Goal: Task Accomplishment & Management: Complete application form

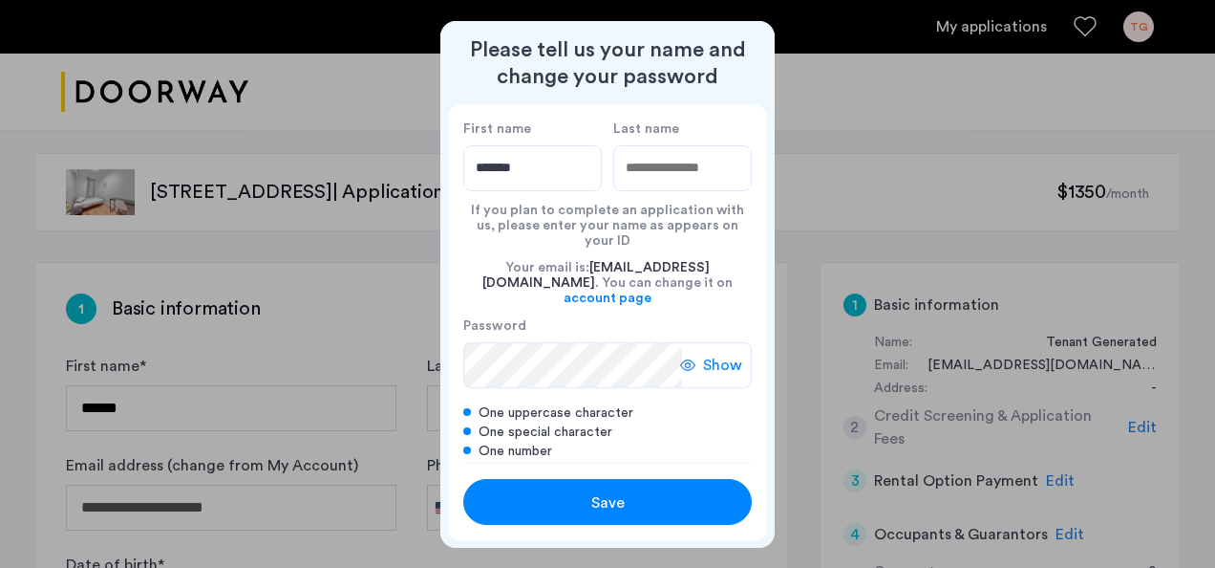
type input "*******"
click at [676, 170] on input "Last name" at bounding box center [682, 168] width 139 height 46
click at [875, 175] on div at bounding box center [607, 284] width 1215 height 568
click at [631, 166] on input "*********" at bounding box center [682, 168] width 139 height 46
type input "**********"
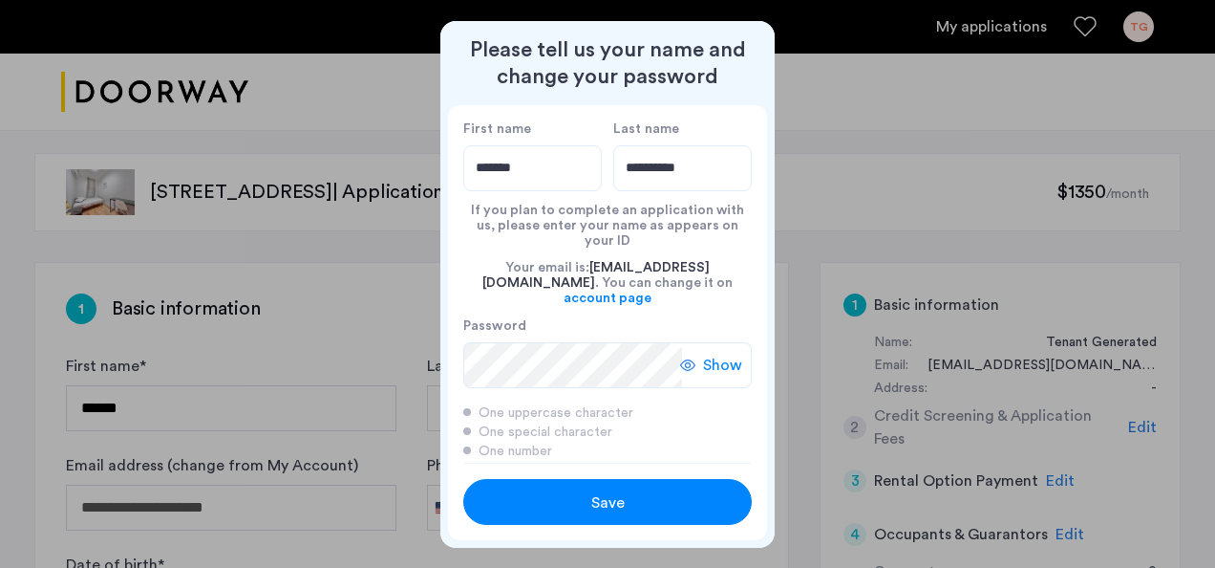
click at [583, 499] on div "Save" at bounding box center [607, 502] width 183 height 23
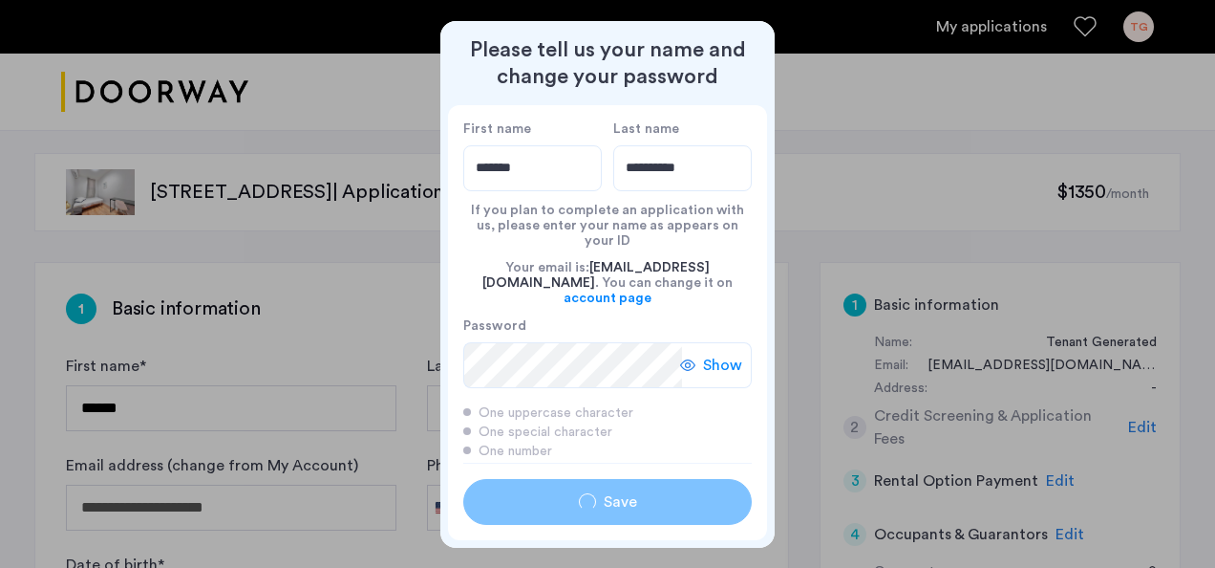
type input "*******"
type input "**********"
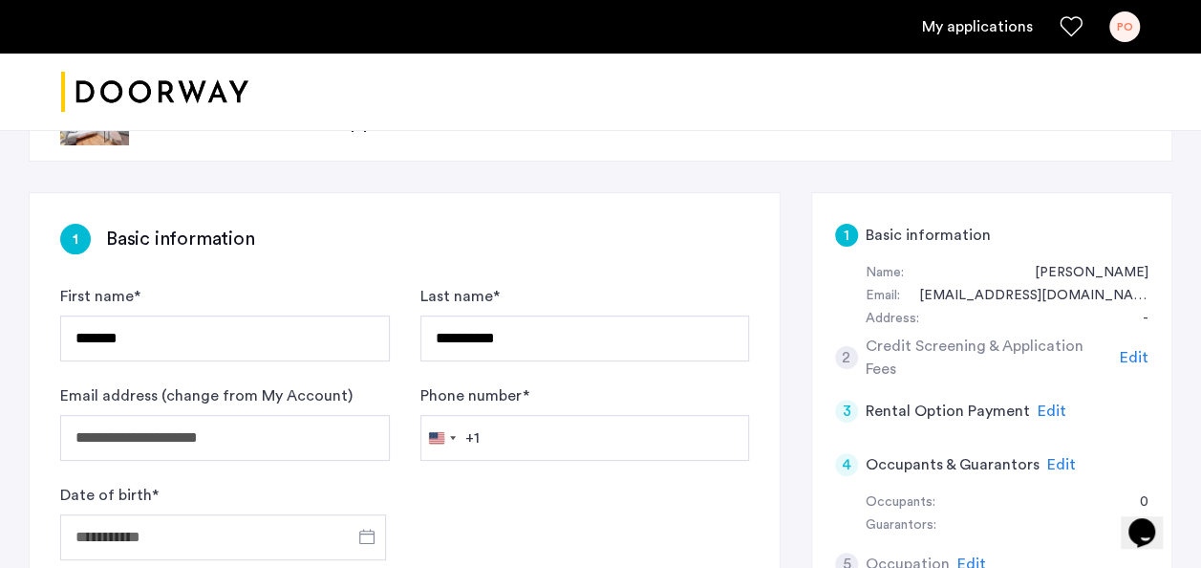
scroll to position [73, 0]
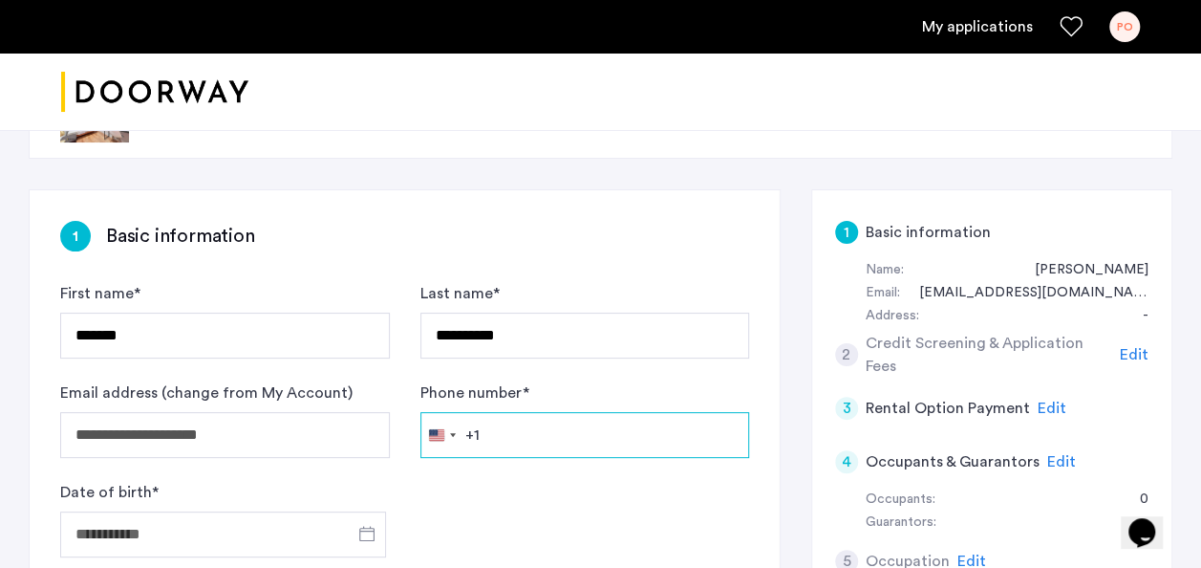
click at [531, 447] on input "Phone number *" at bounding box center [585, 435] width 330 height 46
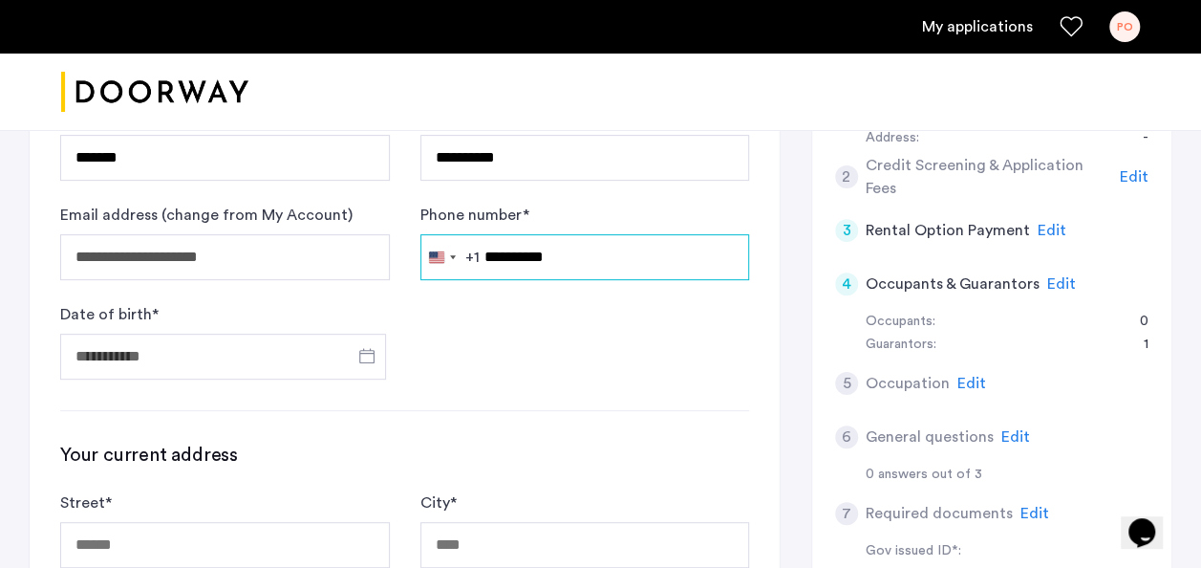
scroll to position [252, 0]
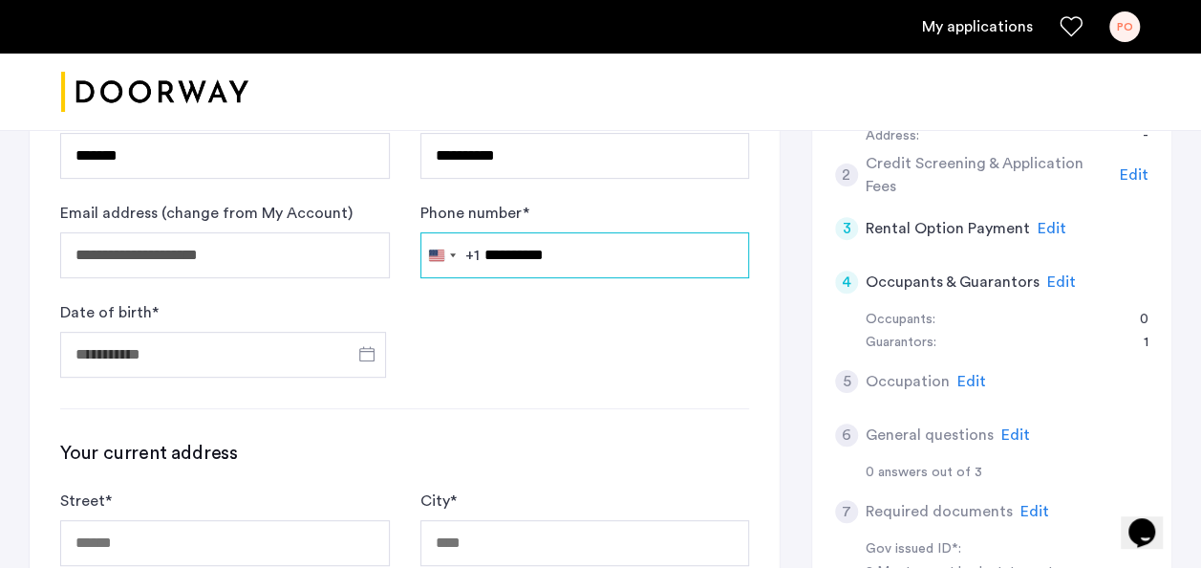
type input "**********"
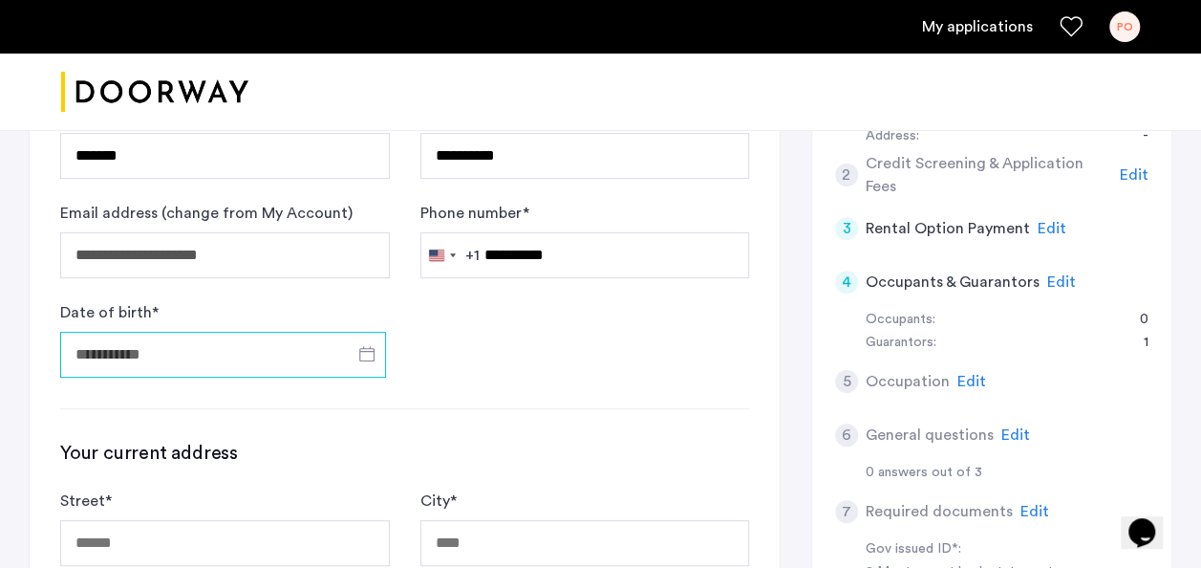
click at [224, 355] on input "Date of birth *" at bounding box center [223, 355] width 326 height 46
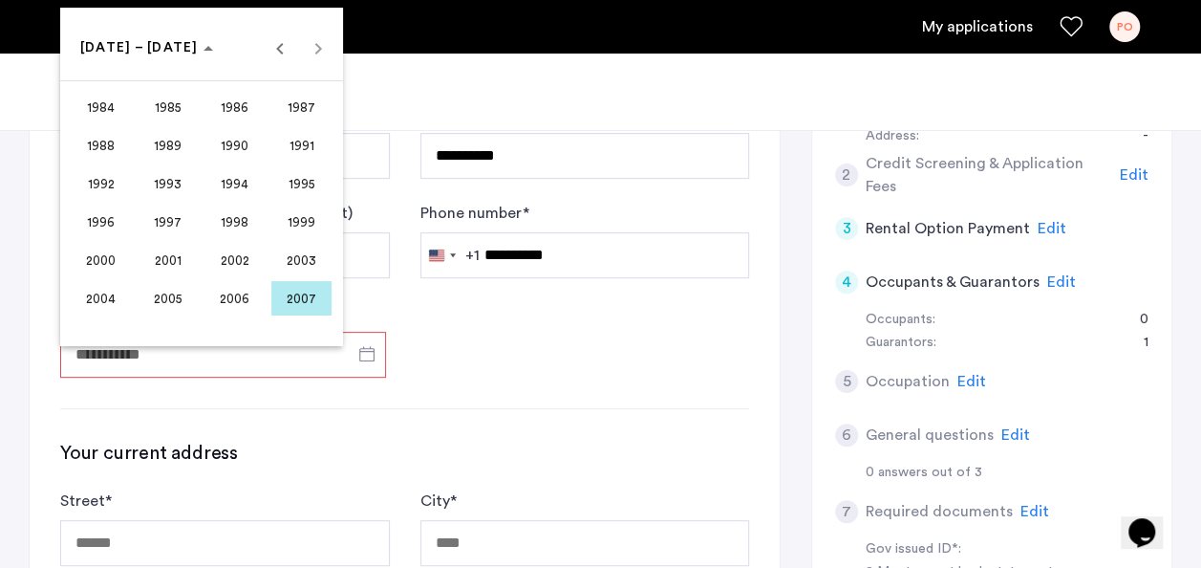
click at [224, 355] on div at bounding box center [600, 284] width 1201 height 568
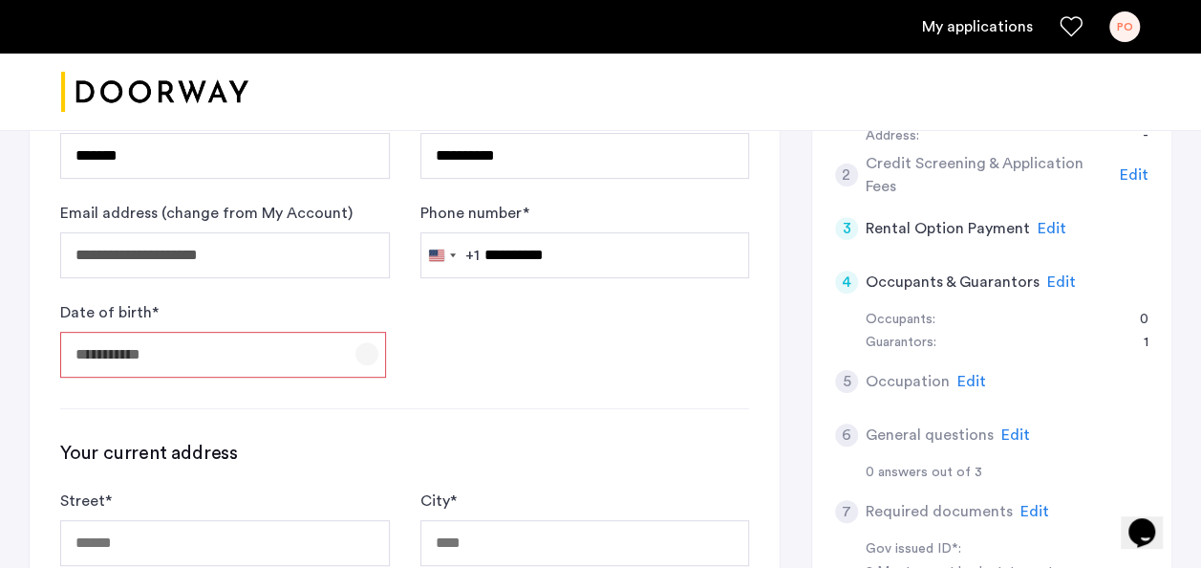
click at [361, 348] on span "Open calendar" at bounding box center [367, 354] width 46 height 46
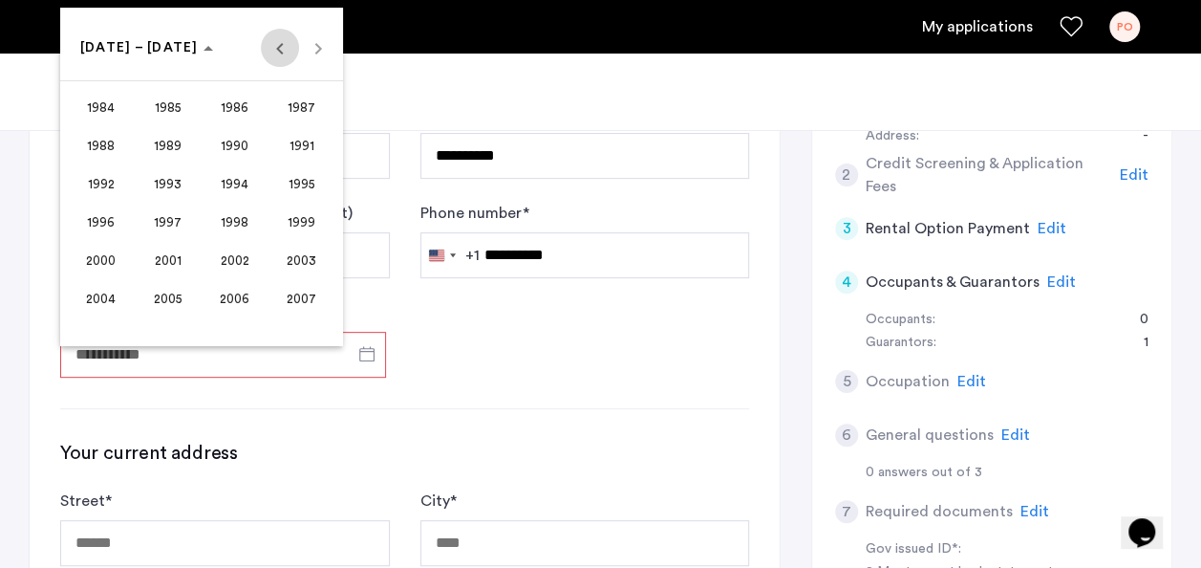
click at [273, 49] on span "Previous 24 years" at bounding box center [280, 48] width 38 height 38
click at [298, 144] on span "1967" at bounding box center [301, 145] width 60 height 34
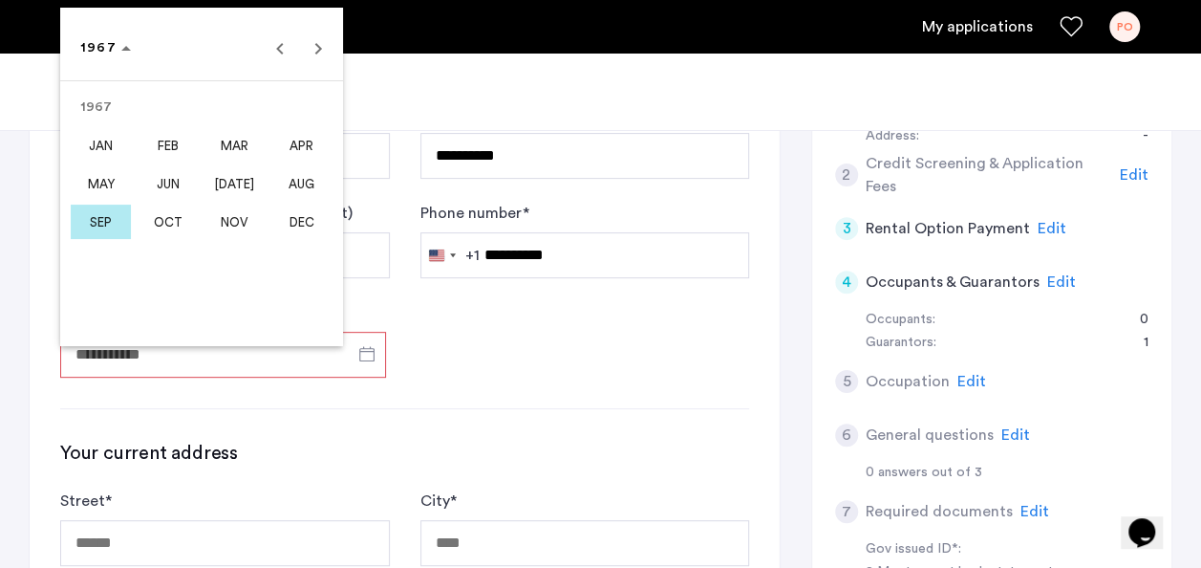
click at [176, 182] on span "JUN" at bounding box center [168, 183] width 60 height 34
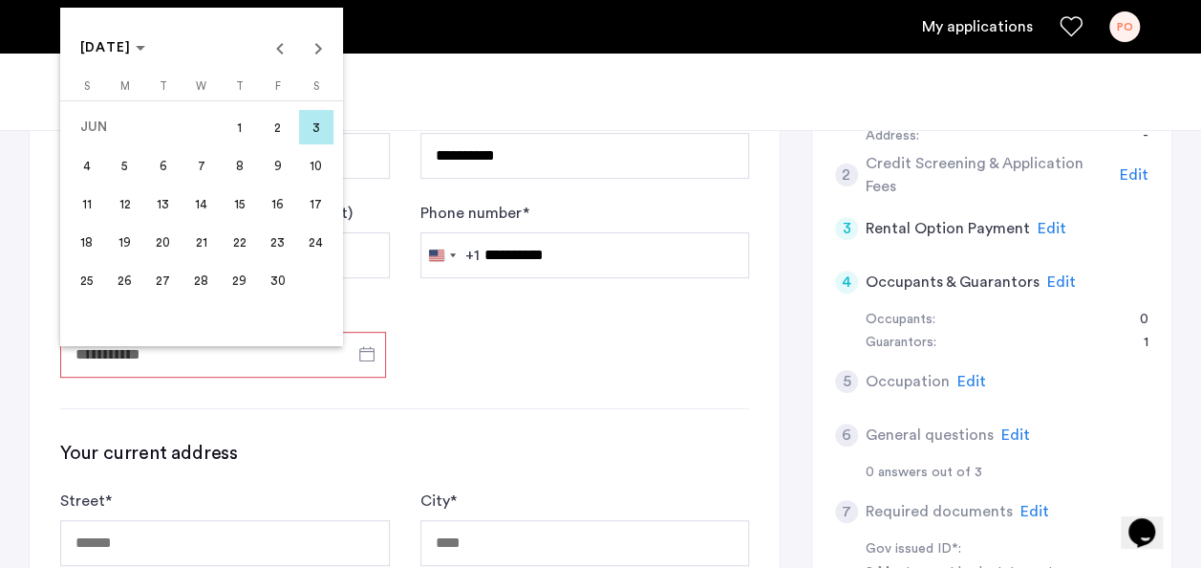
click at [274, 249] on span "23" at bounding box center [278, 242] width 34 height 34
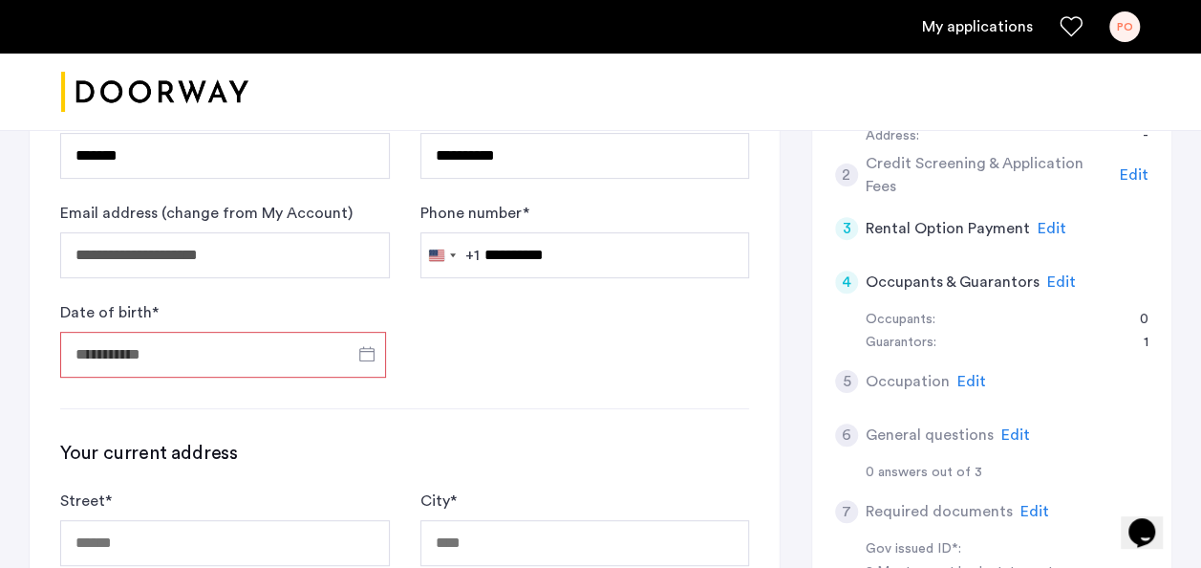
type input "**********"
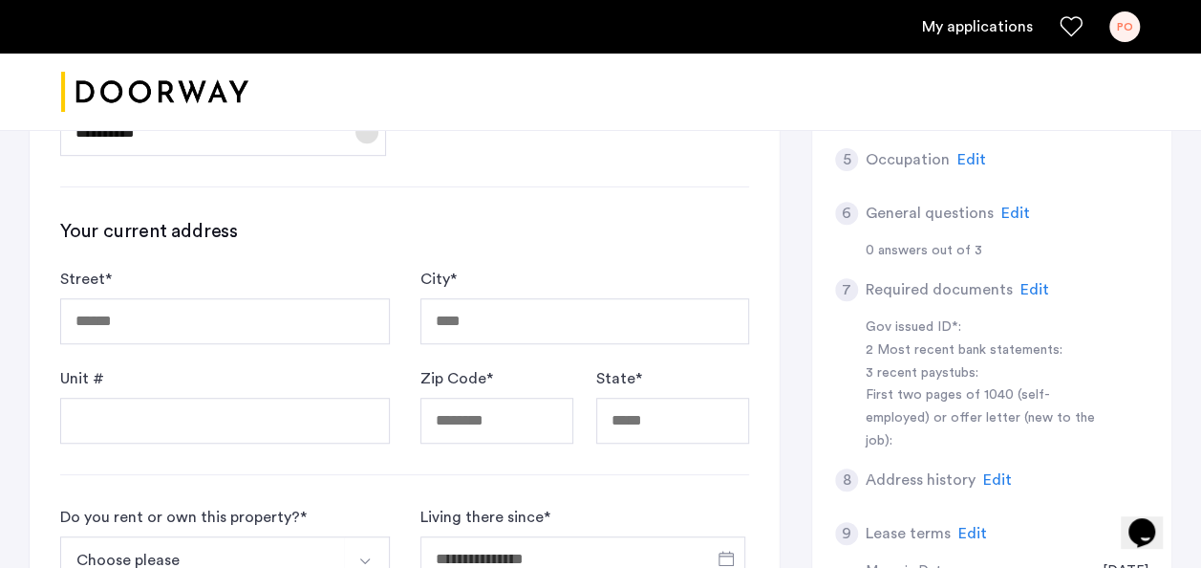
scroll to position [478, 0]
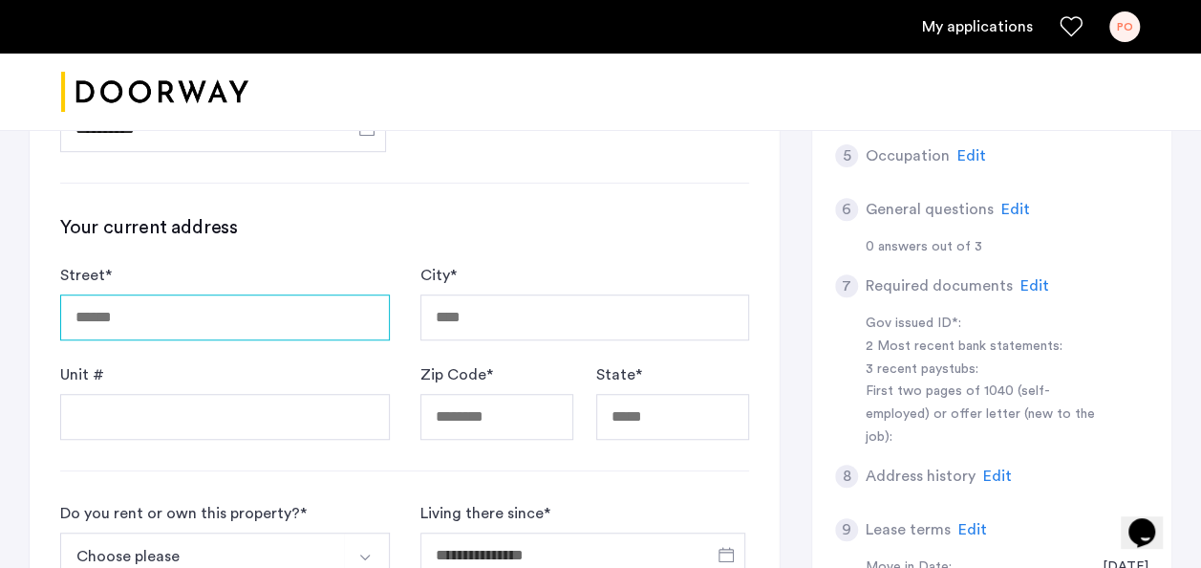
click at [225, 333] on input "Street *" at bounding box center [225, 317] width 330 height 46
type input "**********"
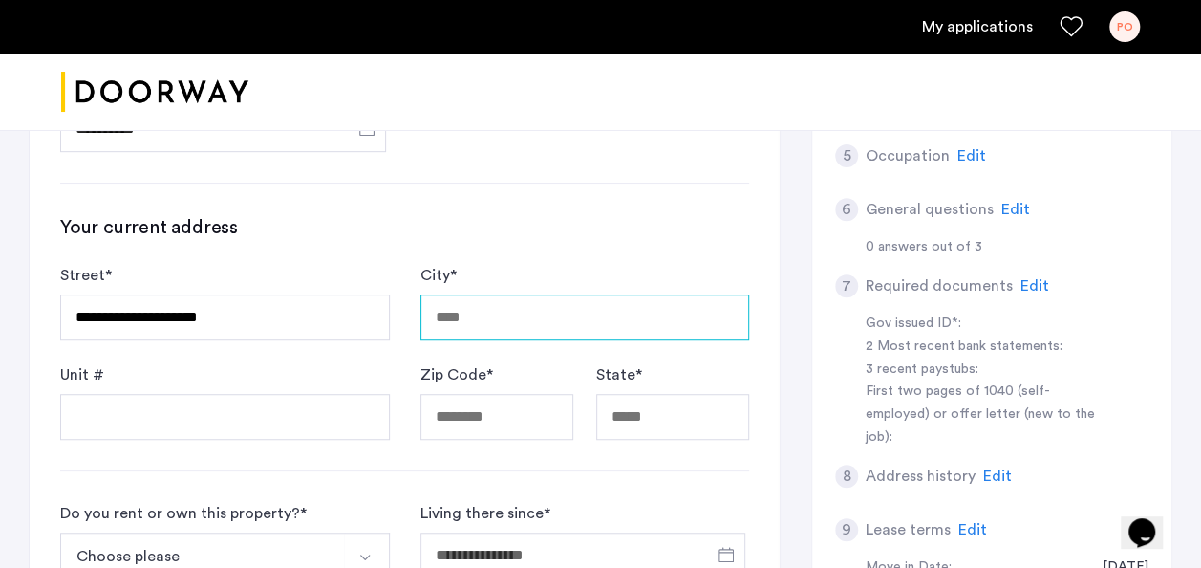
type input "*****"
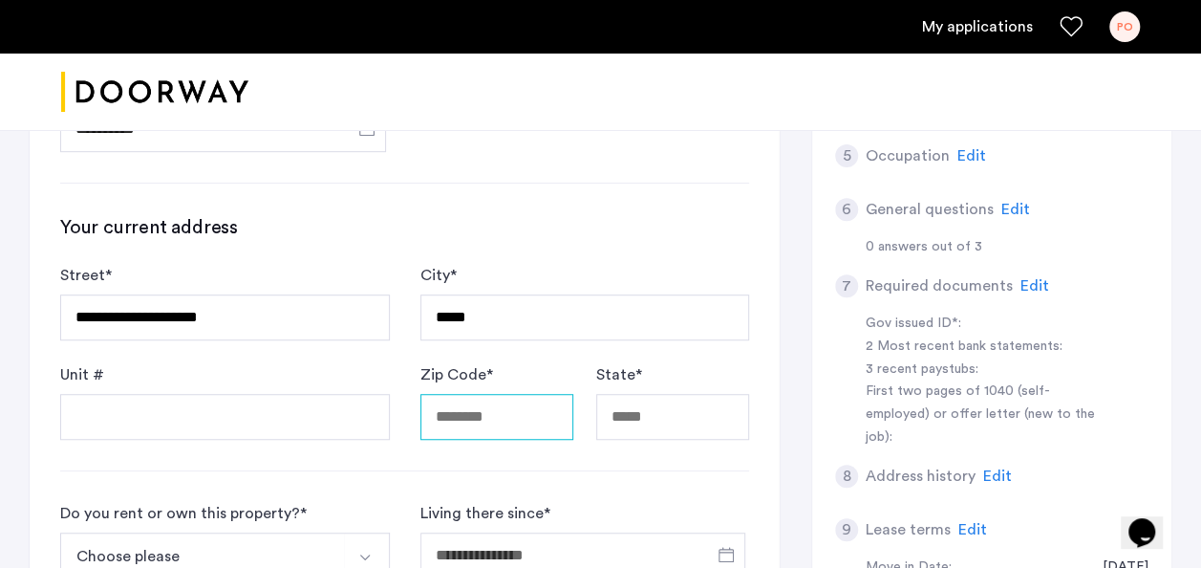
type input "*****"
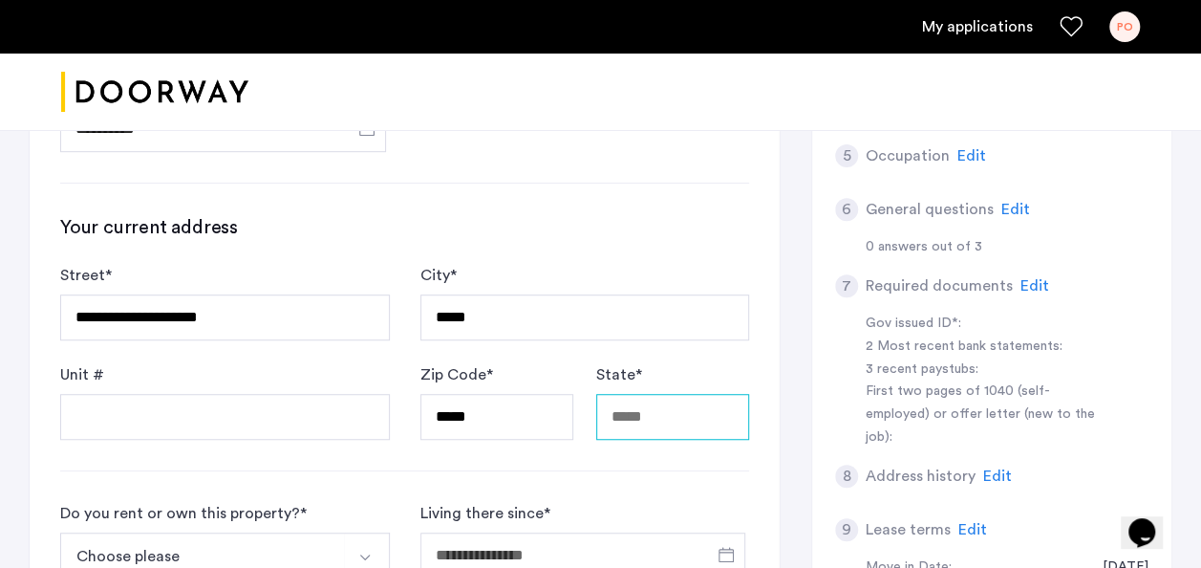
type input "********"
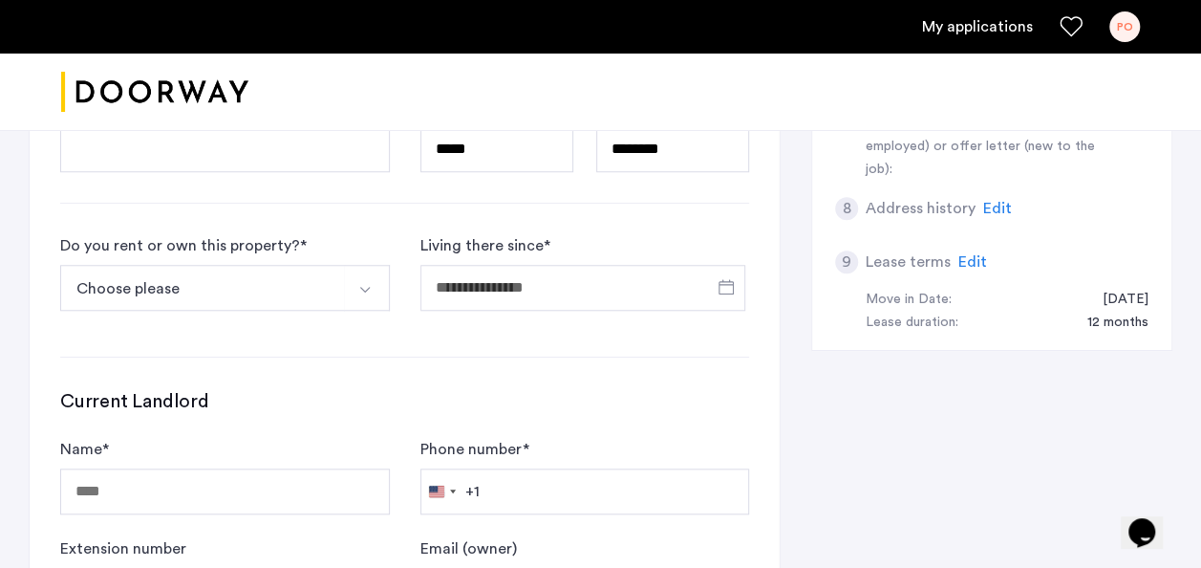
scroll to position [759, 0]
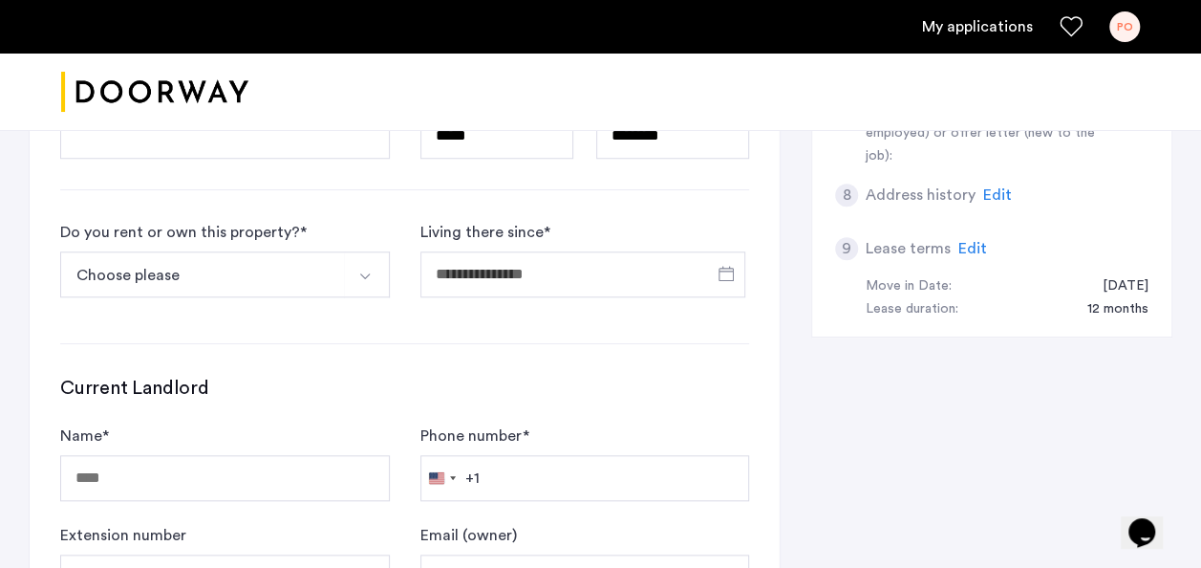
click at [362, 269] on img "Select option" at bounding box center [364, 275] width 15 height 15
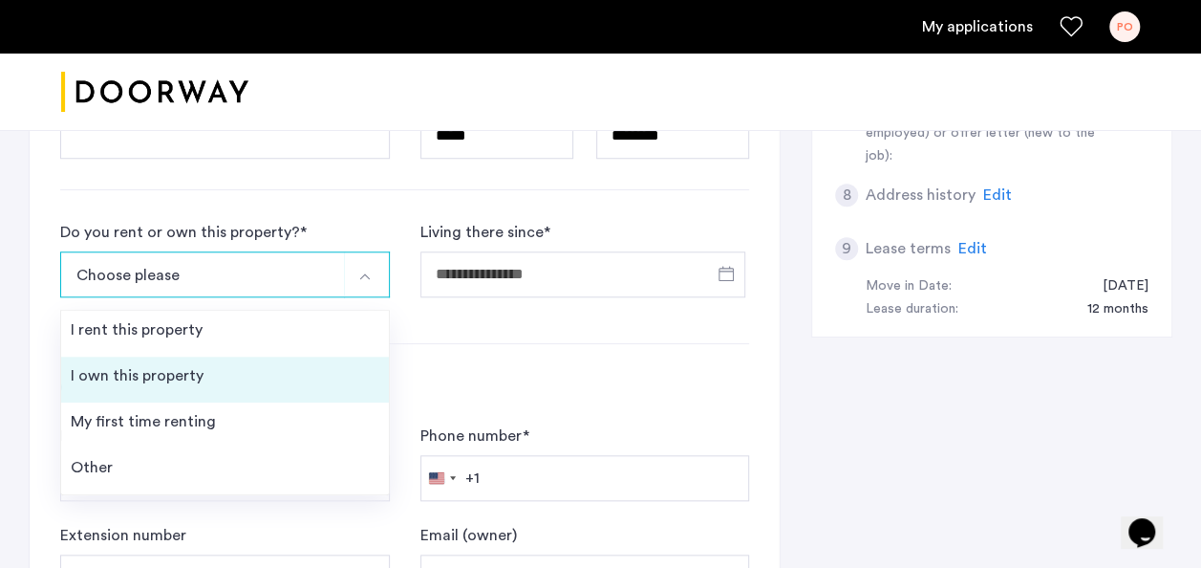
click at [214, 373] on li "I own this property" at bounding box center [225, 379] width 328 height 46
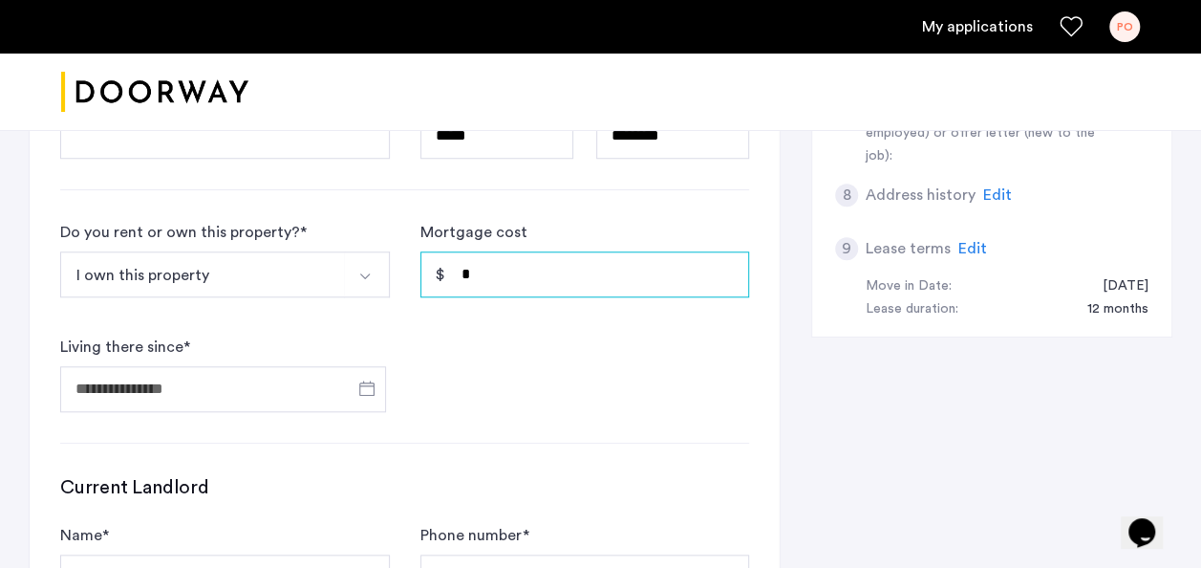
click at [573, 269] on input "*" at bounding box center [585, 274] width 330 height 46
click at [370, 380] on span "Open calendar" at bounding box center [367, 388] width 46 height 46
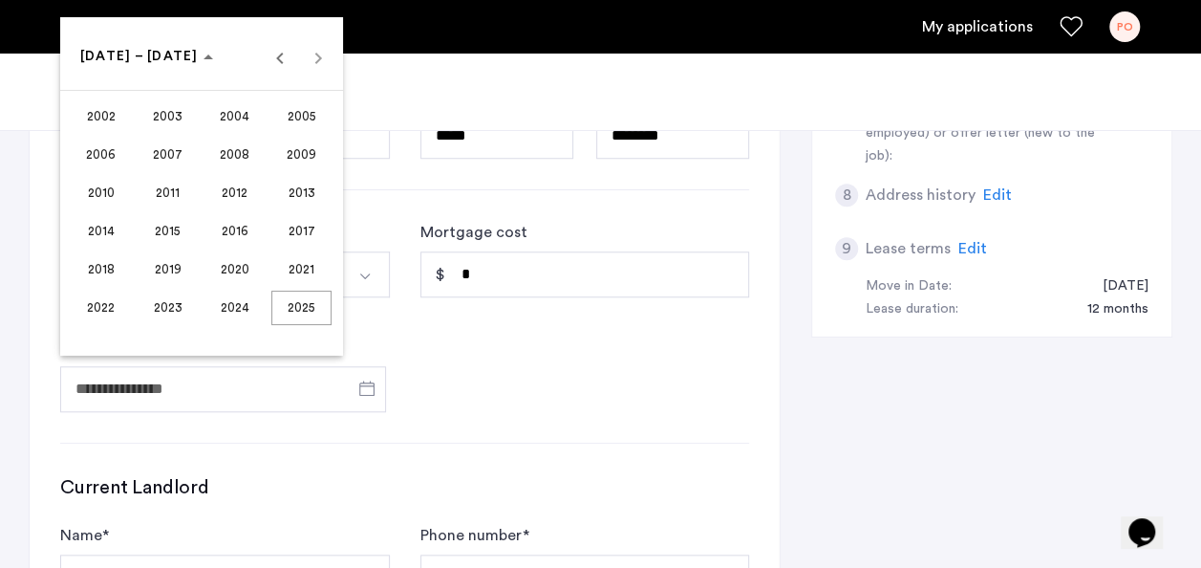
click at [294, 226] on span "2017" at bounding box center [301, 231] width 60 height 34
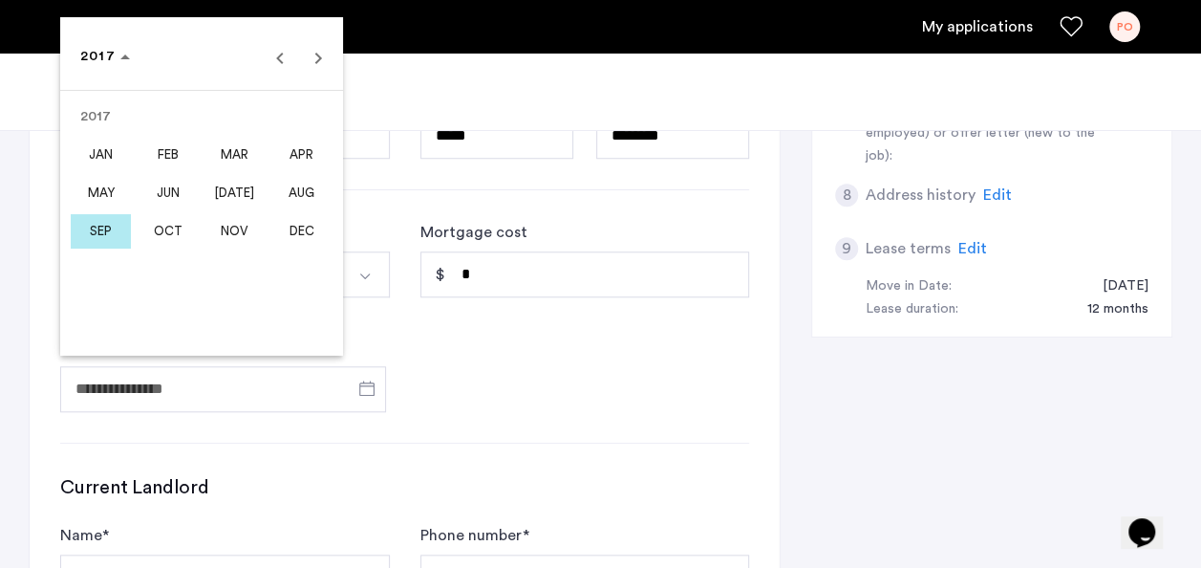
click at [181, 226] on span "OCT" at bounding box center [168, 231] width 60 height 34
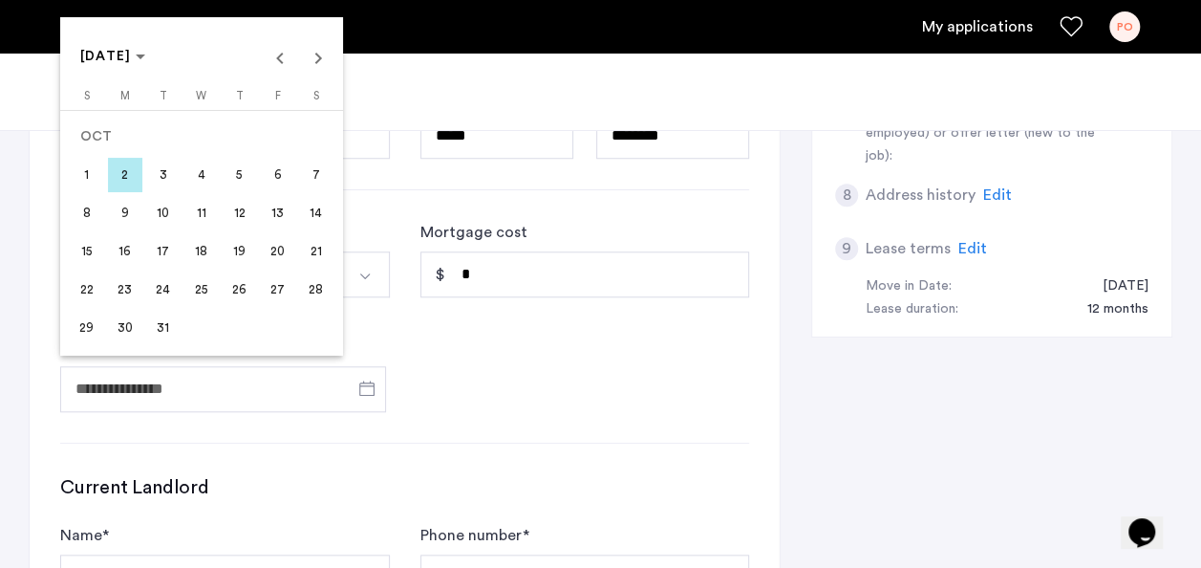
click at [161, 323] on span "31" at bounding box center [163, 328] width 34 height 34
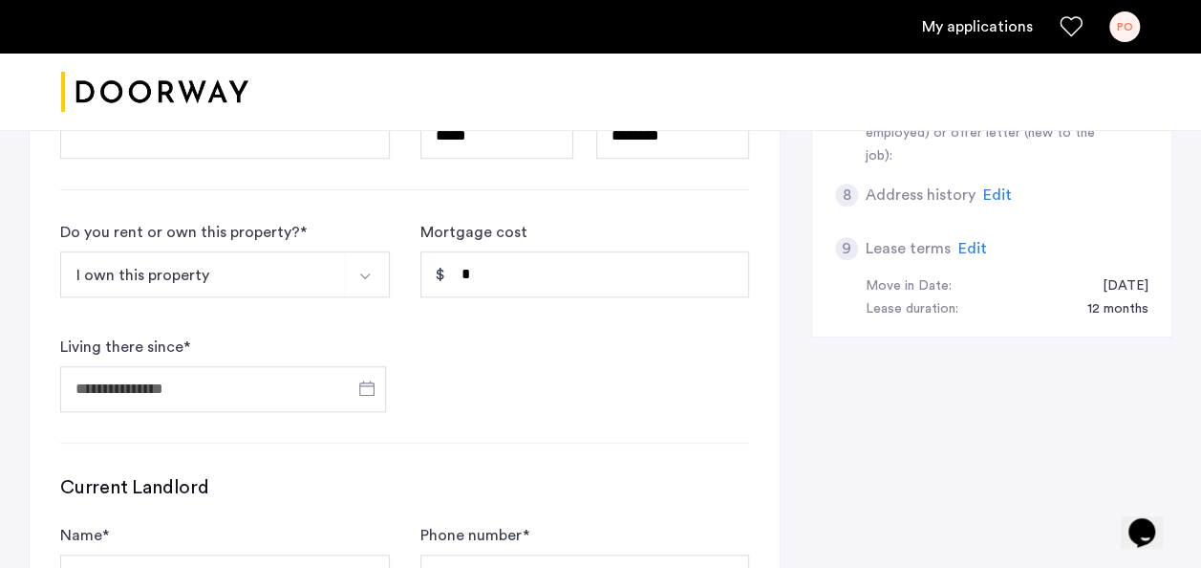
type input "**********"
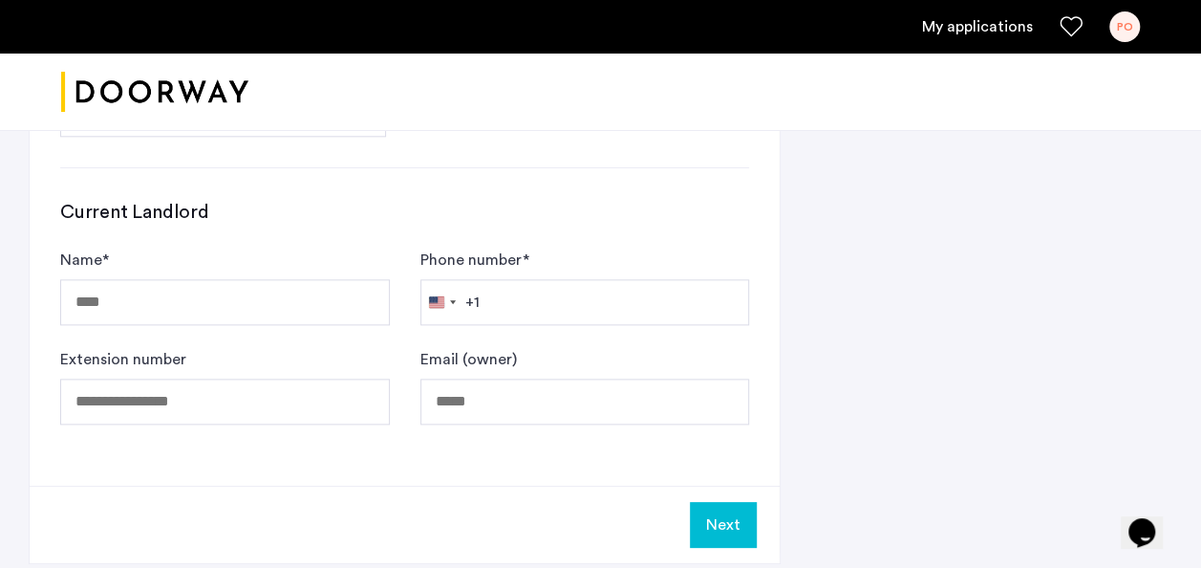
scroll to position [1040, 0]
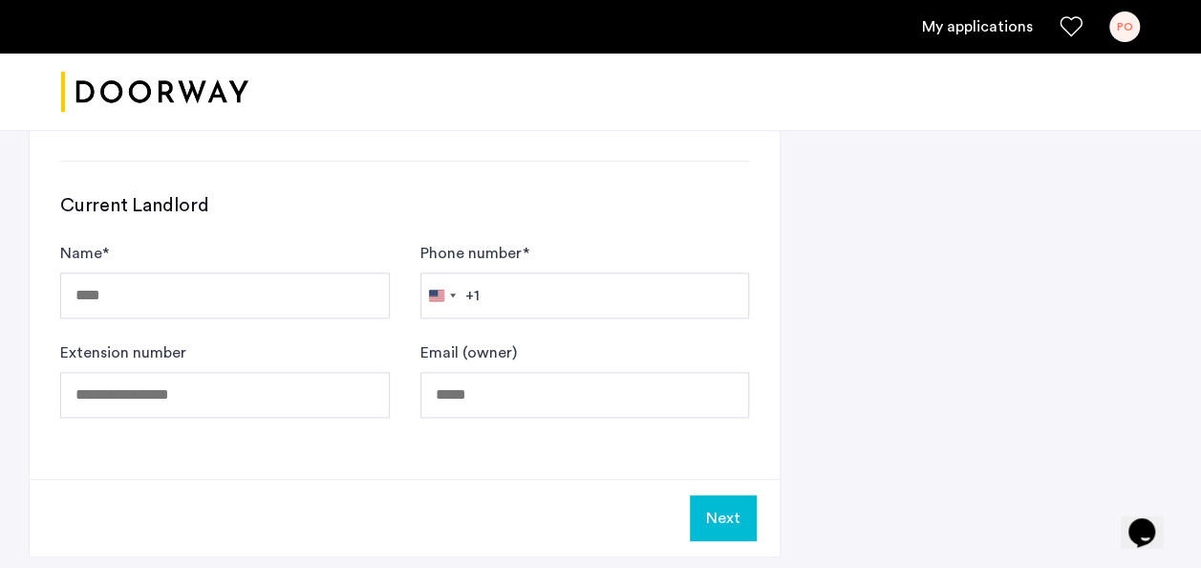
click at [726, 504] on button "Next" at bounding box center [723, 518] width 67 height 46
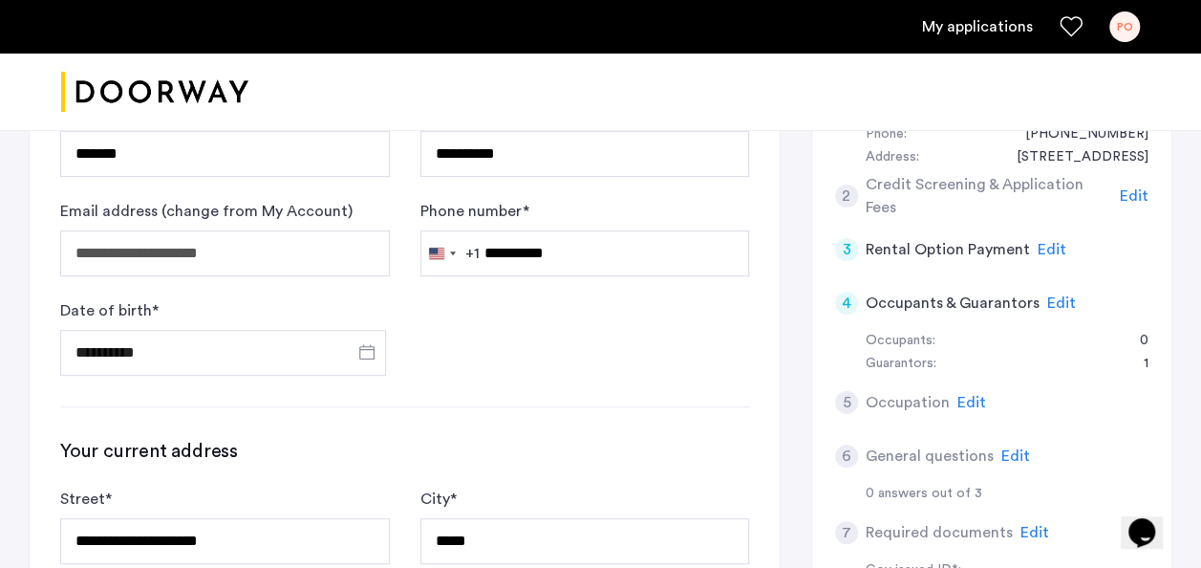
scroll to position [269, 0]
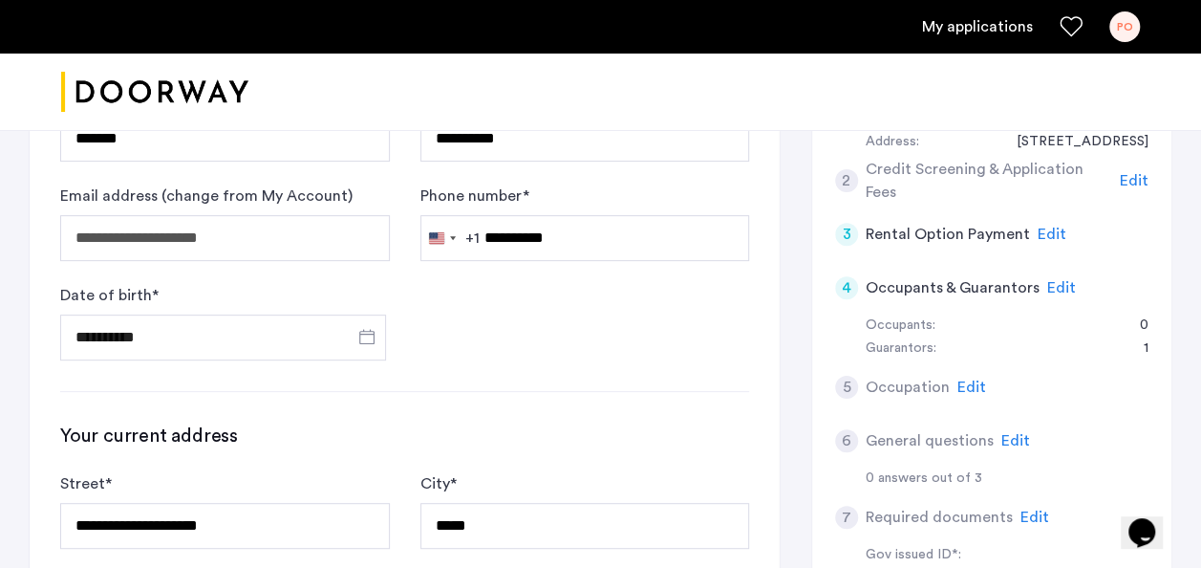
click at [1056, 288] on span "Edit" at bounding box center [1061, 287] width 29 height 15
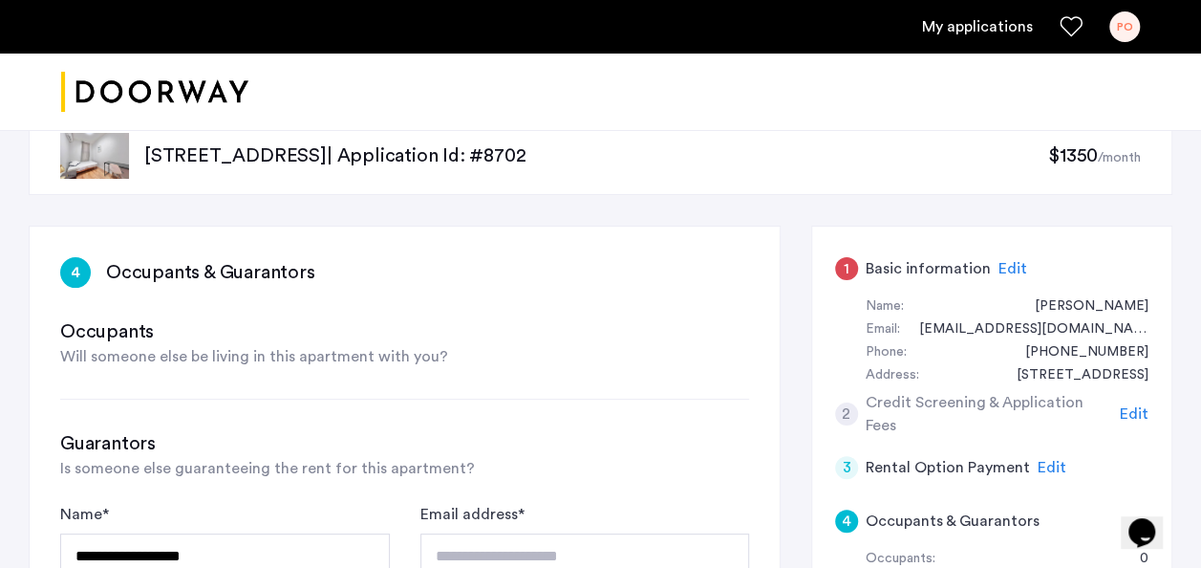
scroll to position [0, 0]
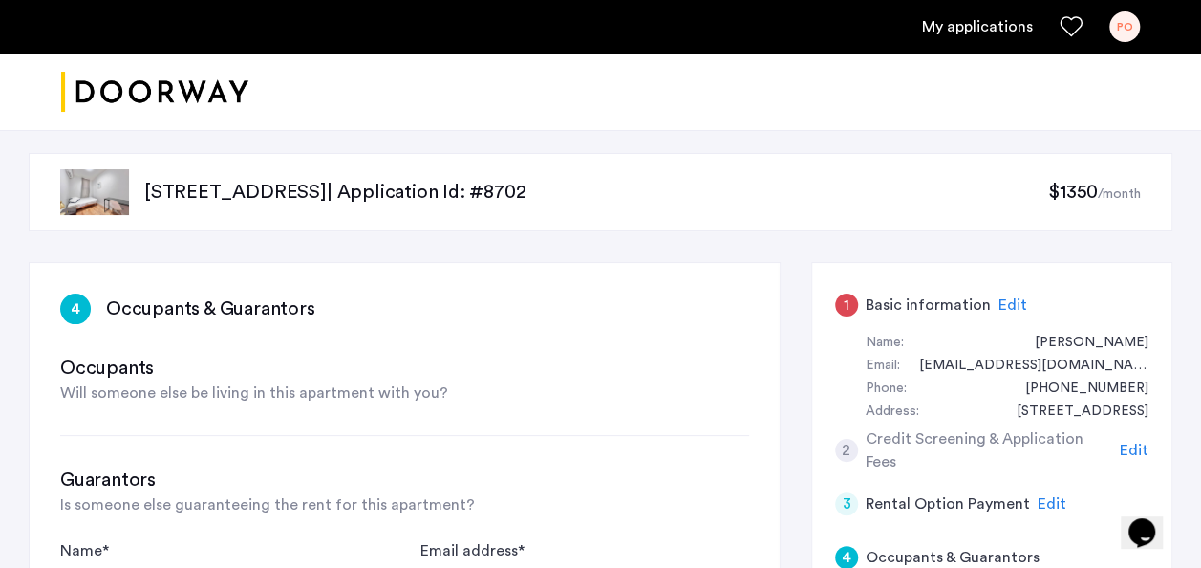
click at [1009, 308] on span "Edit" at bounding box center [1012, 304] width 29 height 15
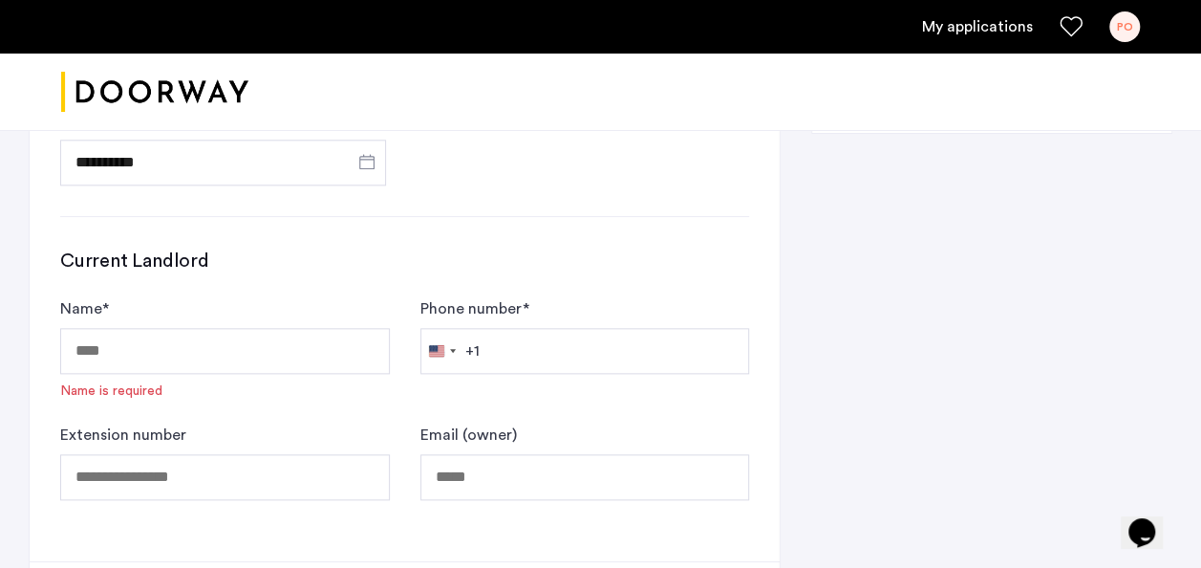
scroll to position [992, 0]
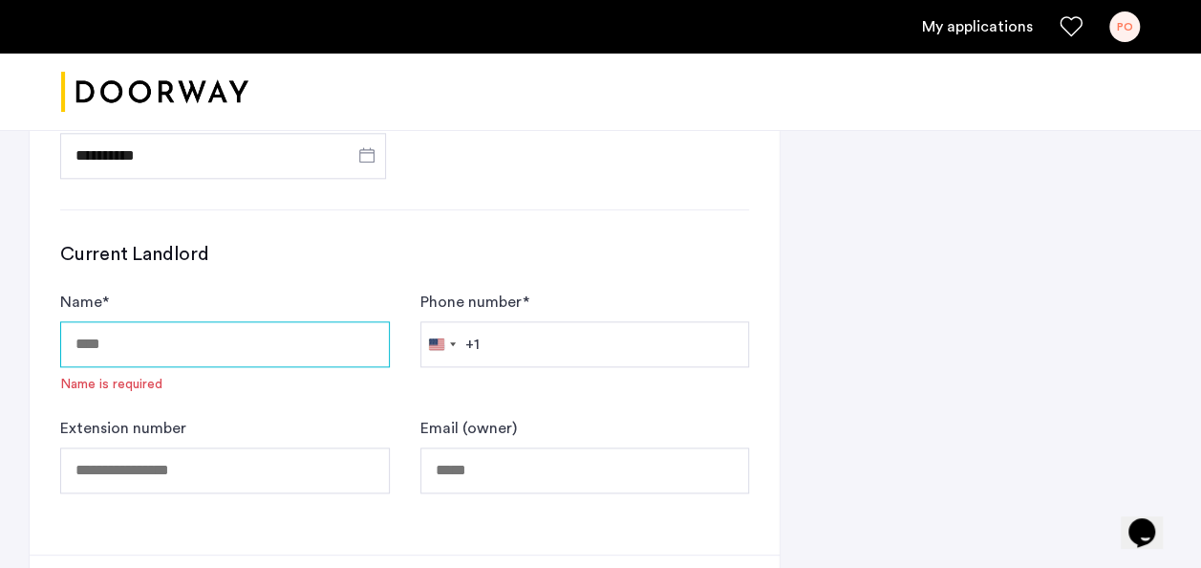
click at [161, 354] on input "Name *" at bounding box center [225, 344] width 330 height 46
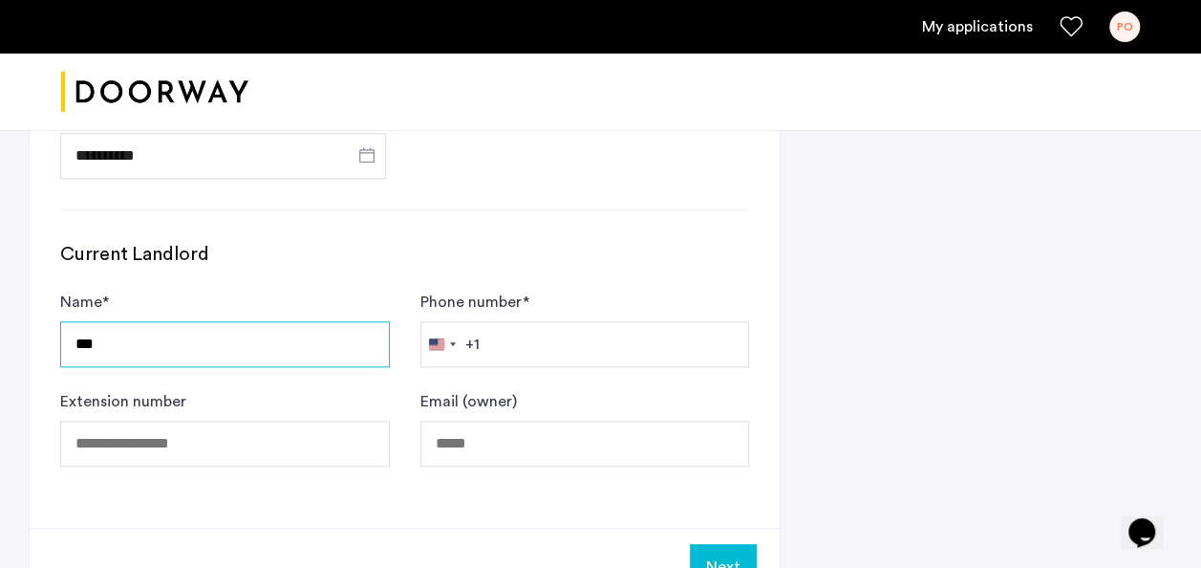
type input "***"
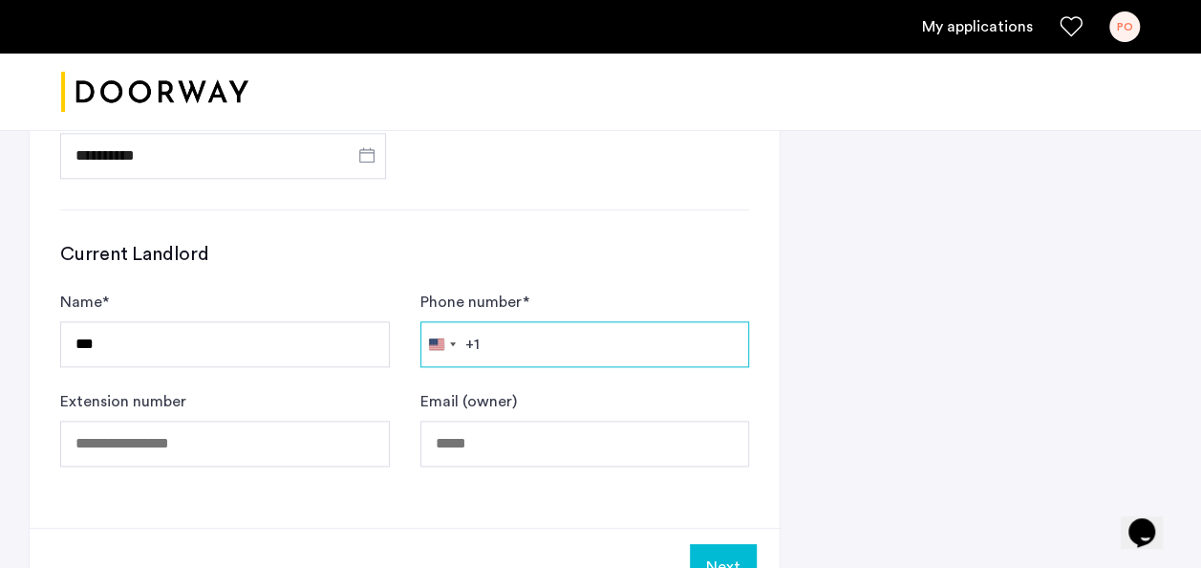
click at [525, 332] on input "Phone number *" at bounding box center [585, 344] width 330 height 46
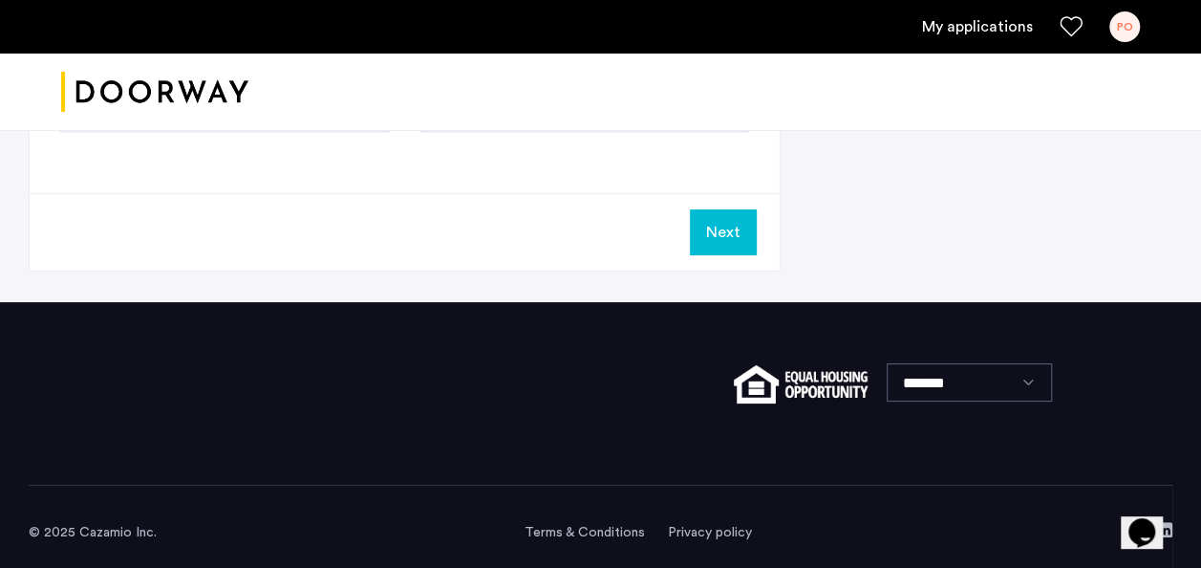
scroll to position [1358, 0]
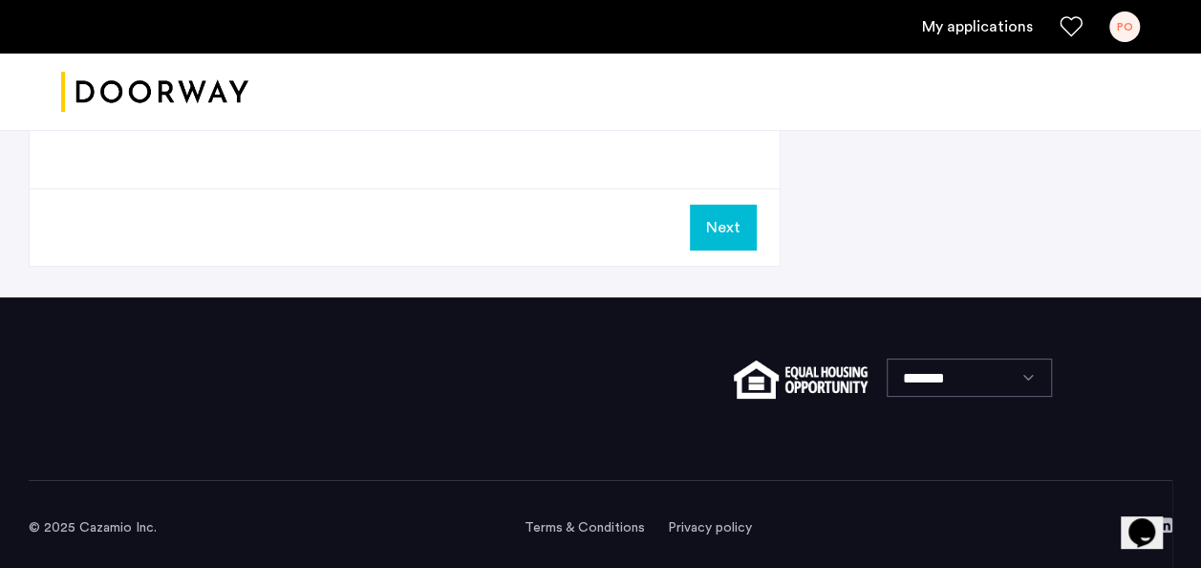
type input "****"
click at [724, 225] on button "Next" at bounding box center [723, 227] width 67 height 46
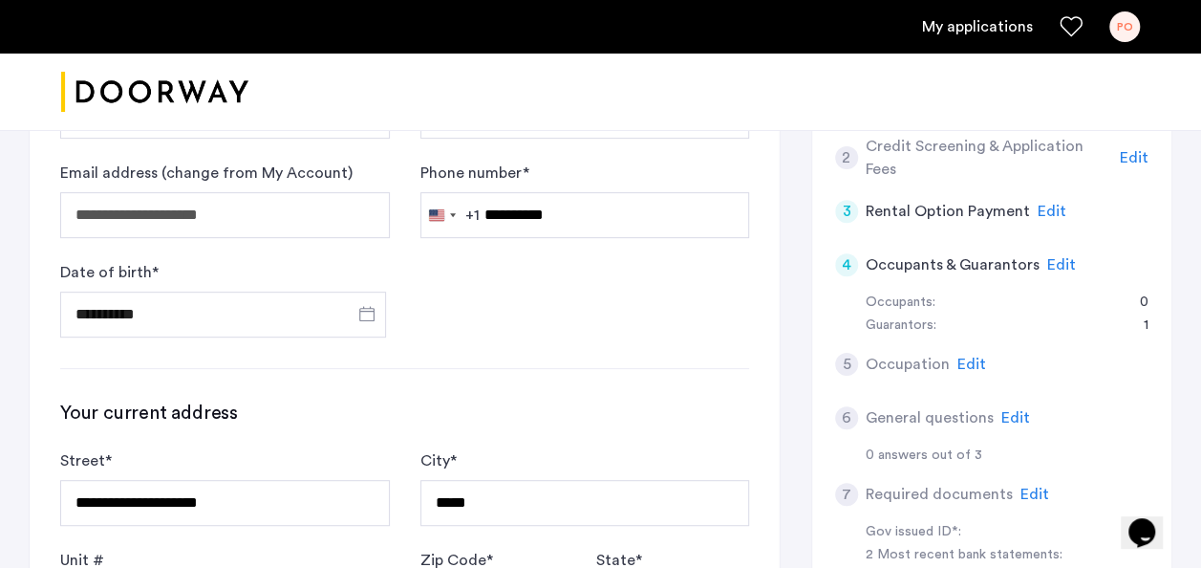
scroll to position [295, 0]
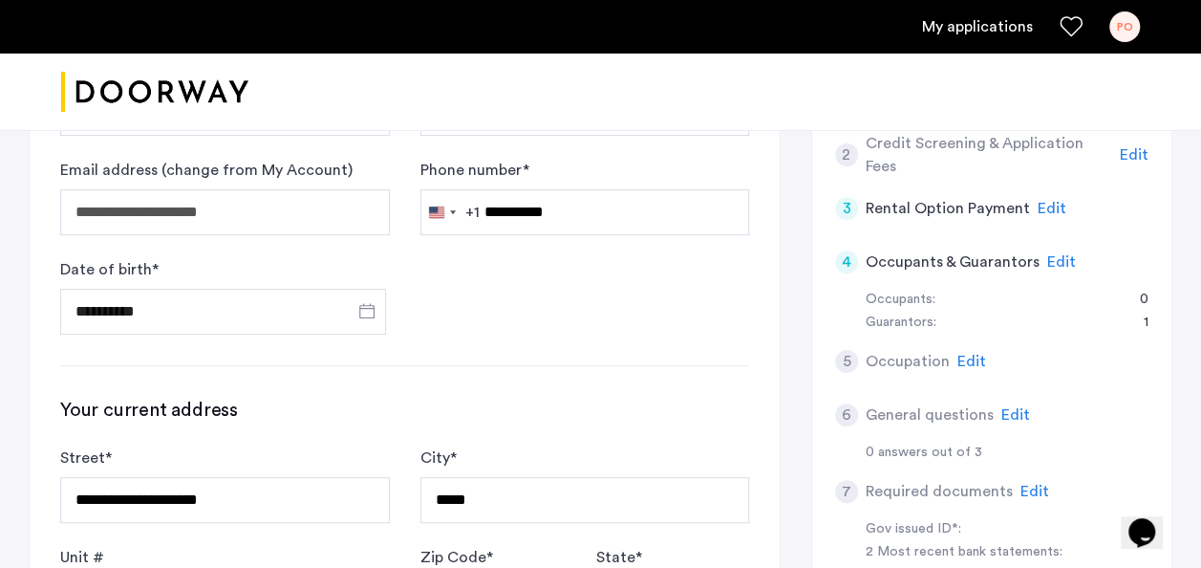
click at [1055, 257] on span "Edit" at bounding box center [1061, 261] width 29 height 15
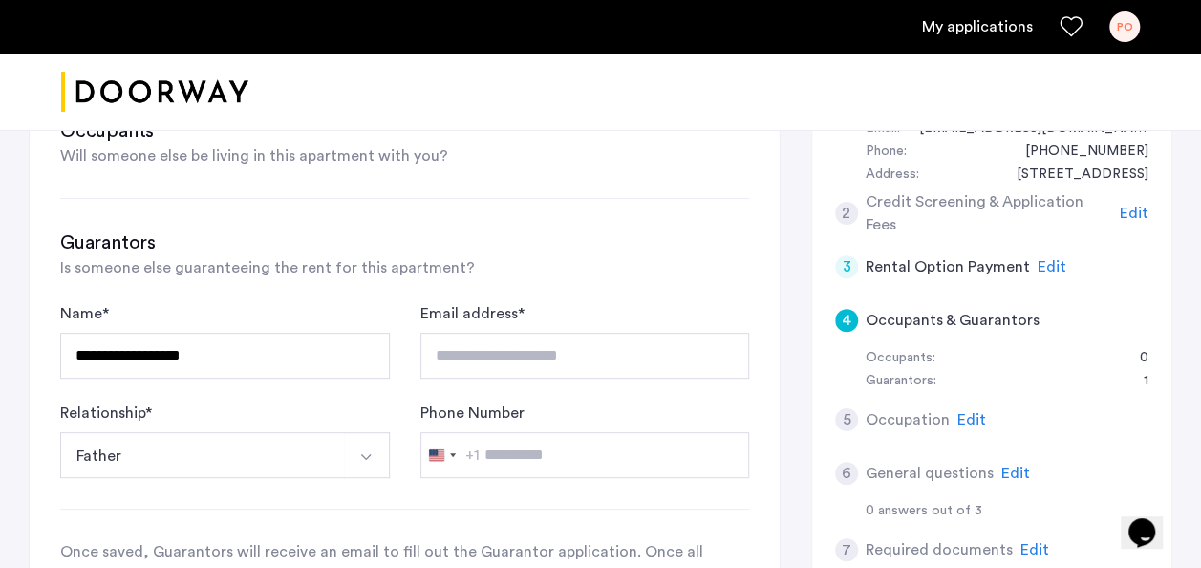
scroll to position [230, 0]
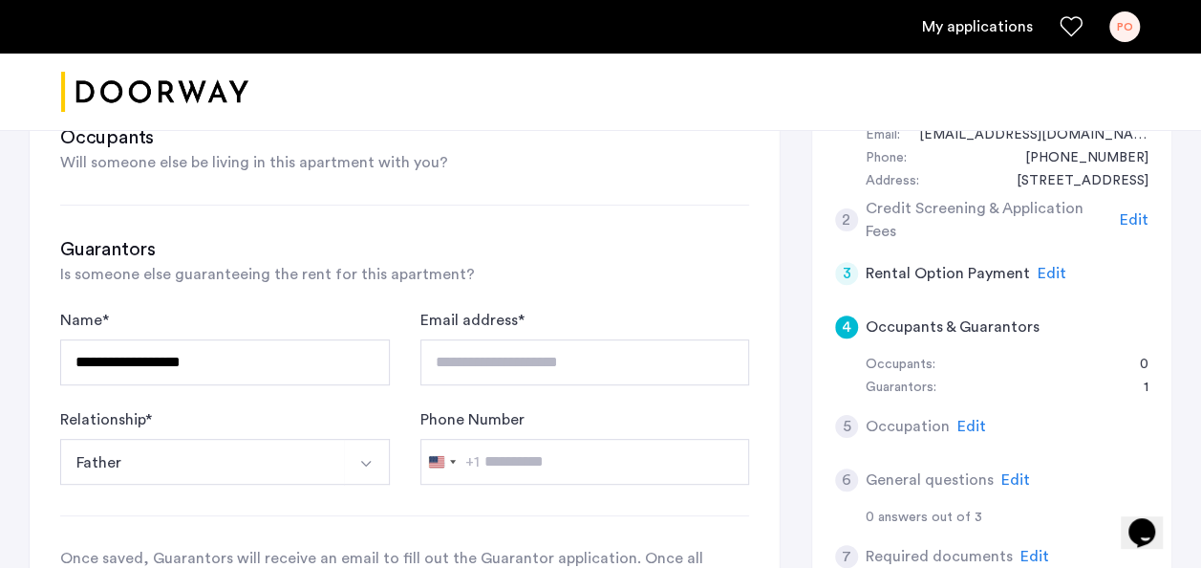
click at [1047, 268] on span "Edit" at bounding box center [1052, 273] width 29 height 15
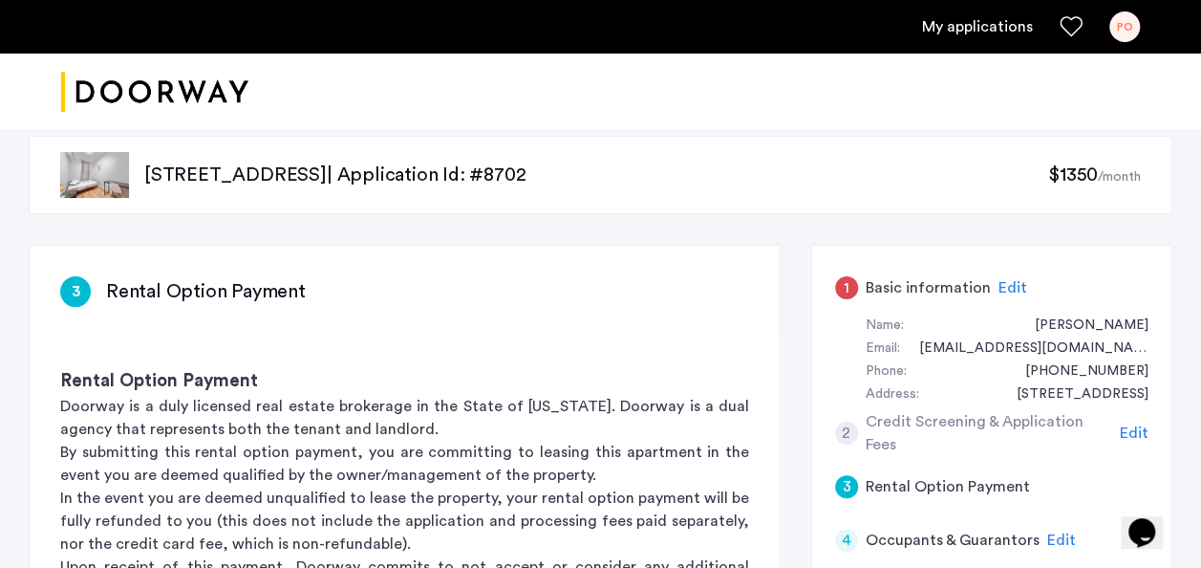
scroll to position [0, 0]
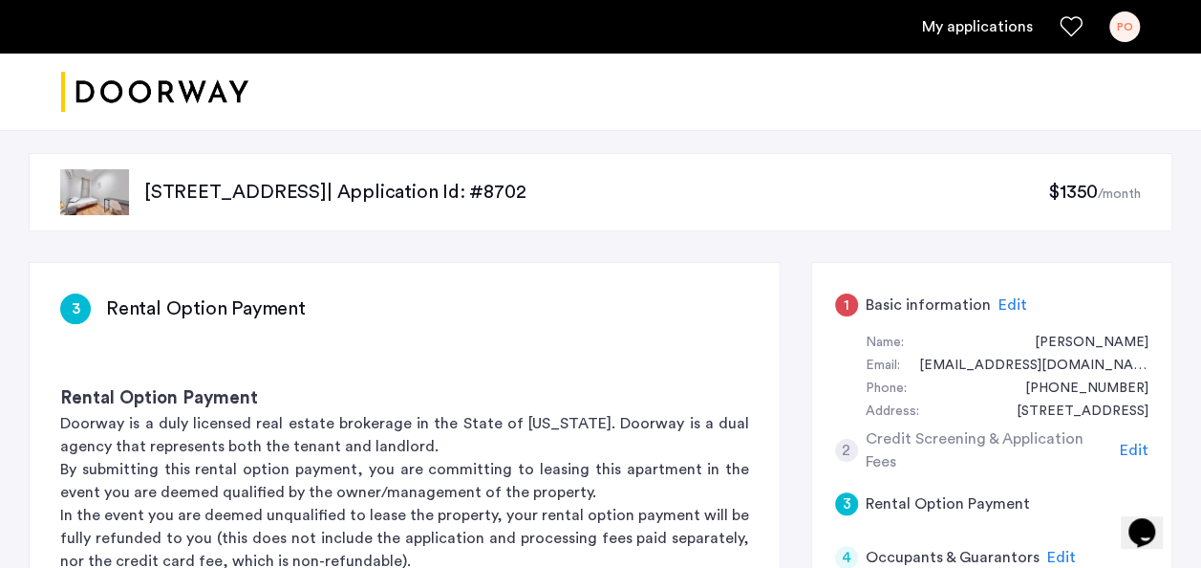
click at [1009, 304] on span "Edit" at bounding box center [1012, 304] width 29 height 15
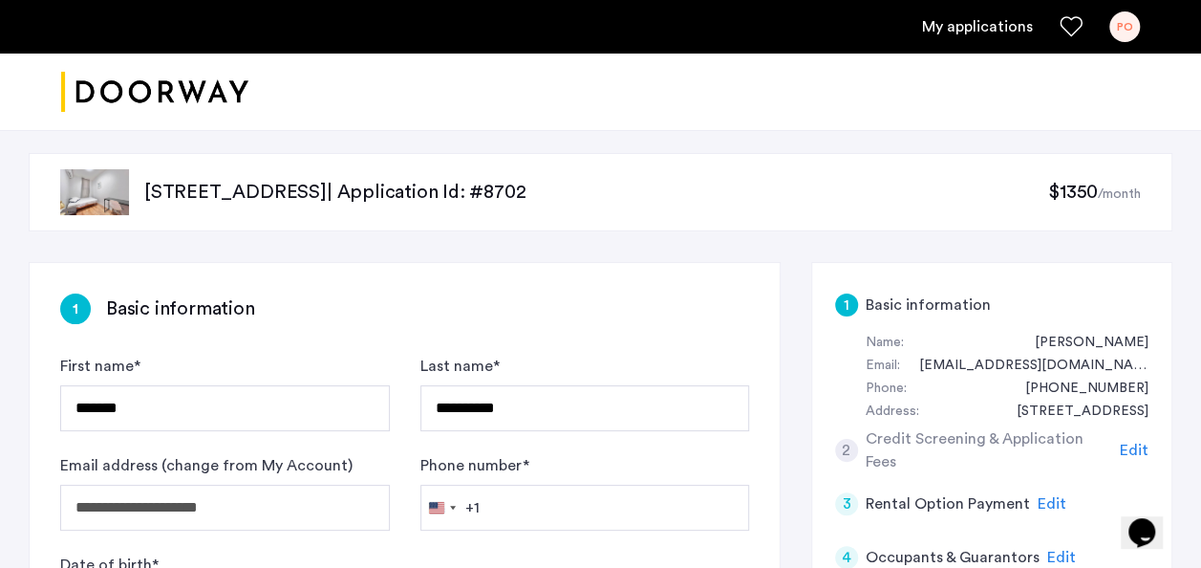
type input "**********"
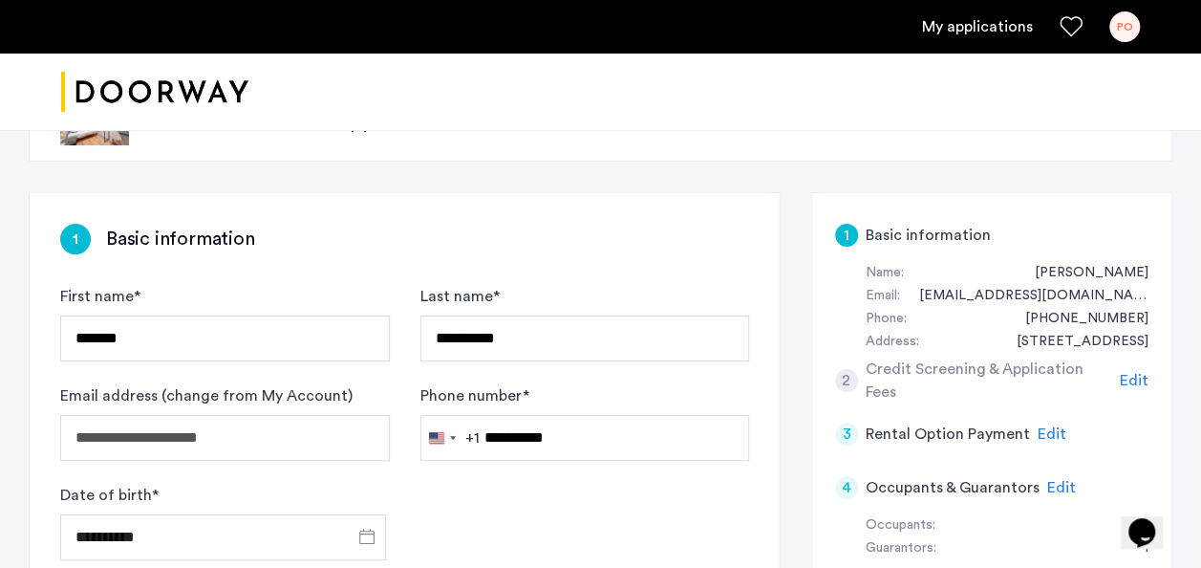
scroll to position [79, 0]
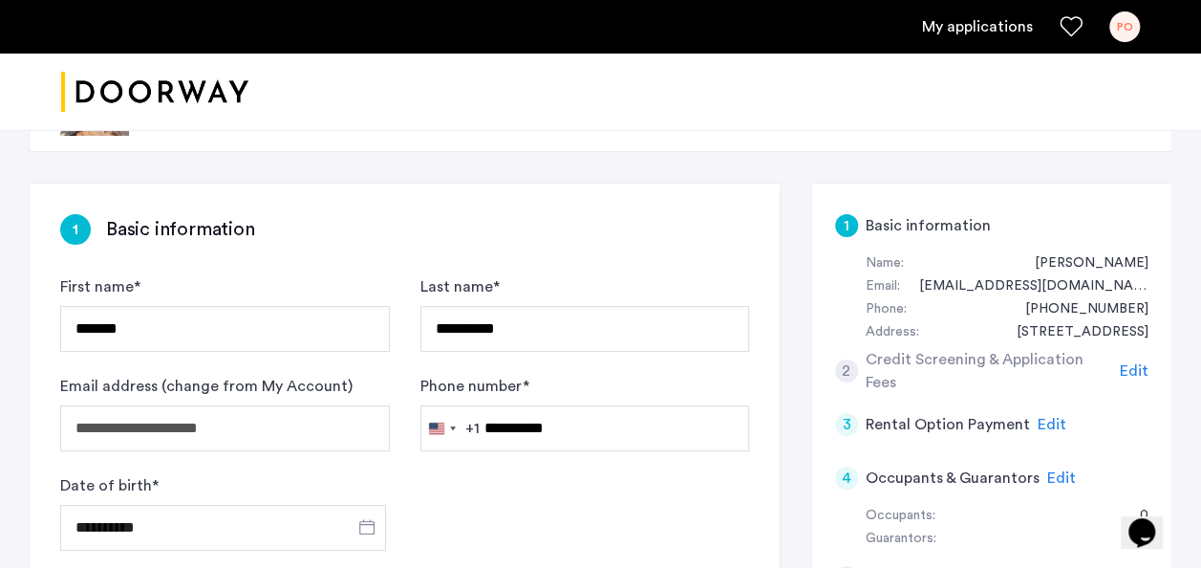
click at [1133, 375] on span "Edit" at bounding box center [1134, 370] width 29 height 15
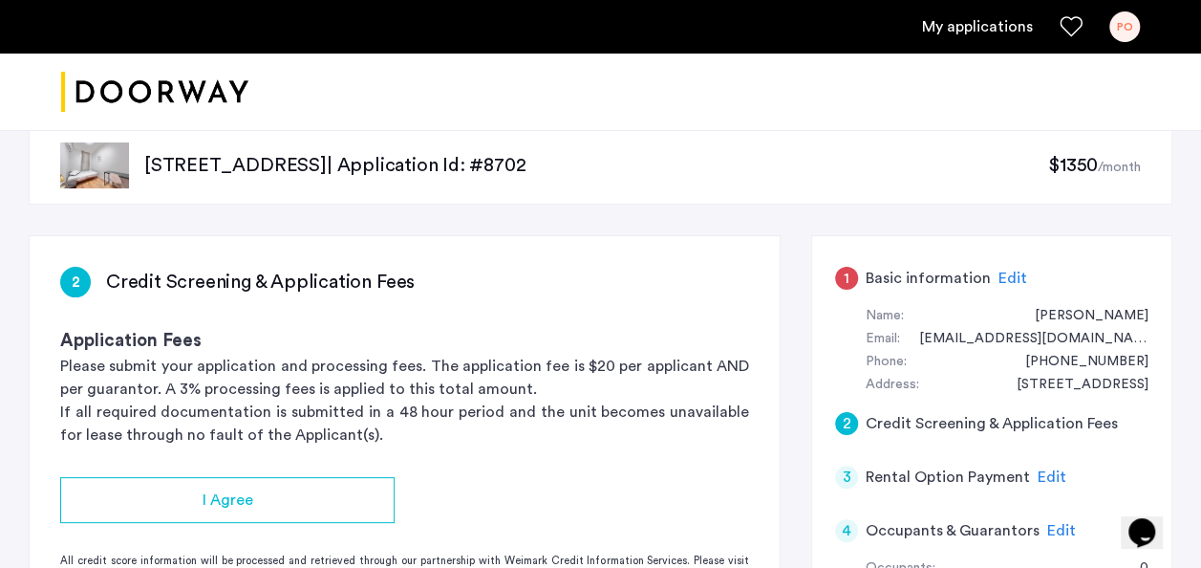
scroll to position [0, 0]
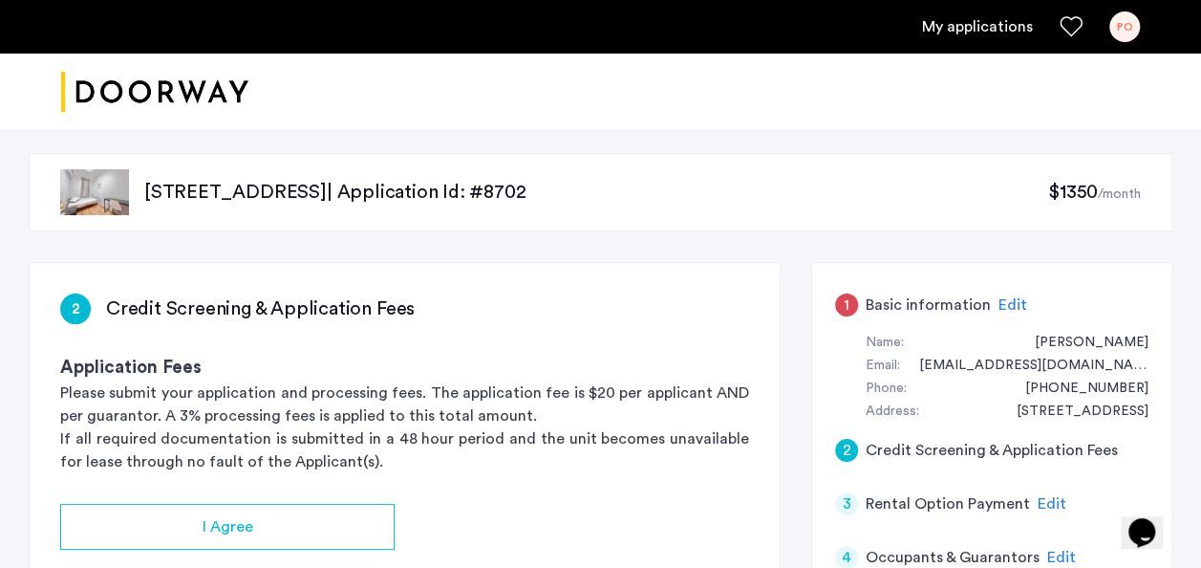
click at [862, 220] on div "[STREET_ADDRESS] | Application Id: #8702 $1350 /month" at bounding box center [601, 192] width 1144 height 78
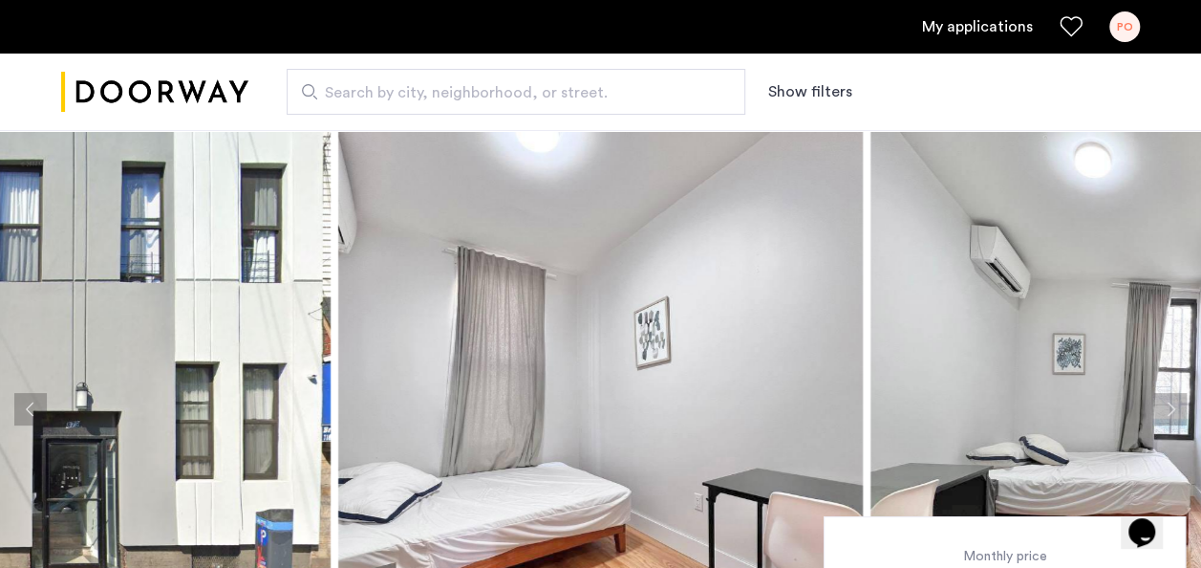
click at [951, 29] on link "My applications" at bounding box center [977, 26] width 111 height 23
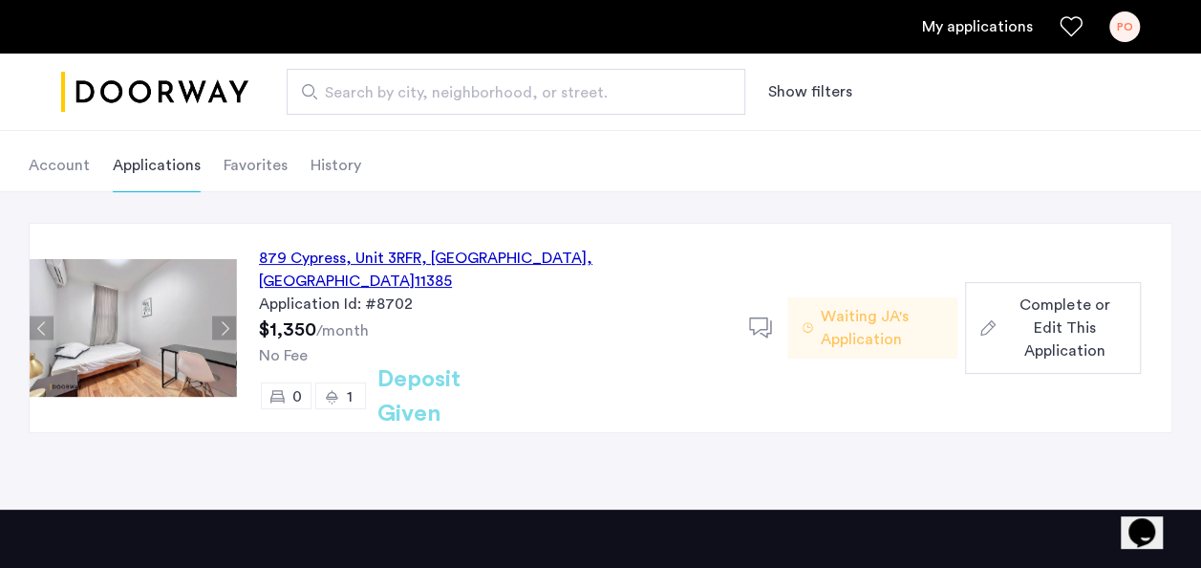
scroll to position [92, 0]
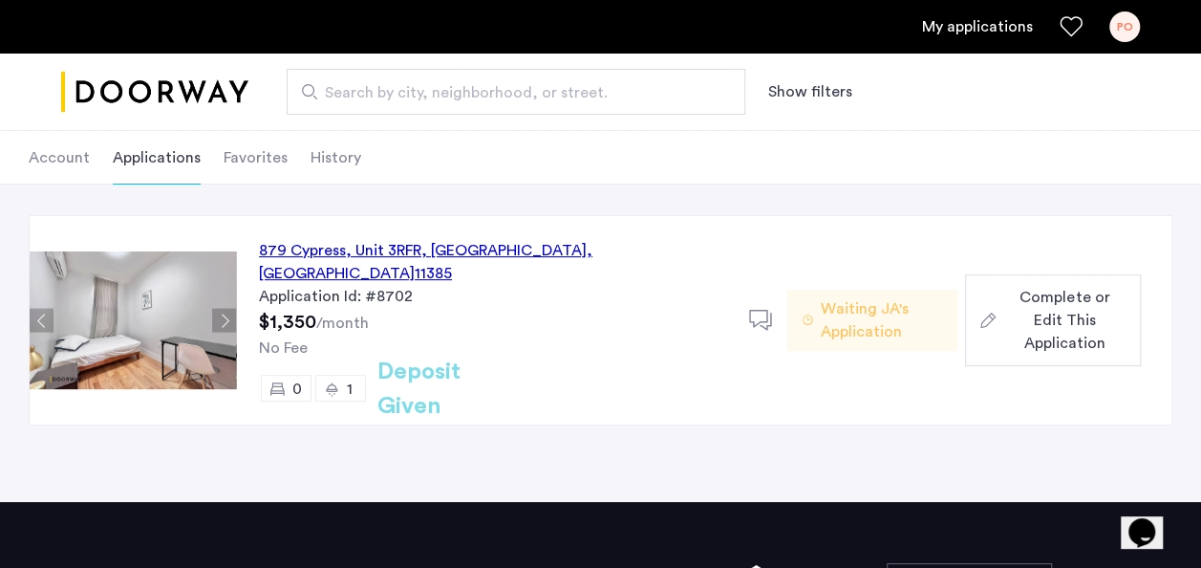
click at [855, 297] on span "Waiting JA's Application" at bounding box center [882, 320] width 122 height 46
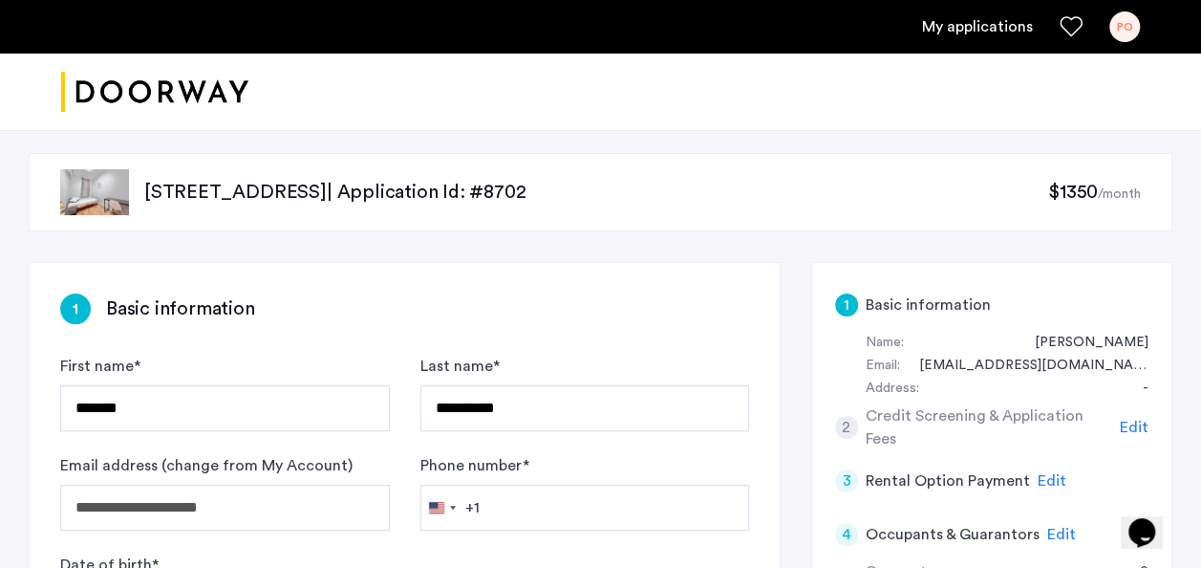
click at [1052, 530] on span "Edit" at bounding box center [1061, 533] width 29 height 15
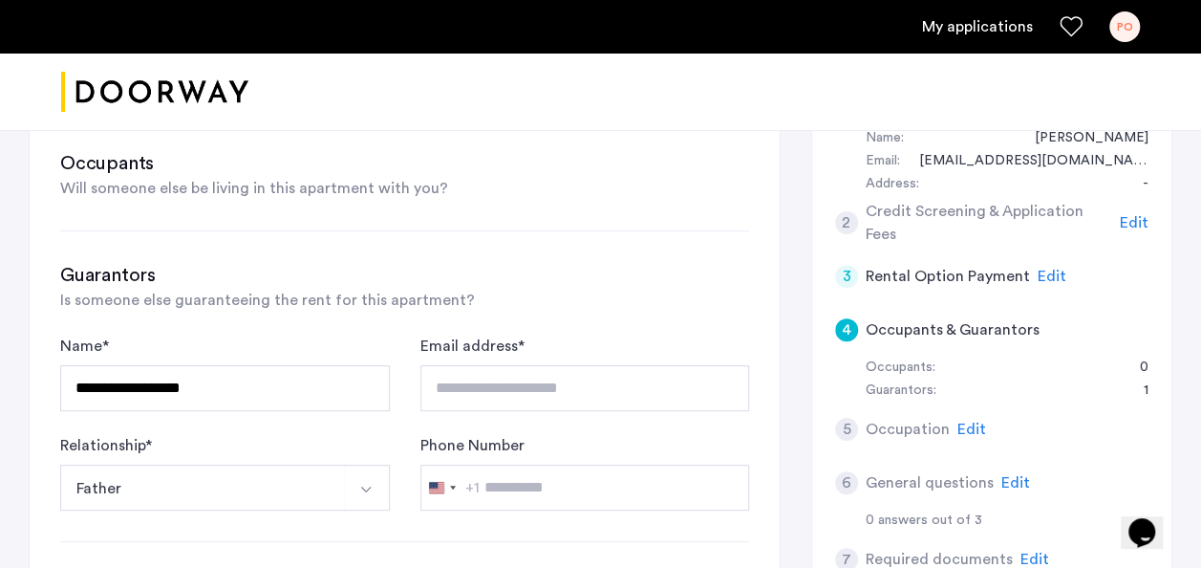
scroll to position [206, 0]
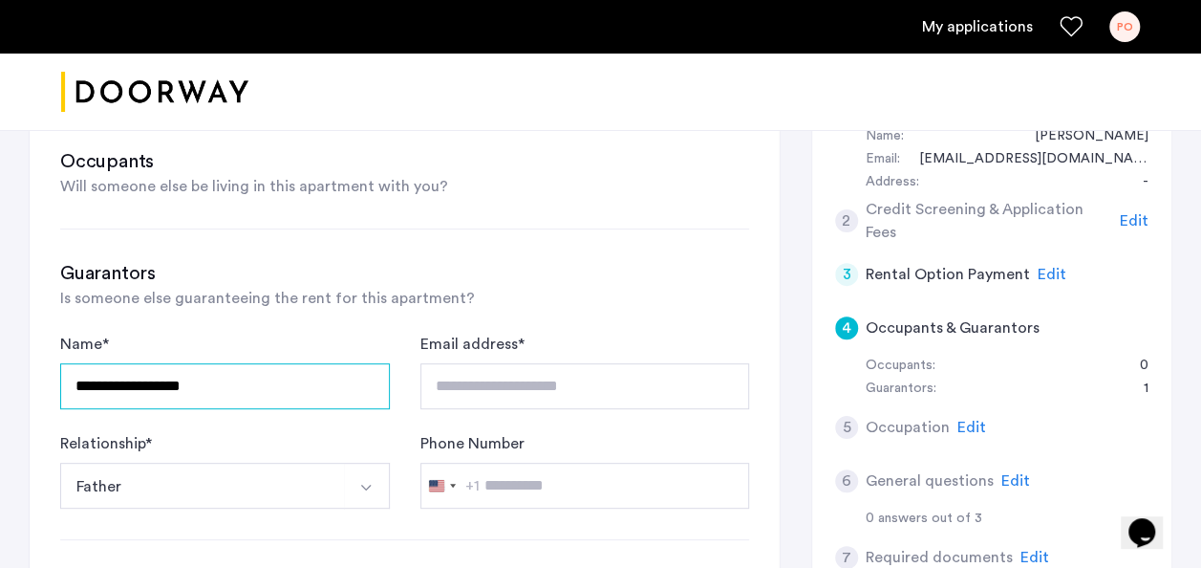
click at [299, 378] on input "**********" at bounding box center [225, 386] width 330 height 46
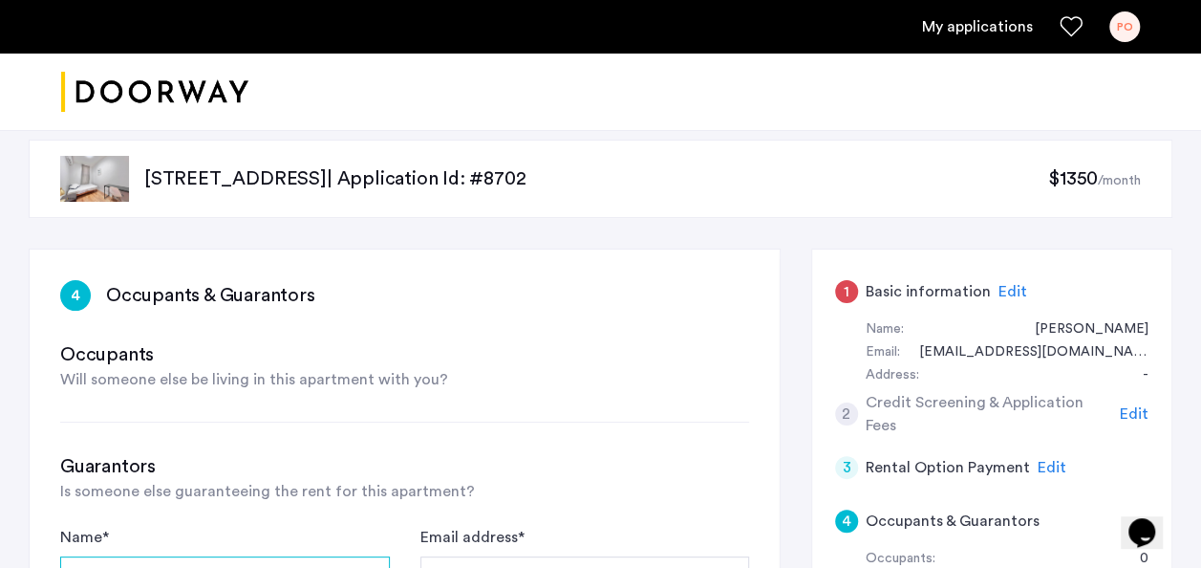
scroll to position [0, 0]
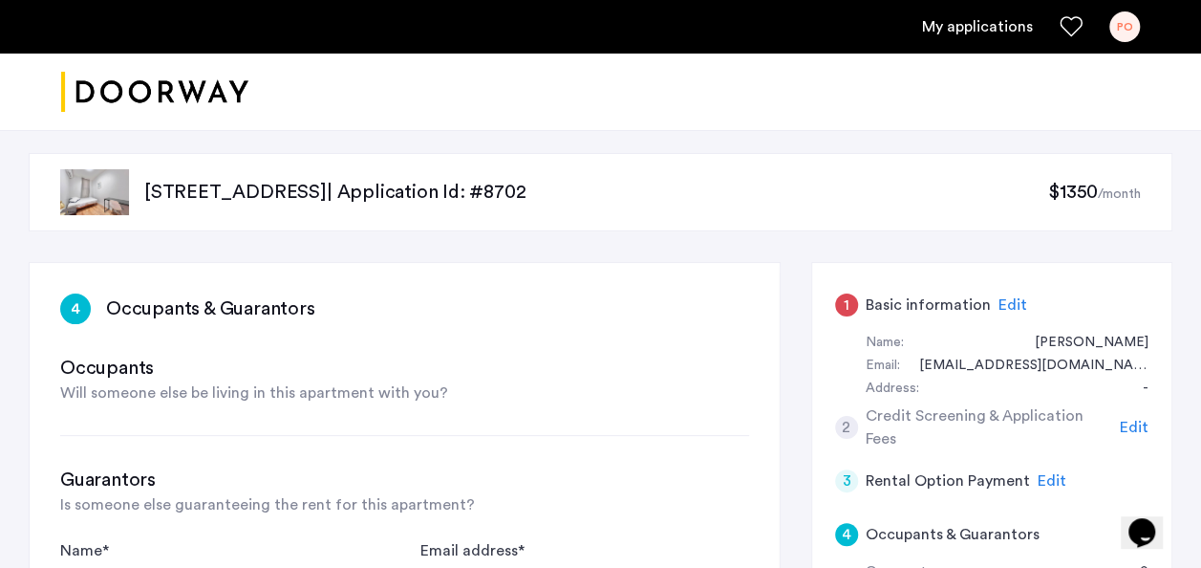
click at [998, 304] on span "Edit" at bounding box center [1012, 304] width 29 height 15
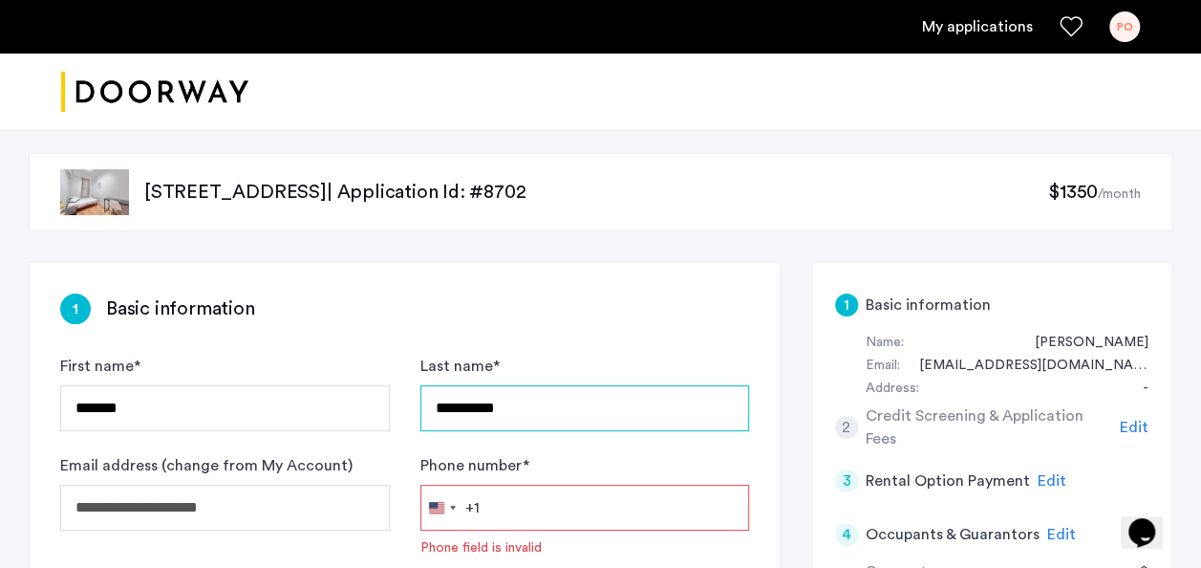
click at [548, 418] on input "**********" at bounding box center [585, 408] width 330 height 46
type input "*"
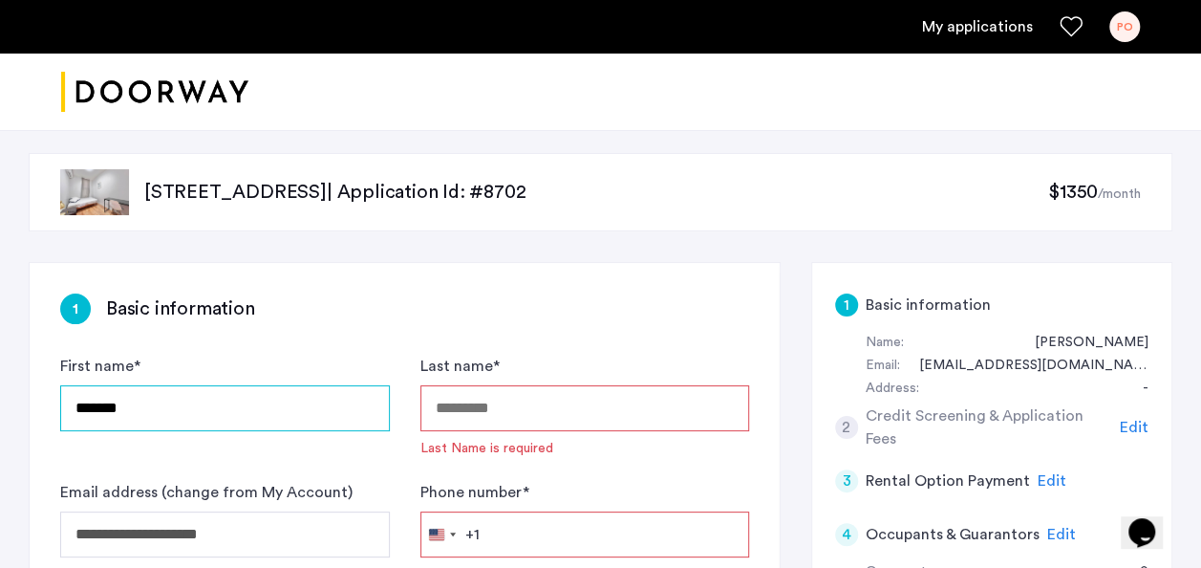
click at [192, 407] on input "*******" at bounding box center [225, 408] width 330 height 46
type input "*"
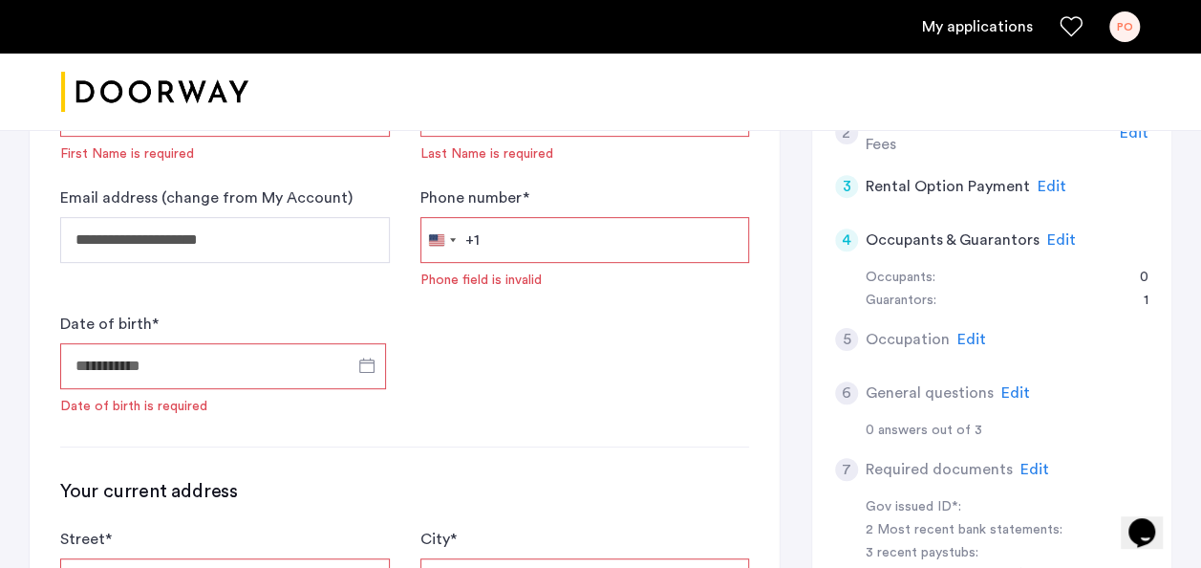
scroll to position [285, 0]
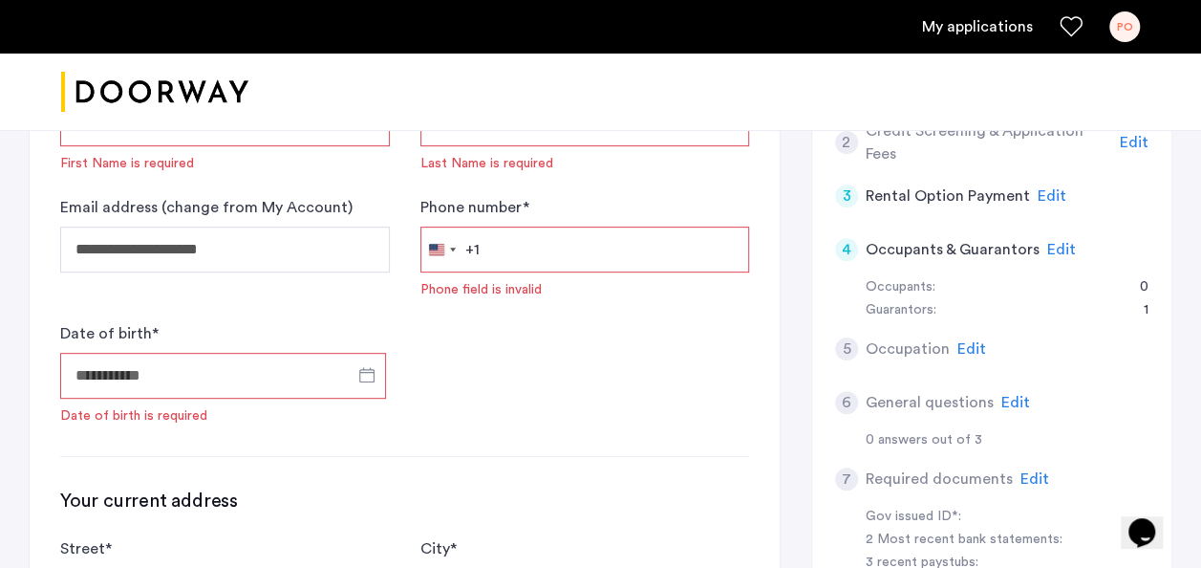
click at [1060, 243] on span "Edit" at bounding box center [1061, 249] width 29 height 15
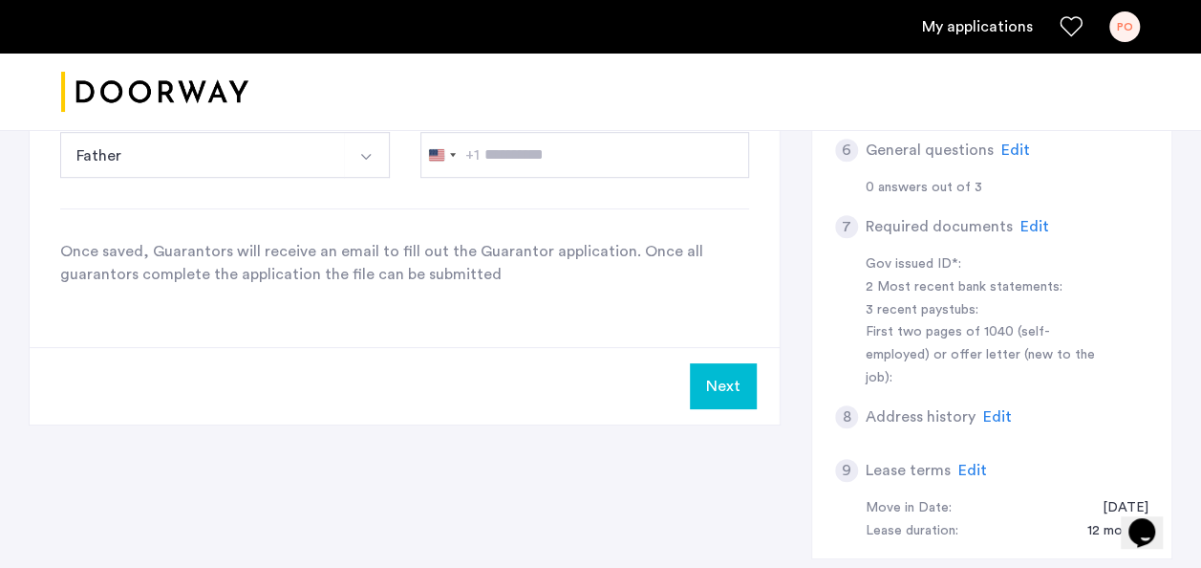
scroll to position [543, 0]
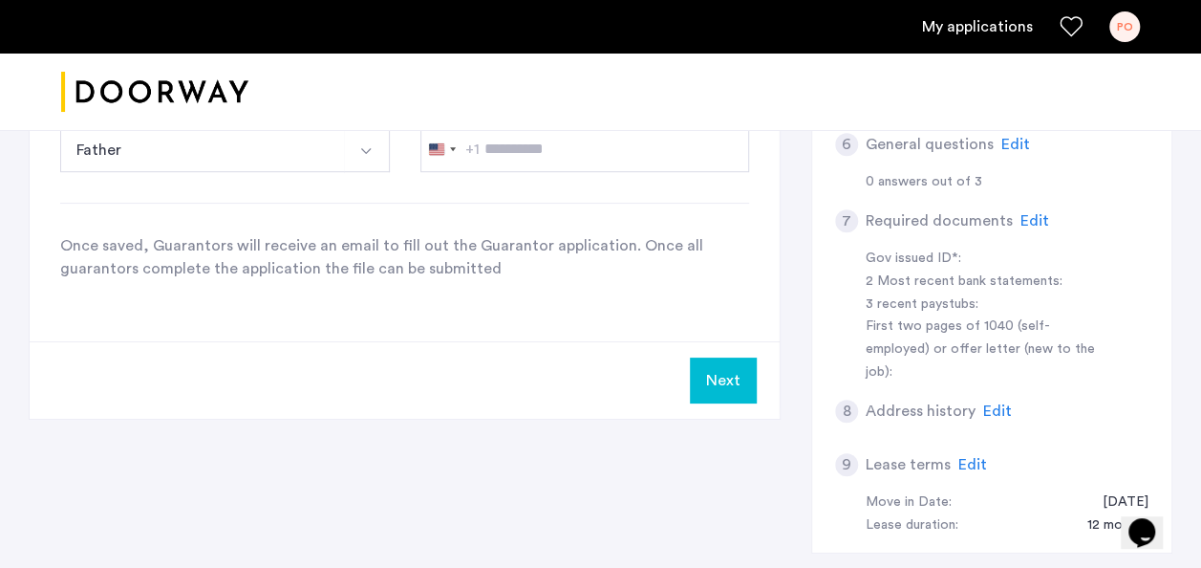
click at [730, 383] on button "Next" at bounding box center [723, 380] width 67 height 46
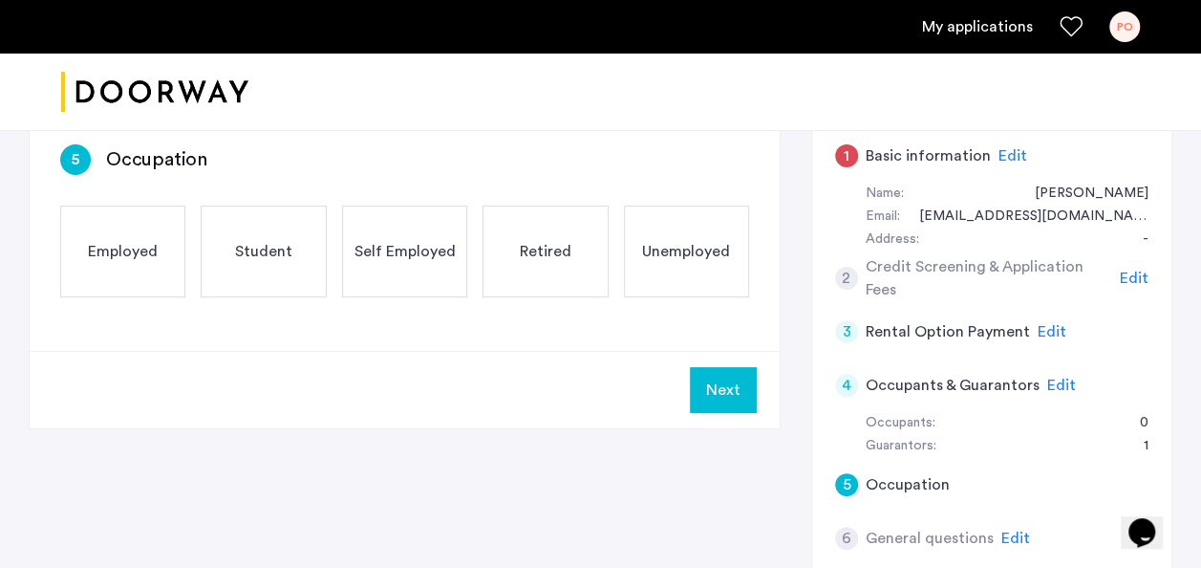
scroll to position [139, 0]
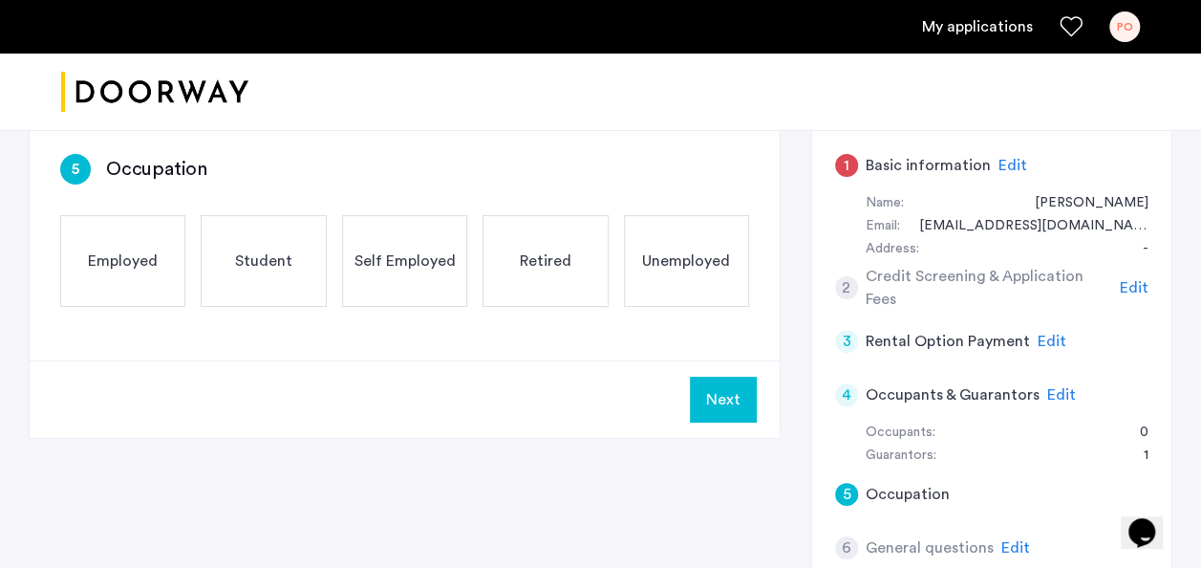
click at [916, 337] on h5 "Rental Option Payment" at bounding box center [948, 341] width 164 height 23
click at [1039, 340] on span "Edit" at bounding box center [1052, 340] width 29 height 15
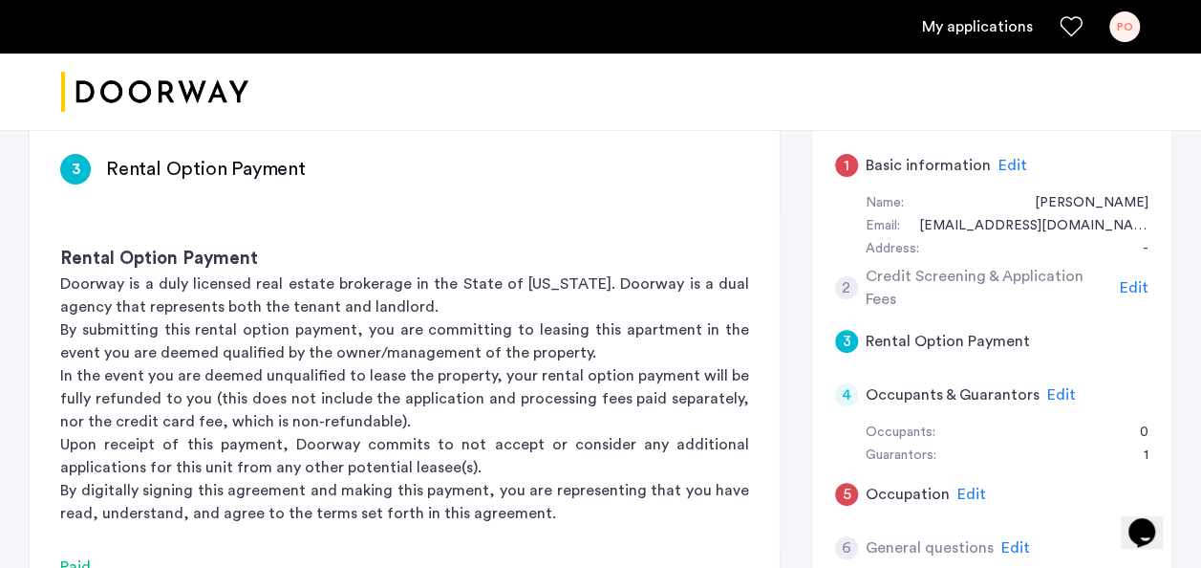
click at [1127, 280] on span "Edit" at bounding box center [1134, 287] width 29 height 15
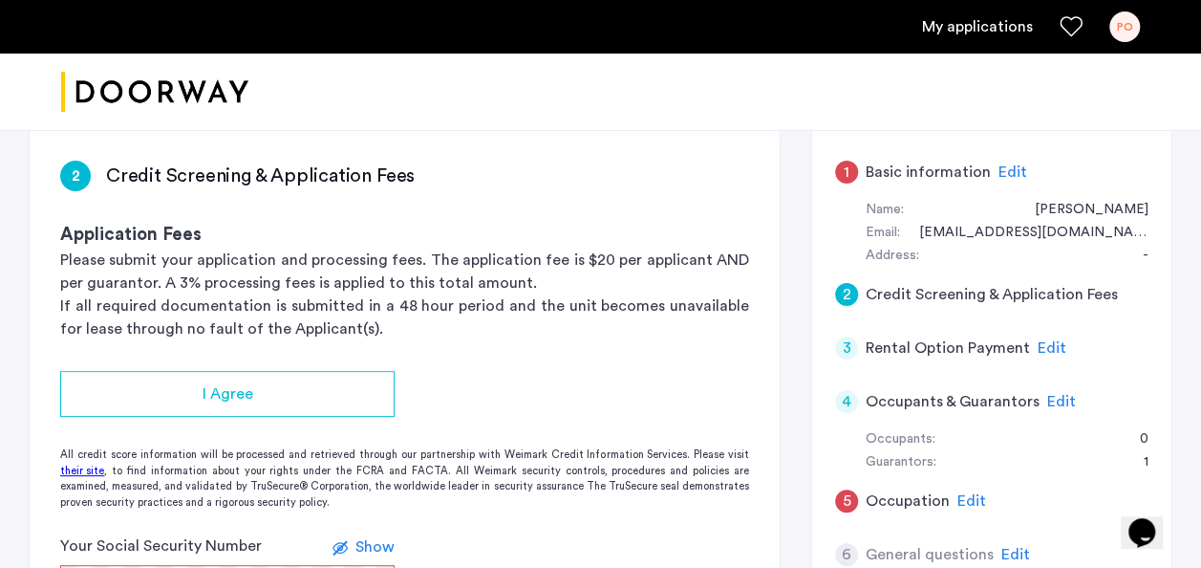
scroll to position [0, 0]
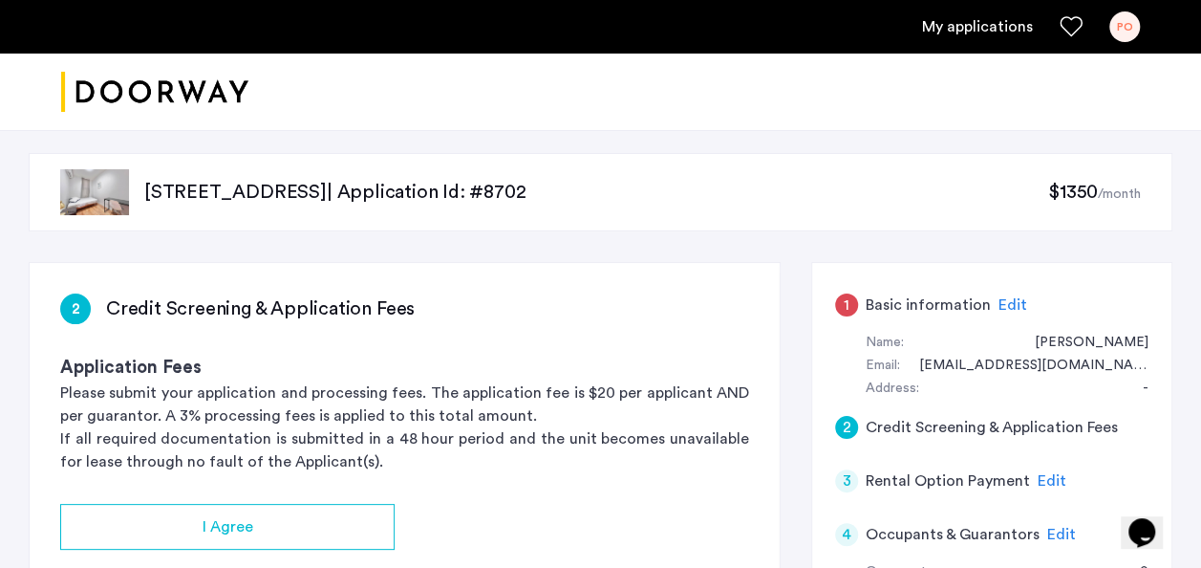
click at [1001, 300] on span "Edit" at bounding box center [1012, 304] width 29 height 15
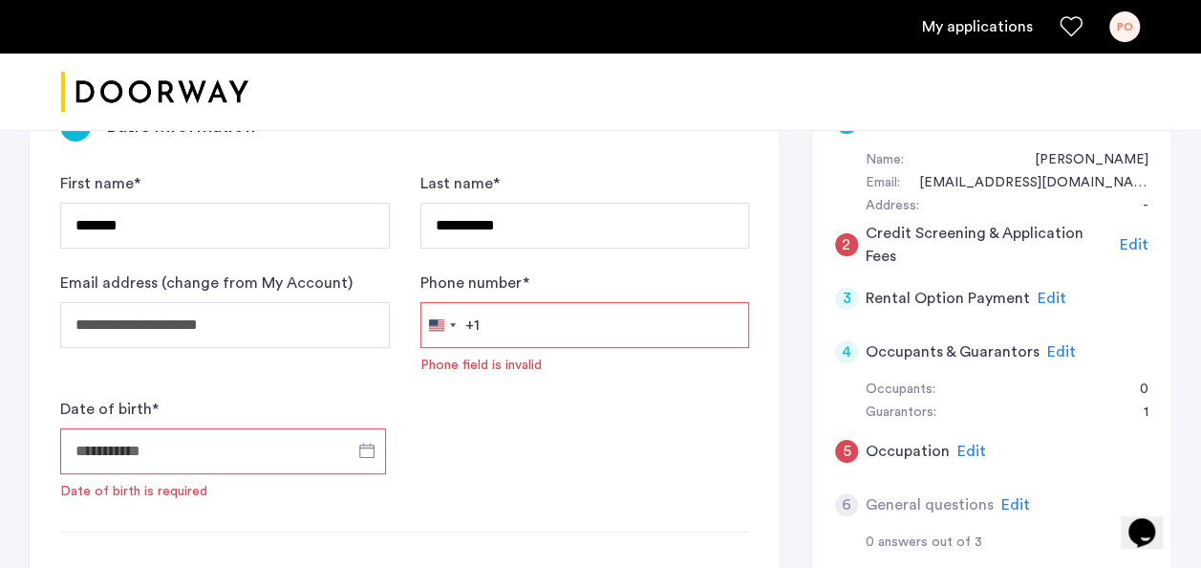
scroll to position [199, 0]
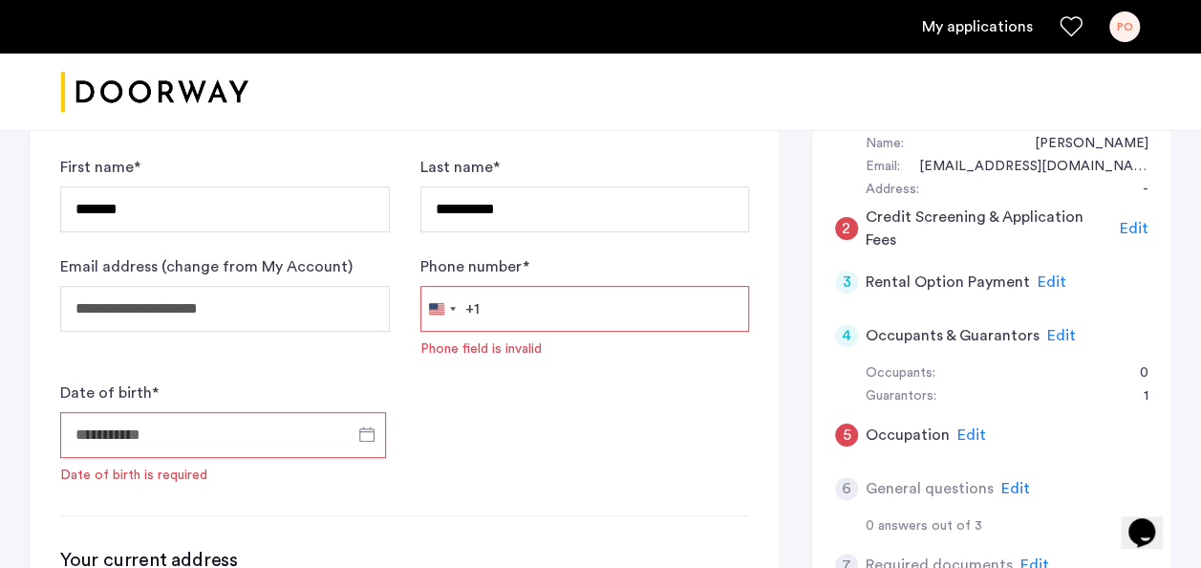
click at [553, 327] on input "Phone number *" at bounding box center [585, 309] width 330 height 46
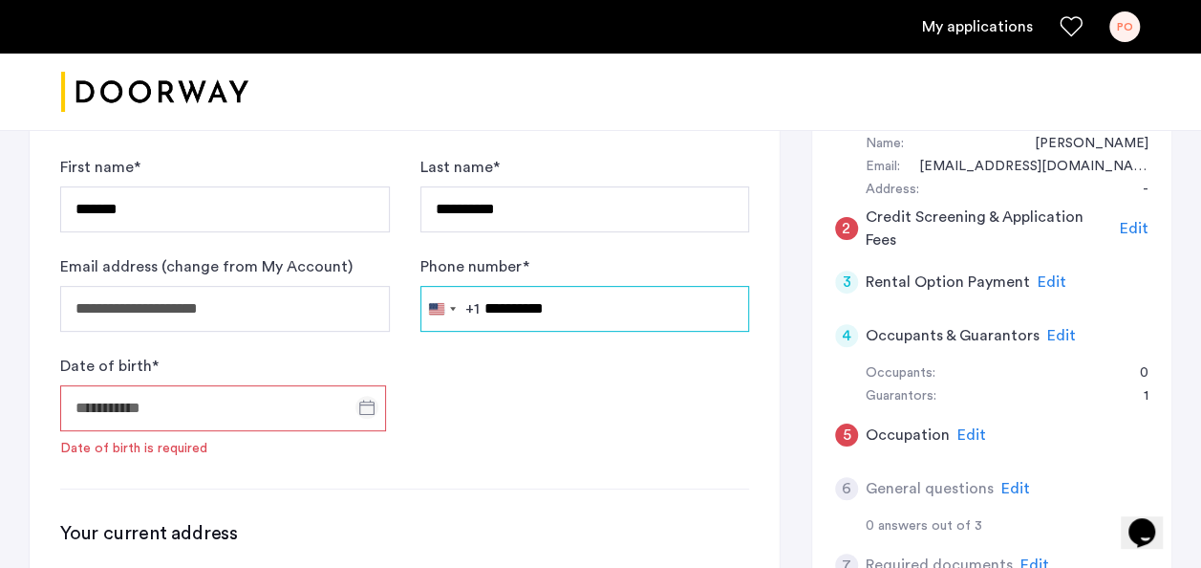
type input "**********"
click at [365, 408] on span "Open calendar" at bounding box center [367, 407] width 46 height 46
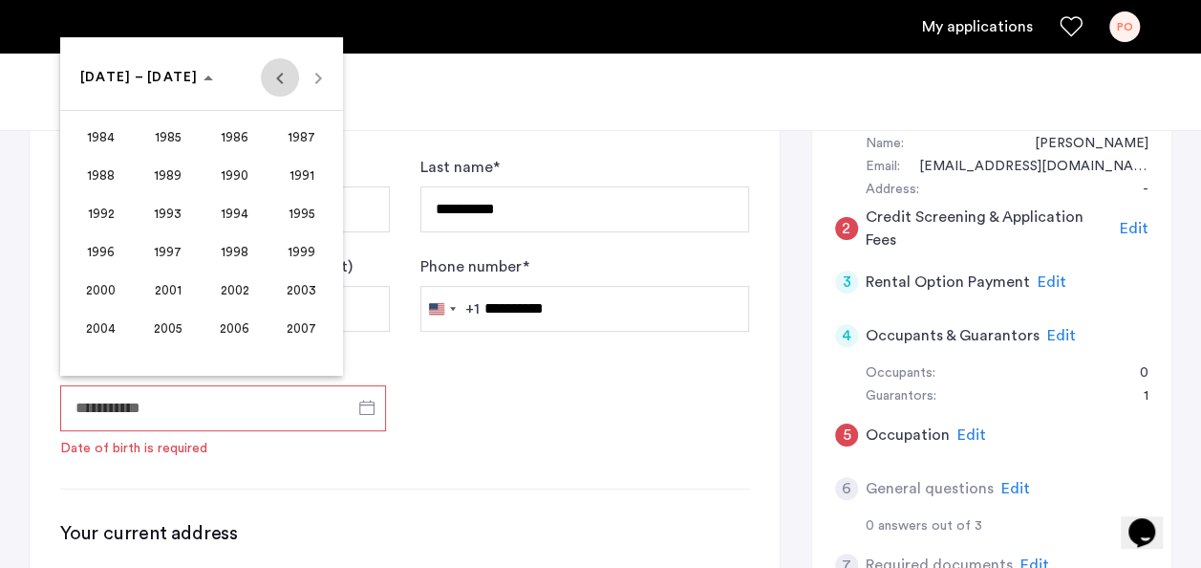
click at [281, 82] on span "Previous 24 years" at bounding box center [280, 77] width 38 height 38
click at [306, 178] on span "1967" at bounding box center [301, 175] width 60 height 34
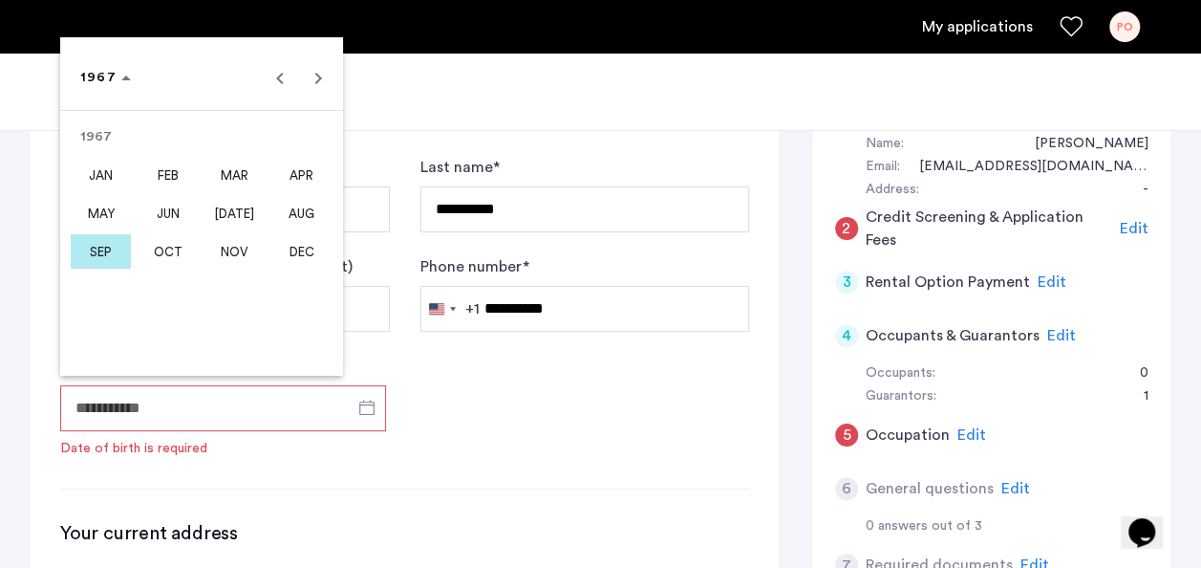
click at [175, 214] on span "JUN" at bounding box center [168, 213] width 60 height 34
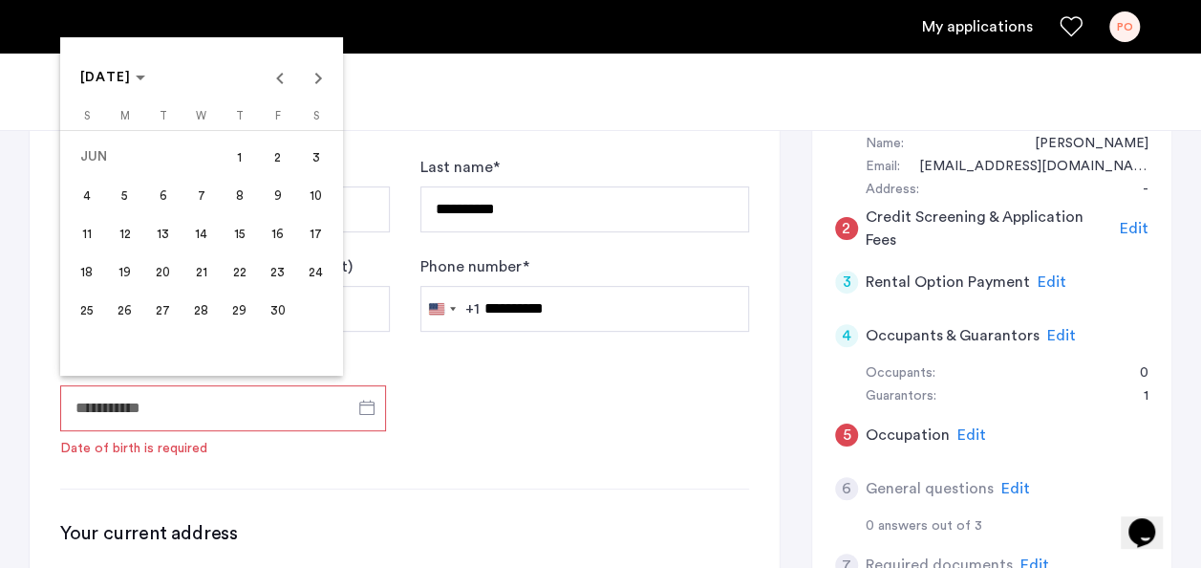
click at [276, 268] on span "23" at bounding box center [278, 271] width 34 height 34
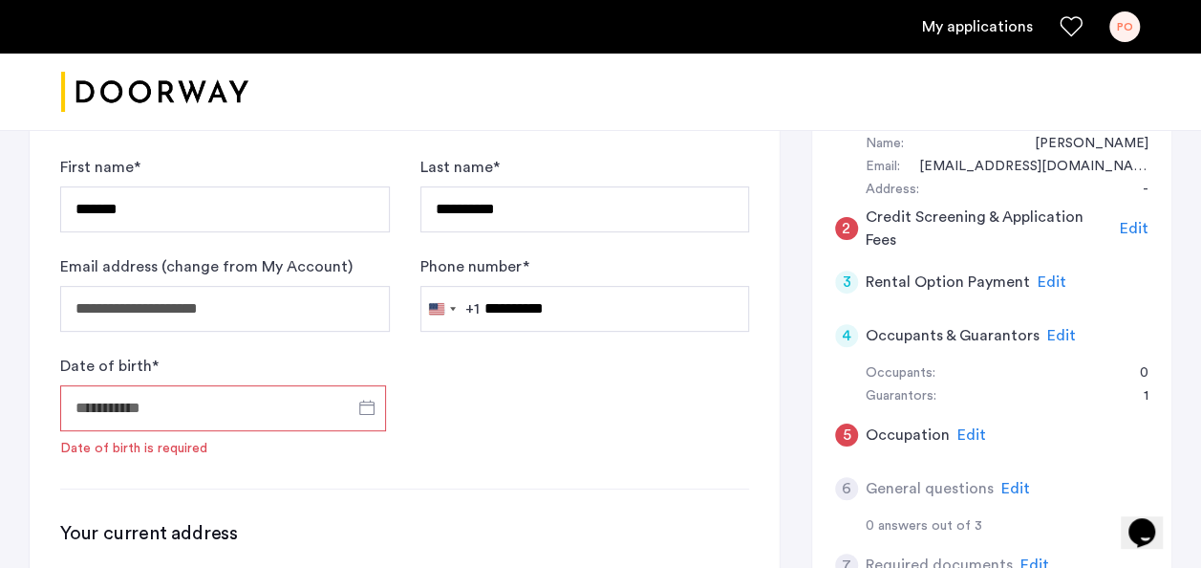
type input "**********"
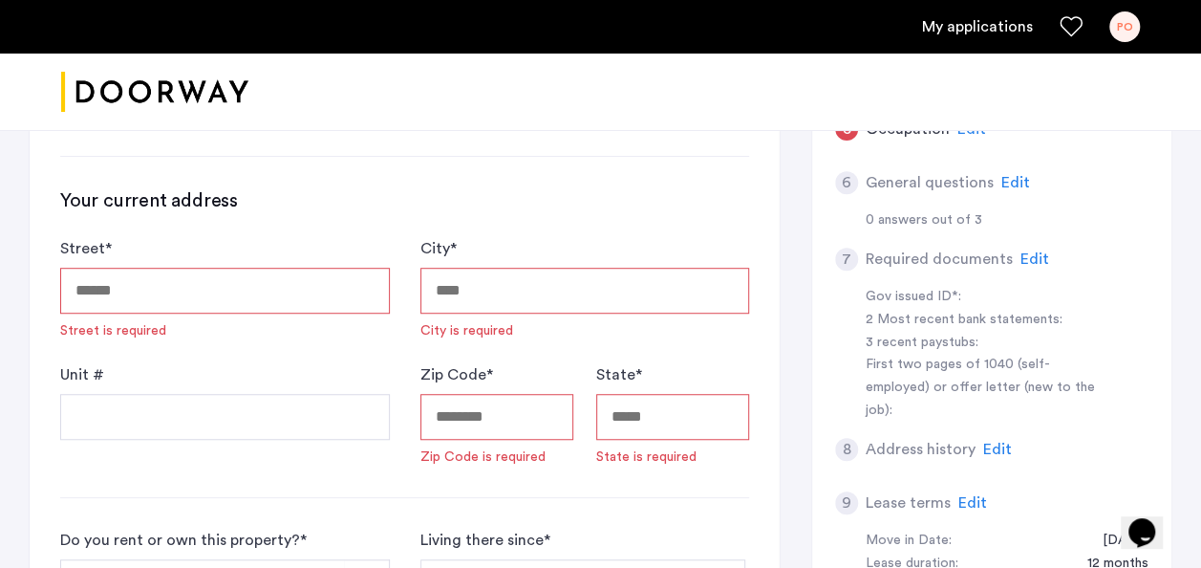
scroll to position [516, 0]
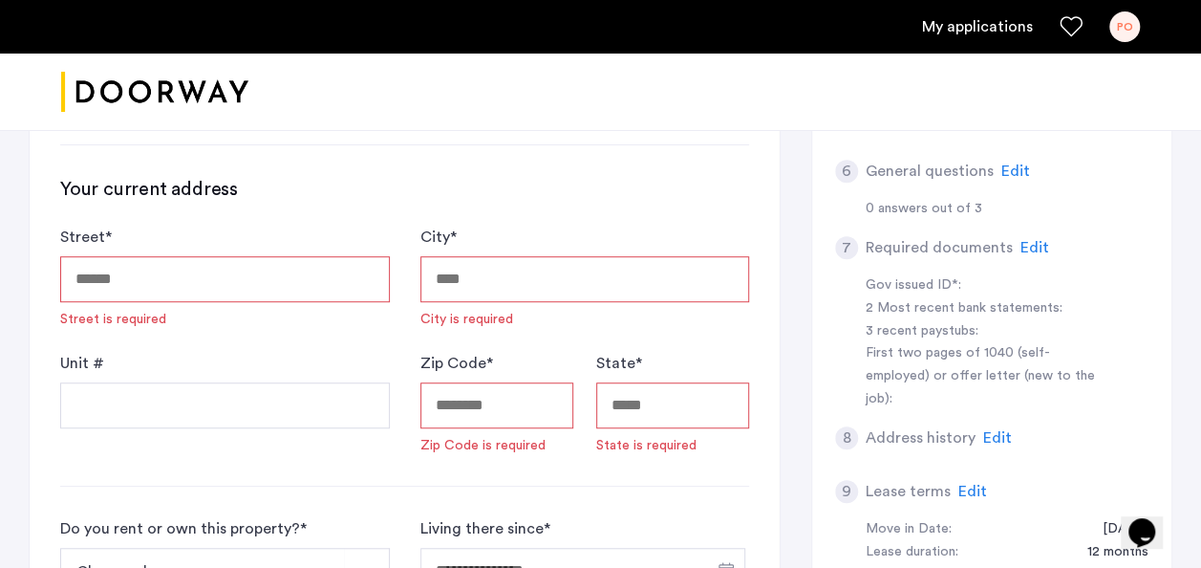
click at [238, 279] on input "Street *" at bounding box center [225, 279] width 330 height 46
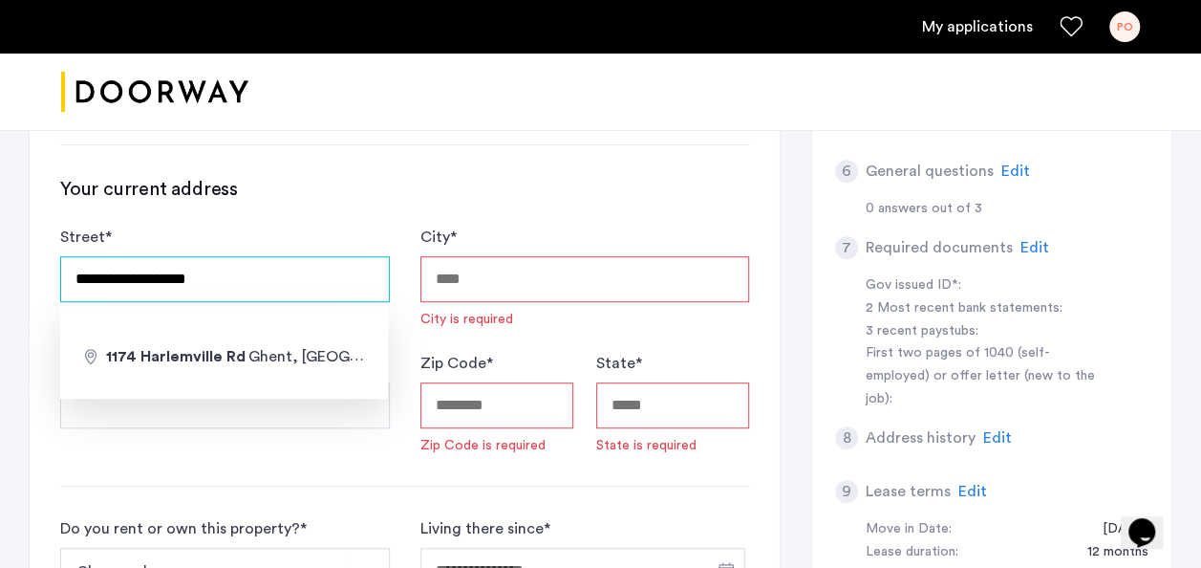
type input "**********"
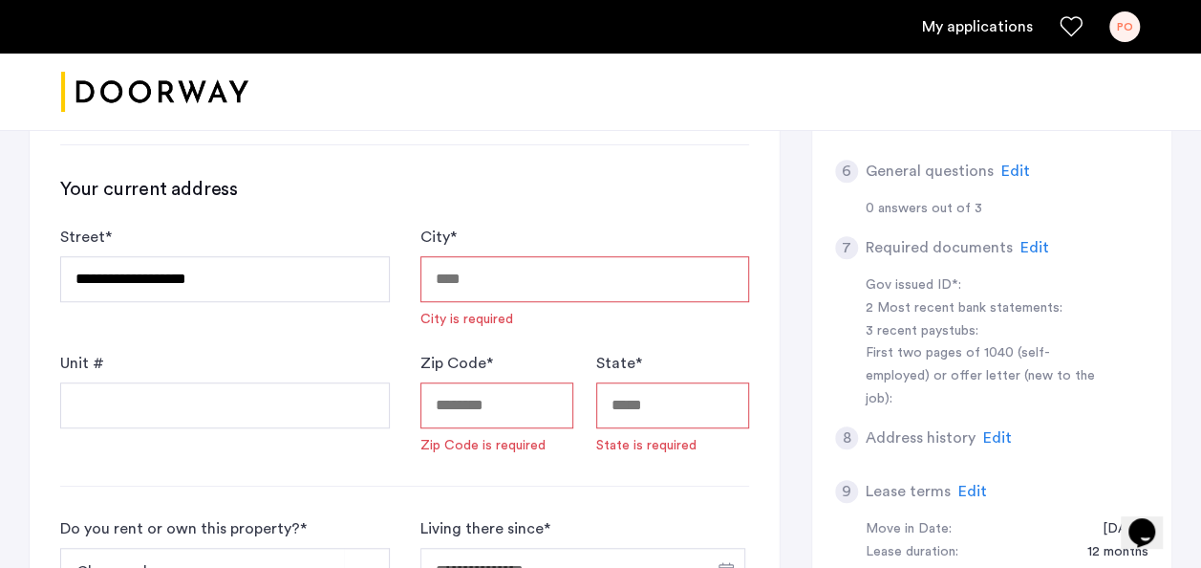
click at [475, 290] on input "City *" at bounding box center [585, 279] width 330 height 46
type input "*****"
type input "********"
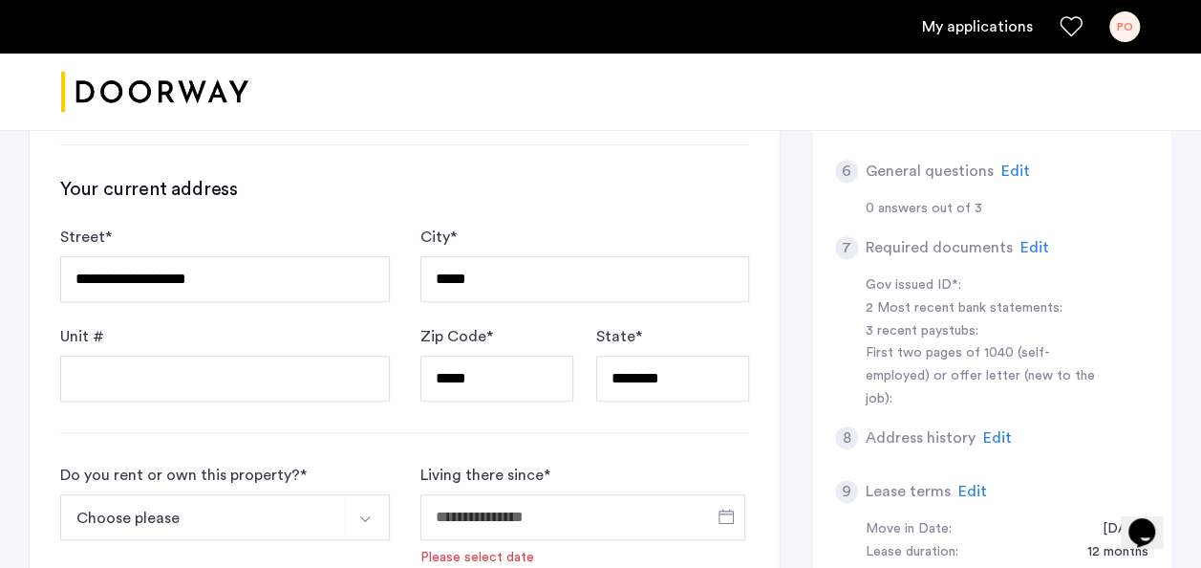
click at [365, 514] on img "Select option" at bounding box center [364, 518] width 15 height 15
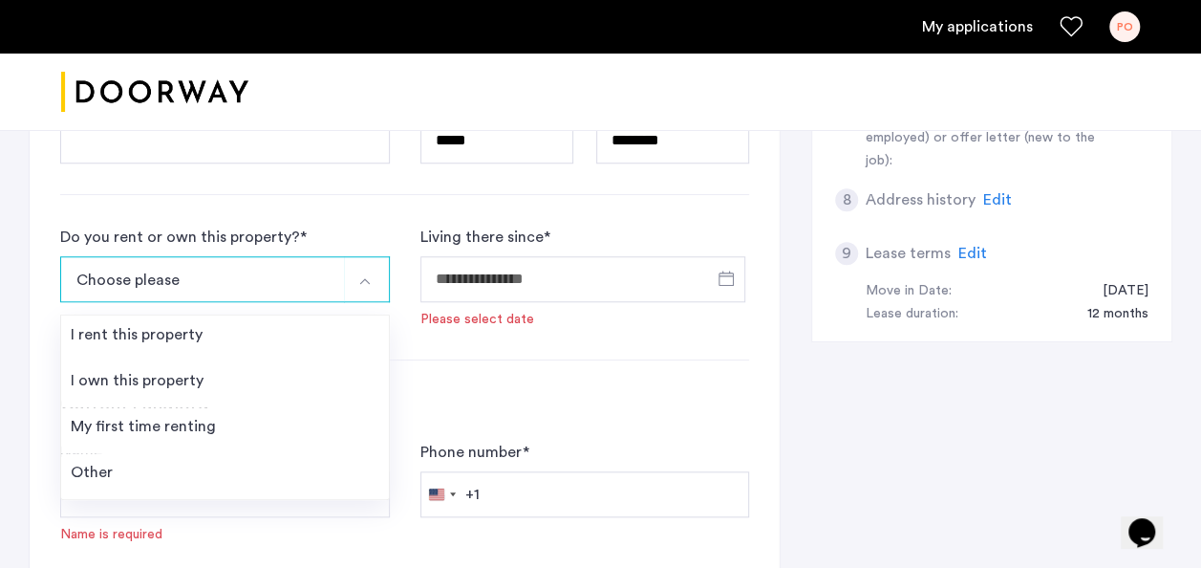
scroll to position [779, 0]
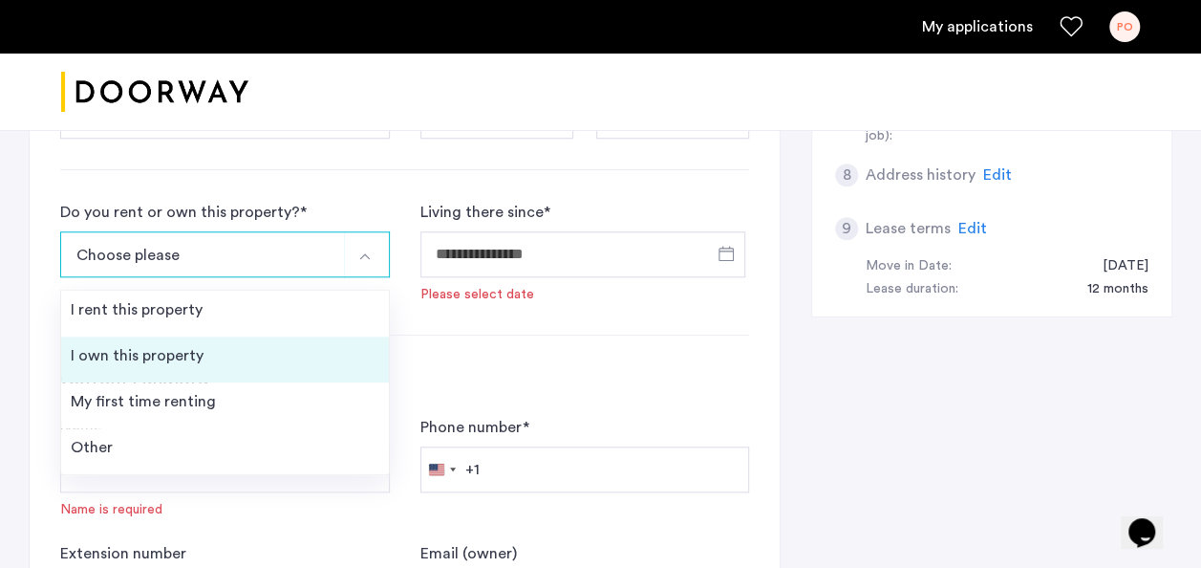
click at [117, 359] on div "I own this property" at bounding box center [137, 355] width 133 height 23
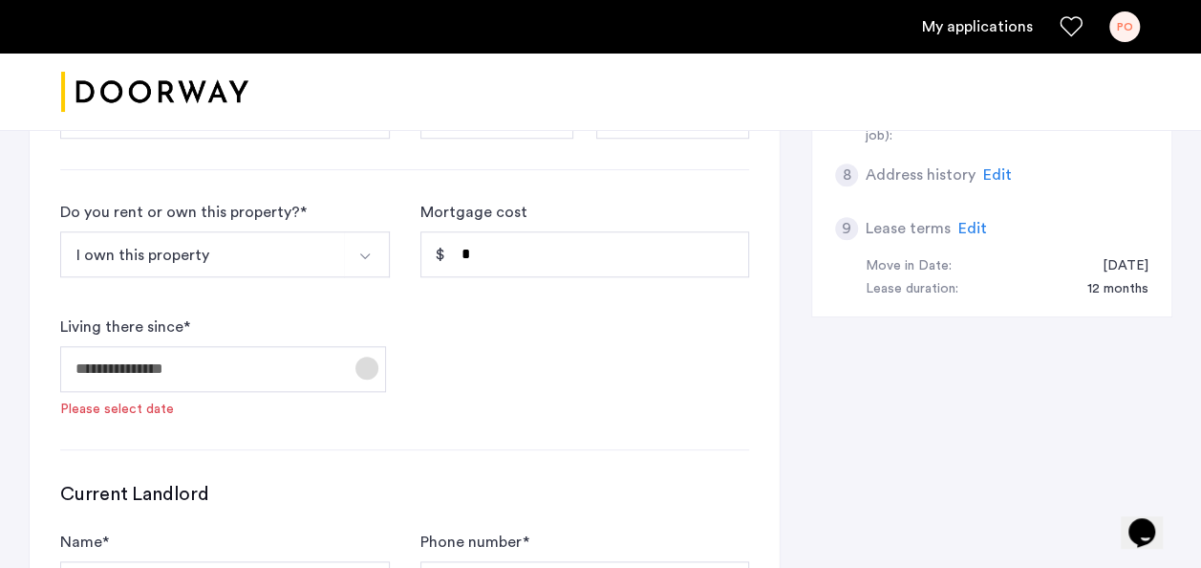
click at [363, 361] on span "Open calendar" at bounding box center [367, 368] width 46 height 46
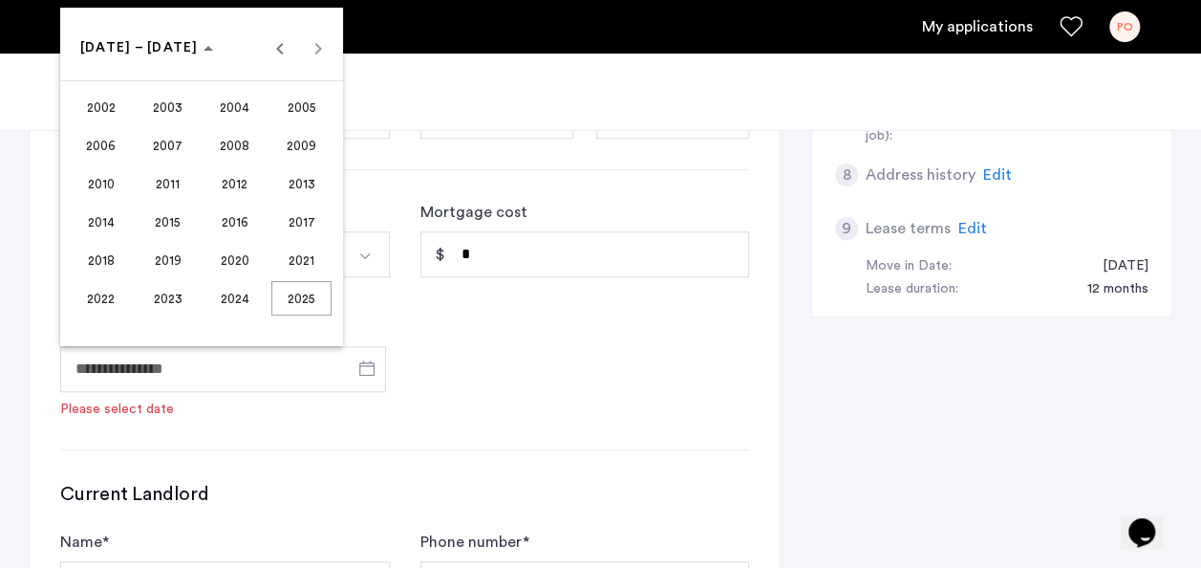
click at [300, 223] on span "2017" at bounding box center [301, 221] width 60 height 34
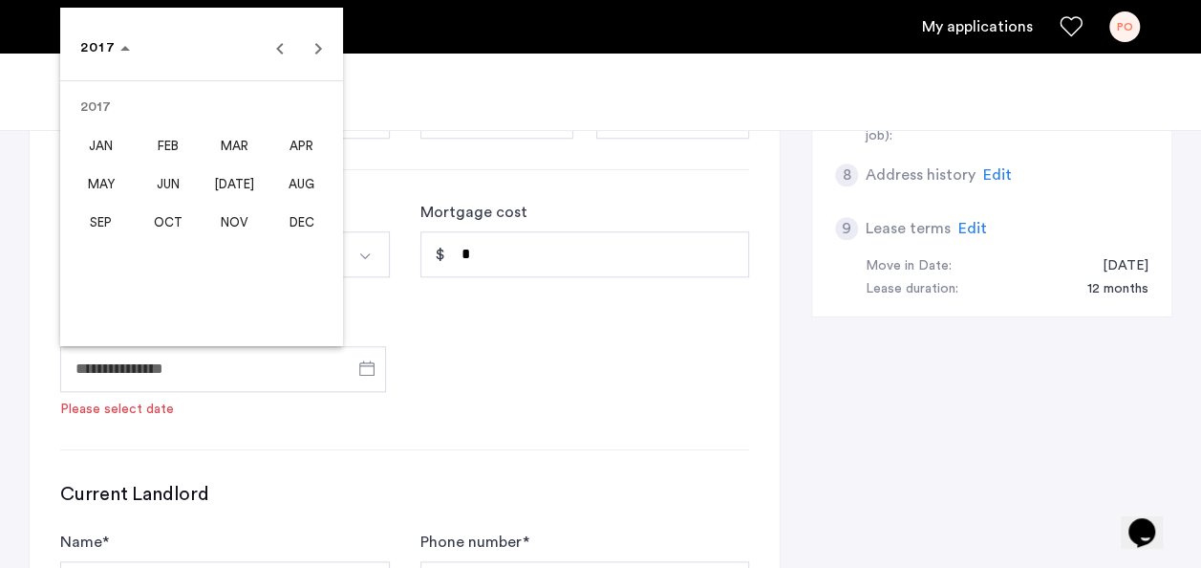
click at [176, 220] on span "OCT" at bounding box center [168, 221] width 60 height 34
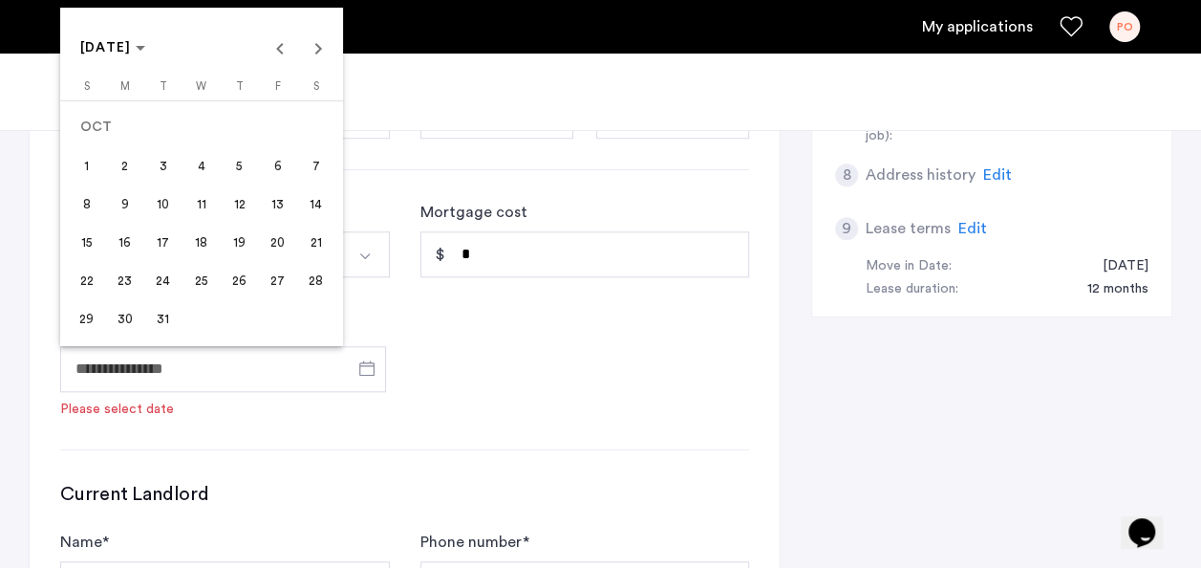
click at [157, 328] on span "31" at bounding box center [163, 318] width 34 height 34
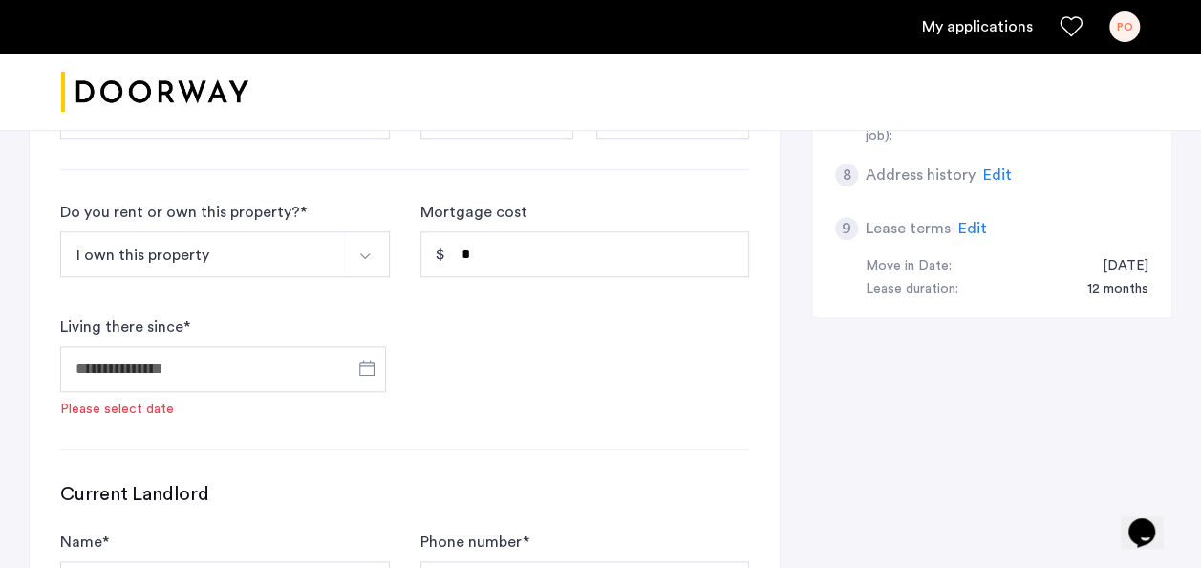
type input "**********"
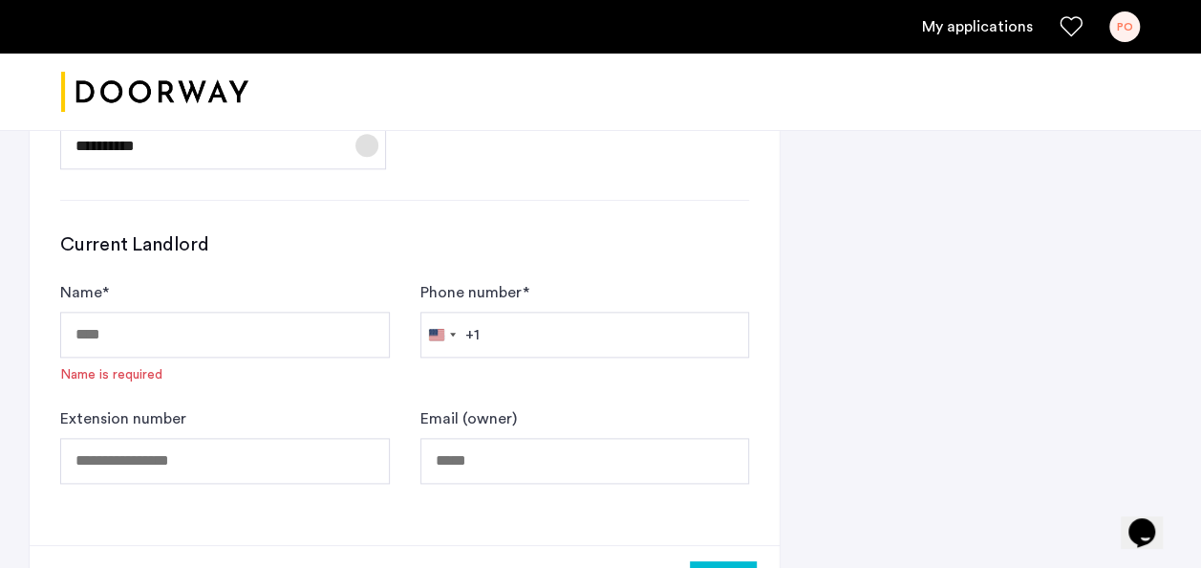
scroll to position [1020, 0]
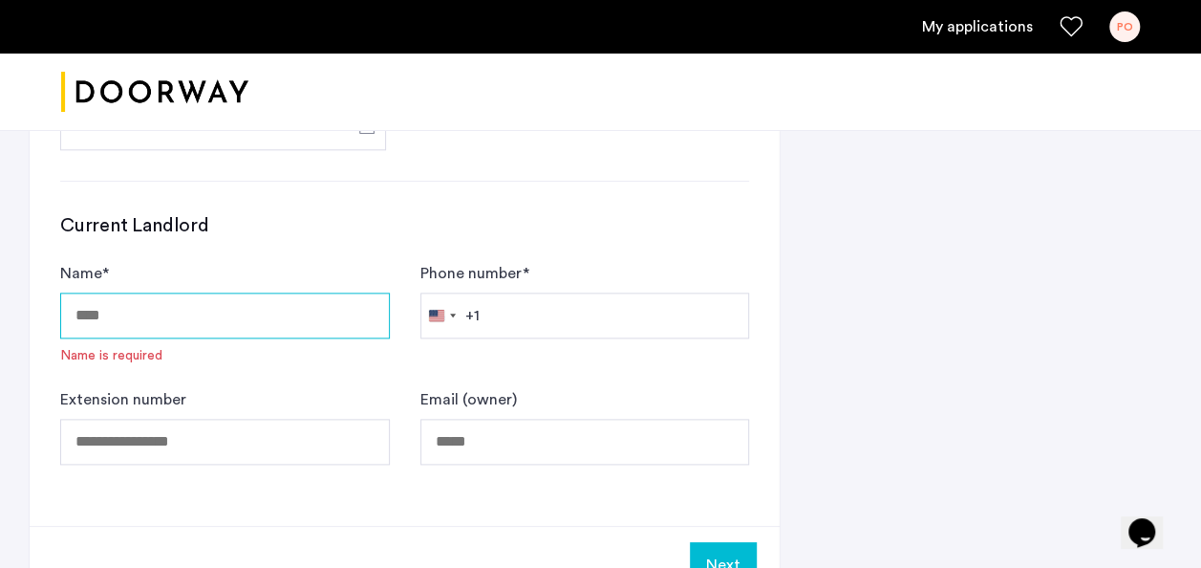
click at [132, 323] on input "Name *" at bounding box center [225, 315] width 330 height 46
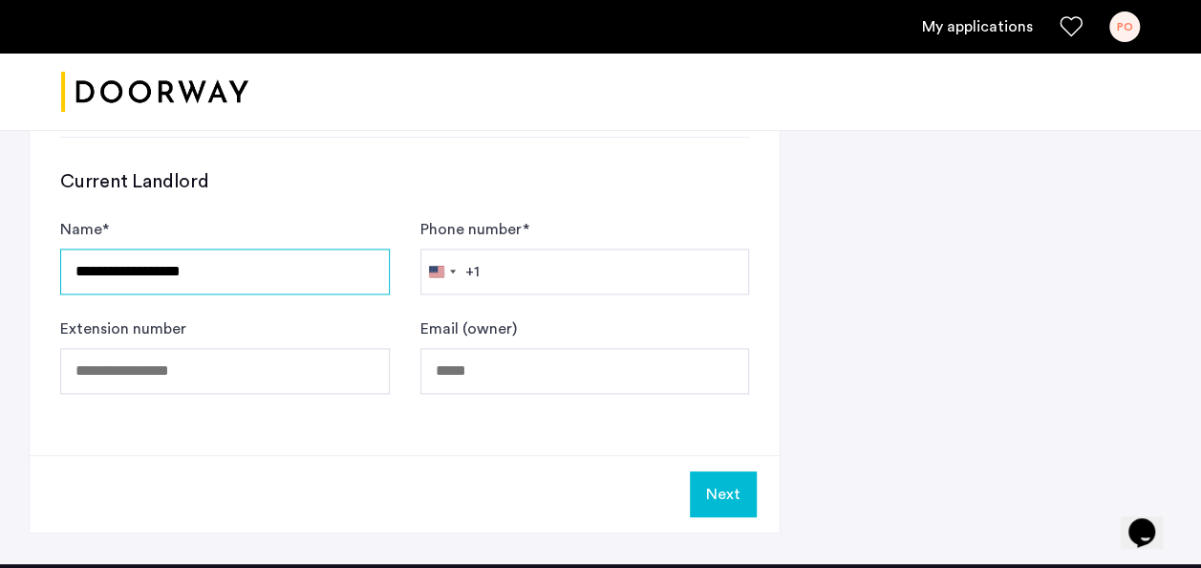
scroll to position [1068, 0]
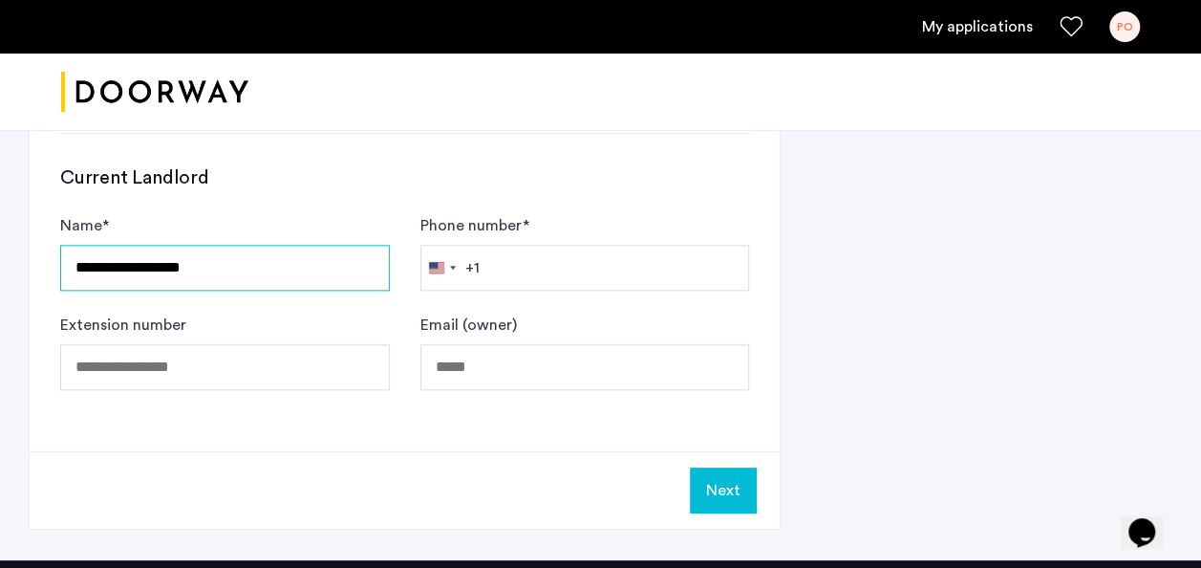
type input "**********"
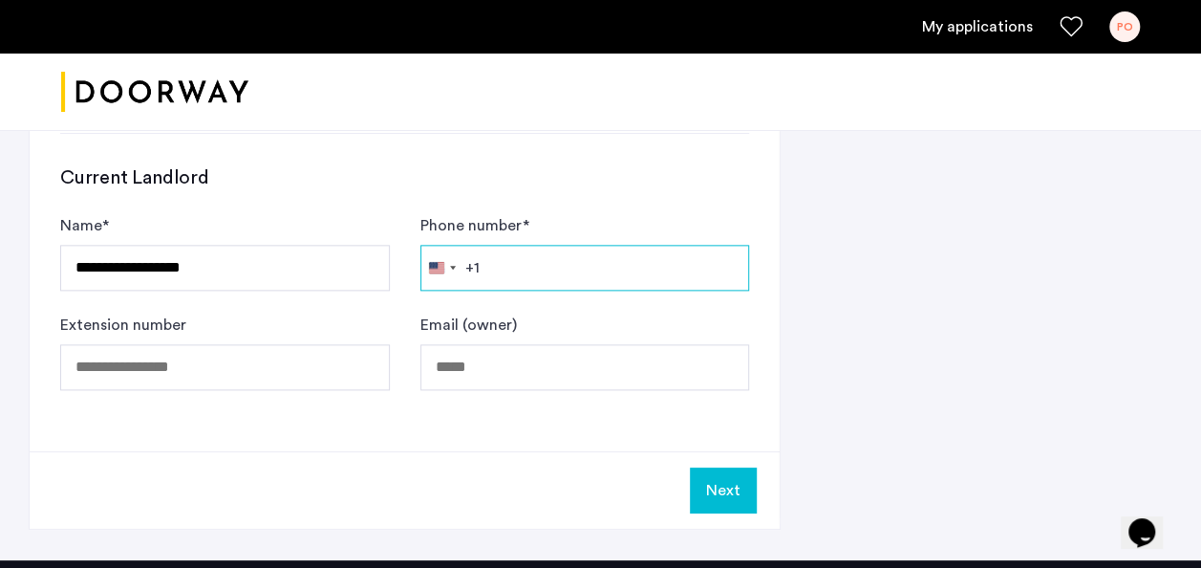
click at [537, 254] on input "Phone number *" at bounding box center [585, 268] width 330 height 46
type input "**********"
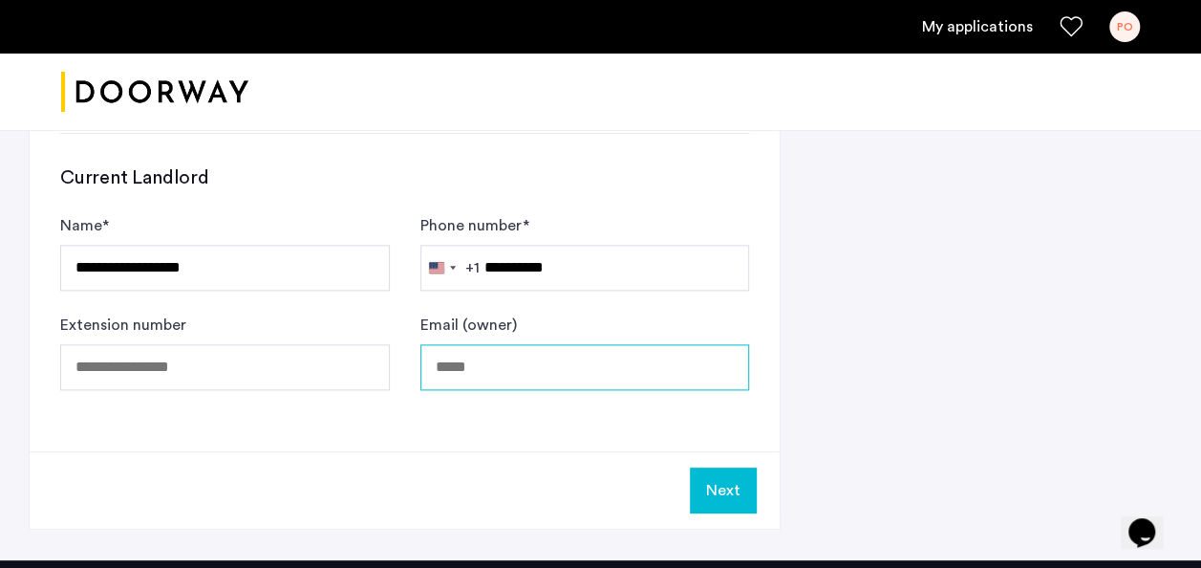
click at [489, 378] on input "Email (owner)" at bounding box center [585, 367] width 330 height 46
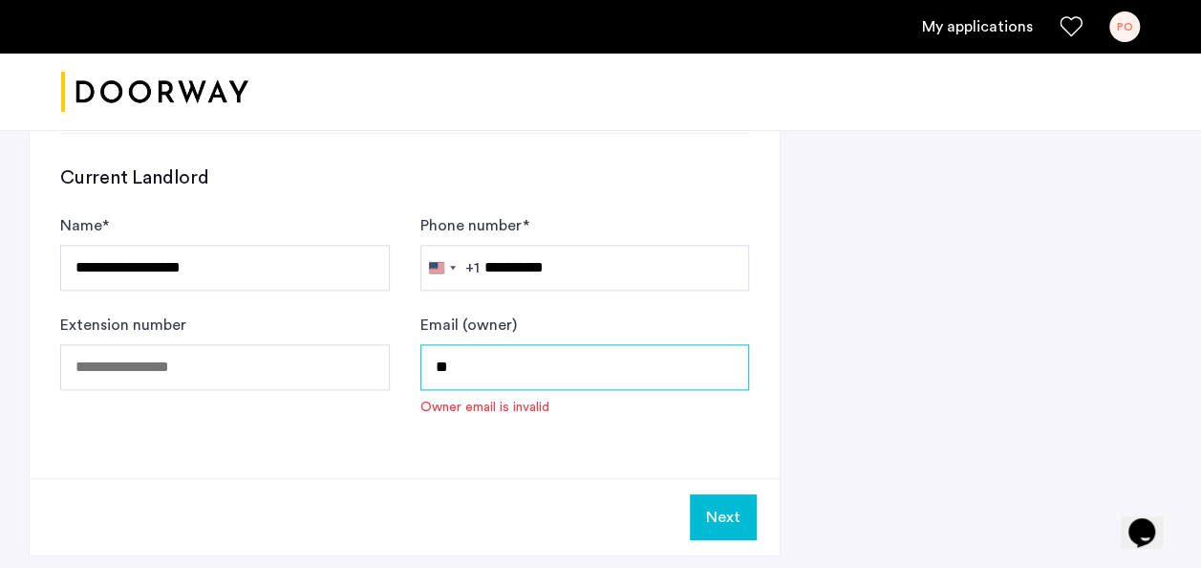
type input "**********"
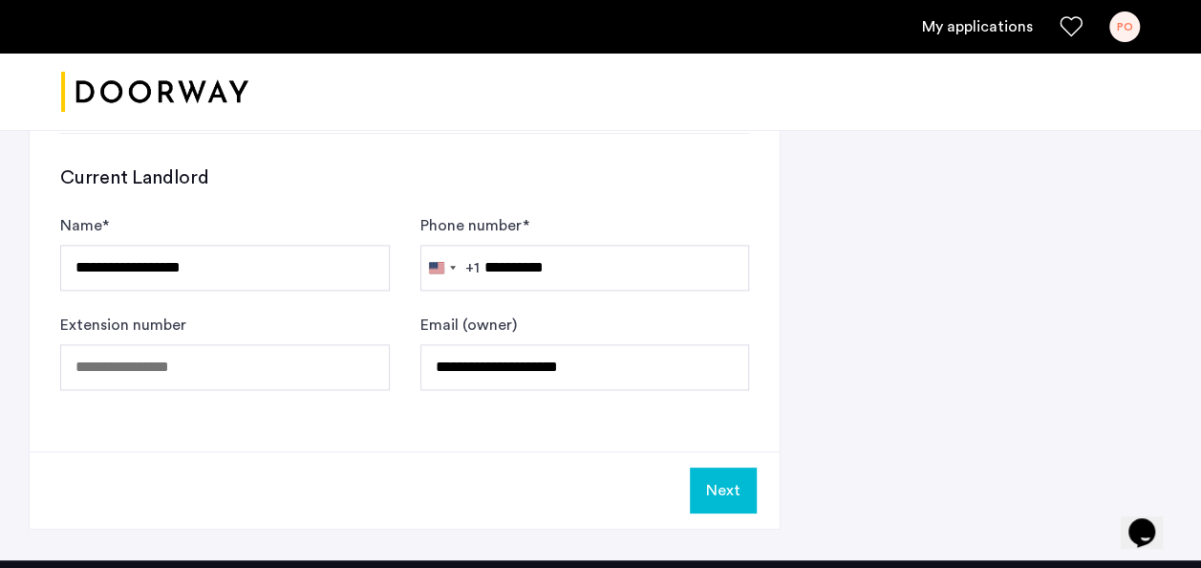
click at [715, 487] on button "Next" at bounding box center [723, 490] width 67 height 46
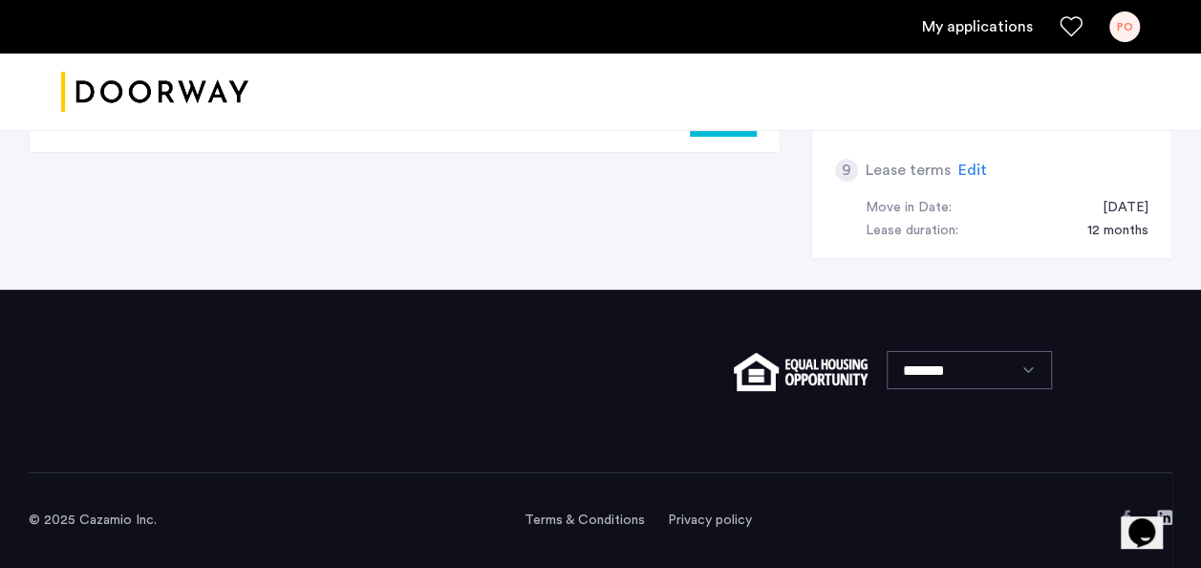
scroll to position [0, 0]
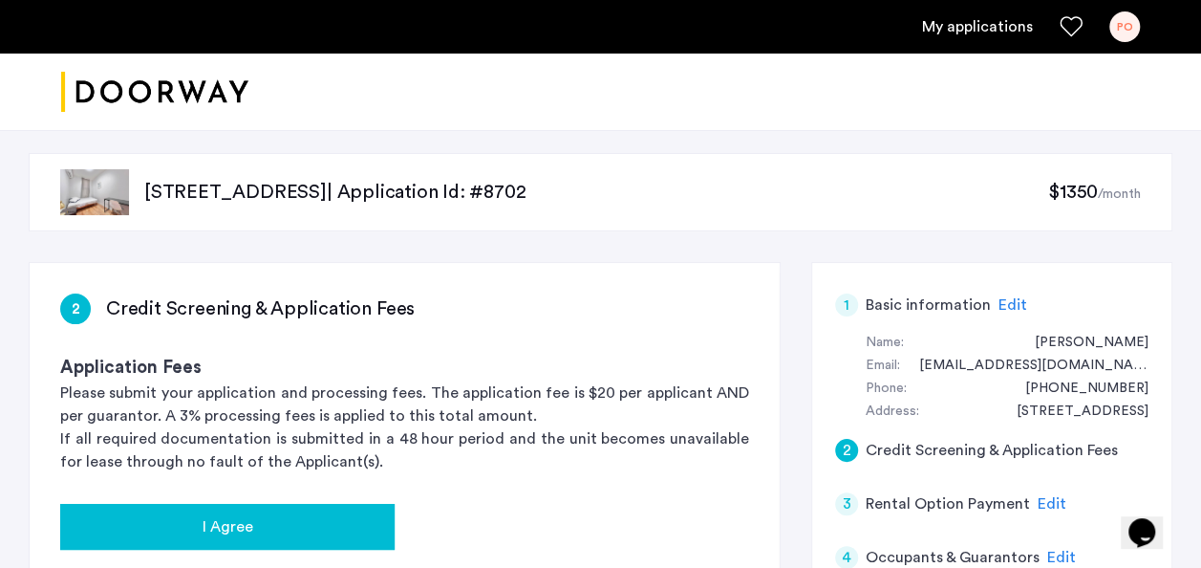
click at [243, 525] on span "I Agree" at bounding box center [228, 526] width 51 height 23
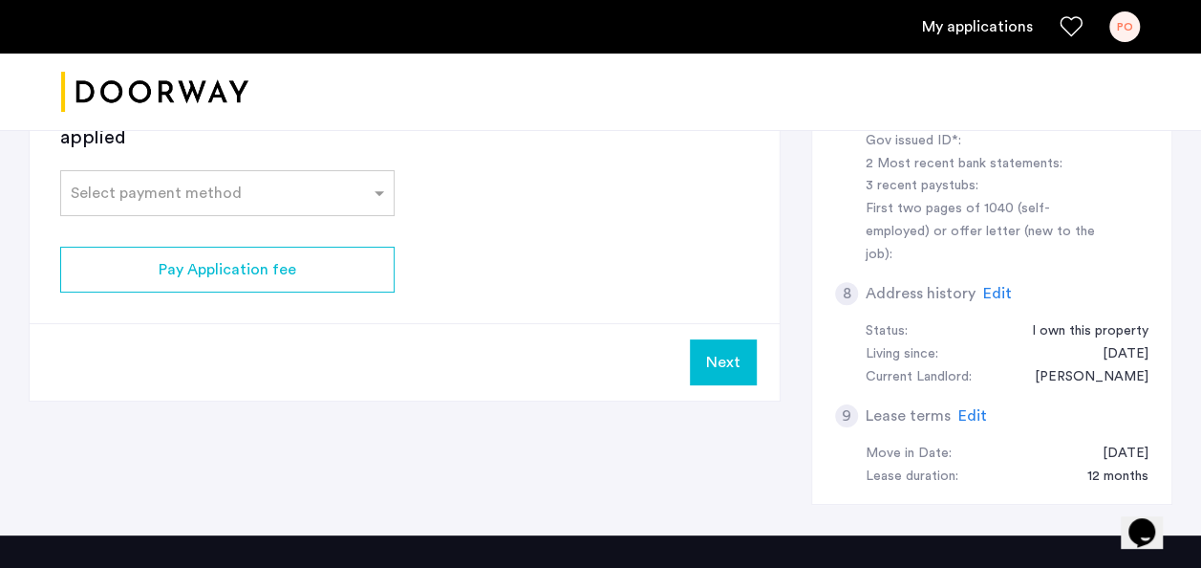
scroll to position [690, 0]
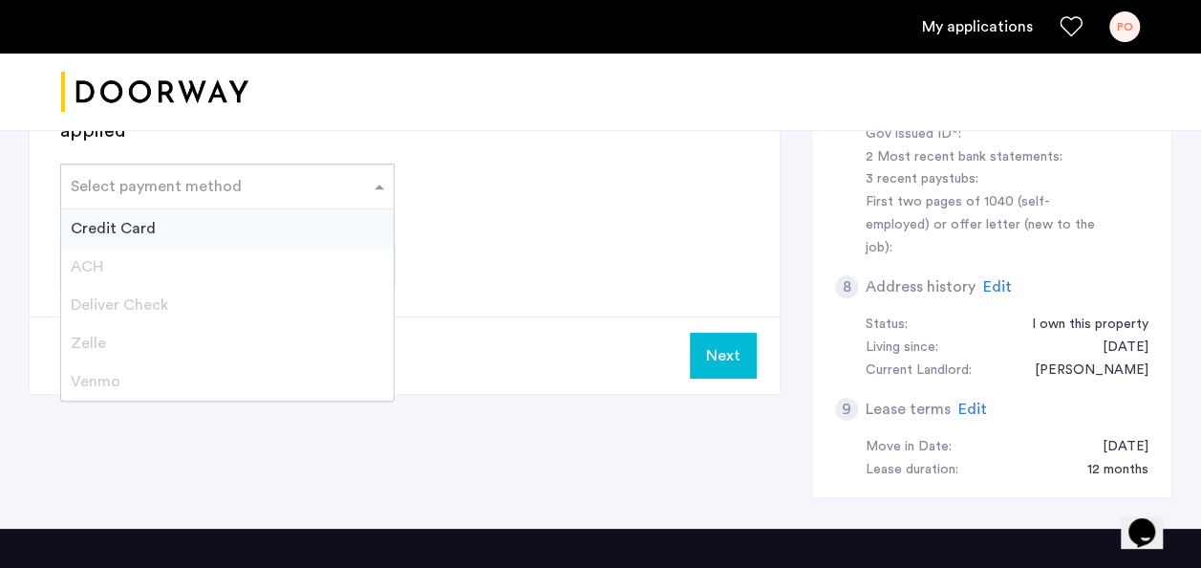
click at [382, 186] on span at bounding box center [382, 186] width 24 height 23
click at [172, 227] on div "Credit Card" at bounding box center [227, 228] width 332 height 38
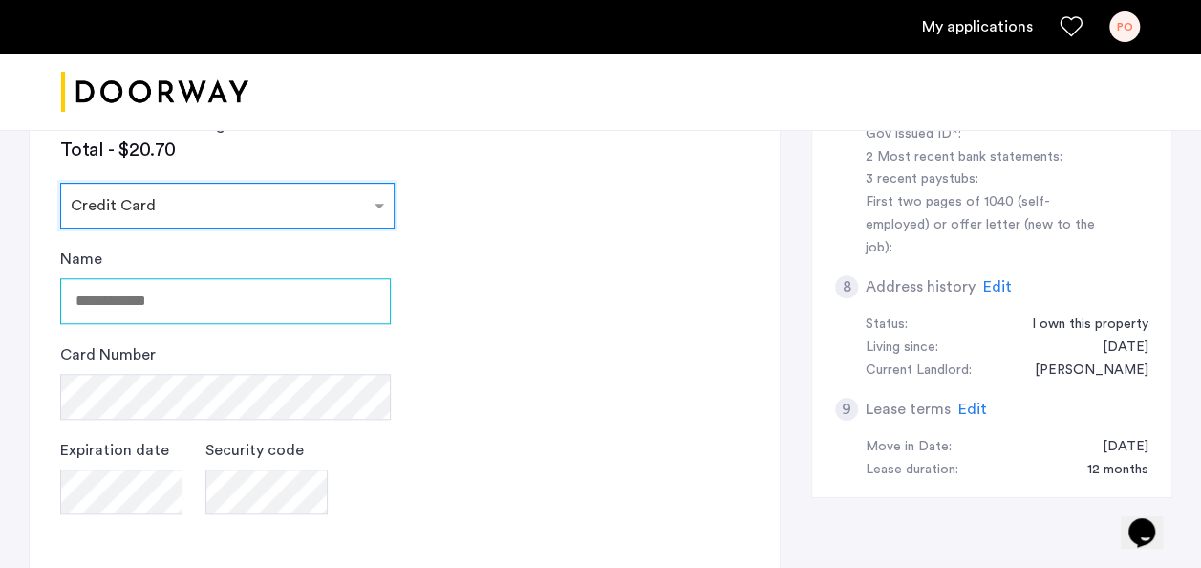
click at [183, 306] on input "Name" at bounding box center [225, 301] width 331 height 46
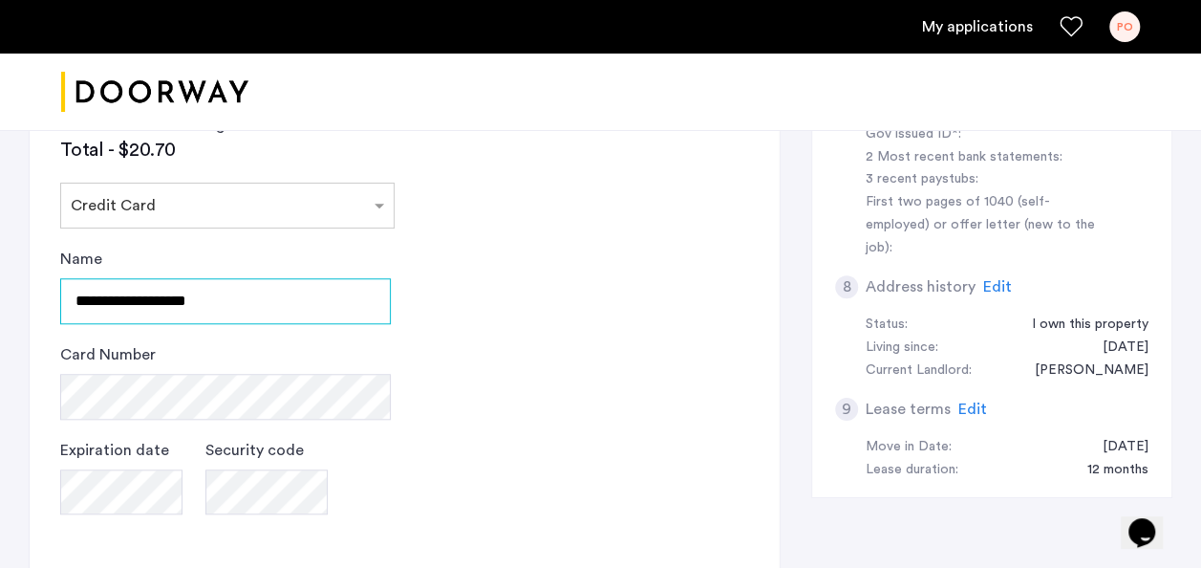
type input "**********"
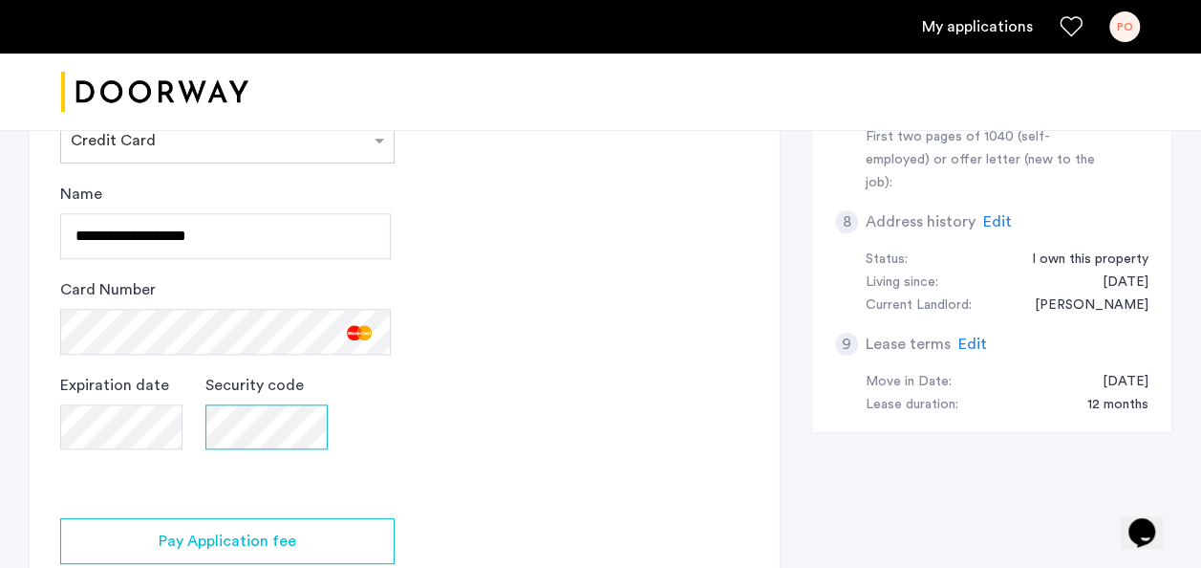
scroll to position [758, 0]
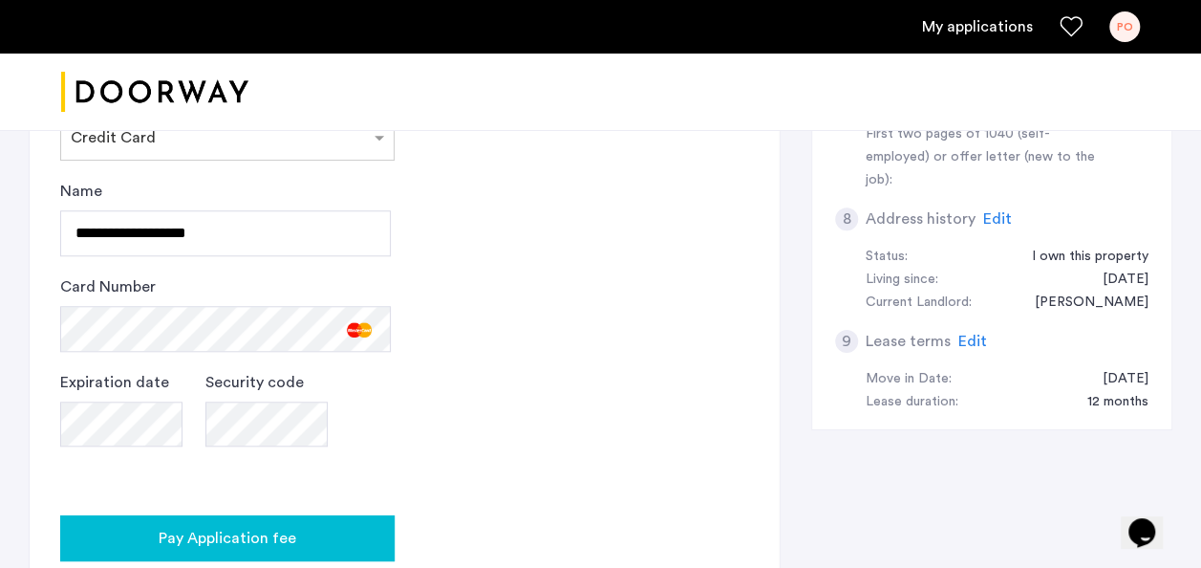
click at [288, 548] on button "Pay Application fee" at bounding box center [227, 538] width 334 height 46
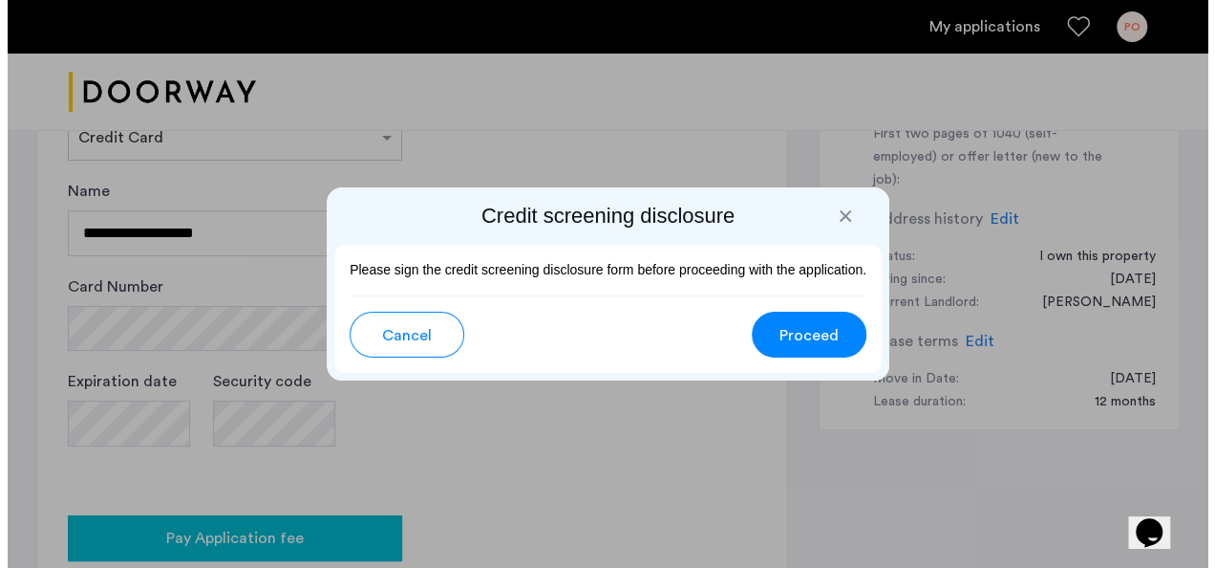
scroll to position [0, 0]
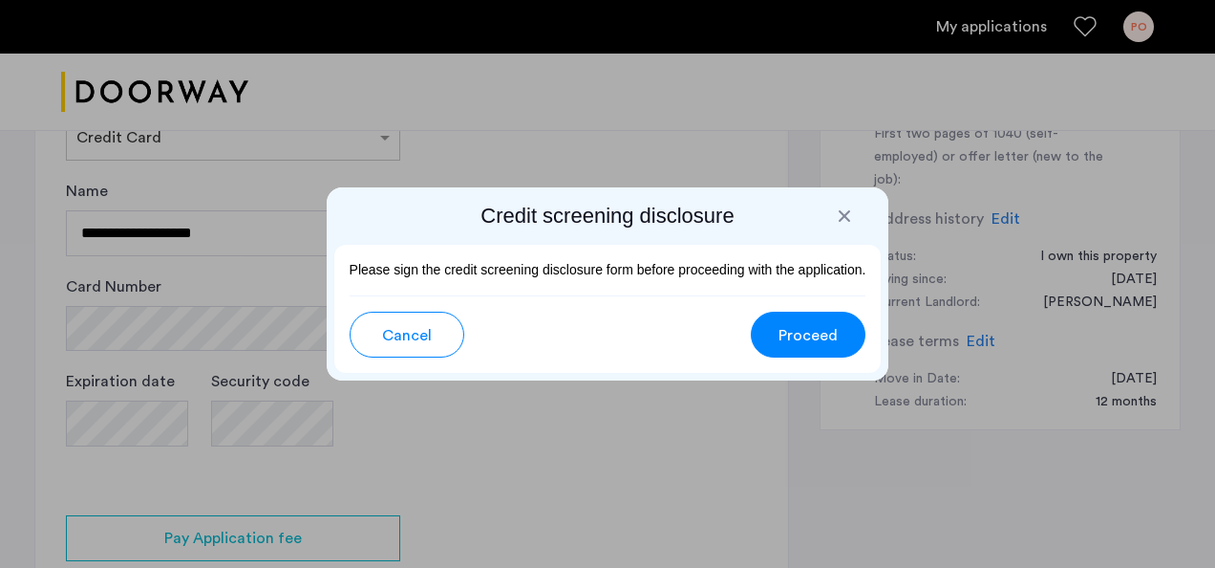
click at [823, 336] on span "Proceed" at bounding box center [808, 335] width 59 height 23
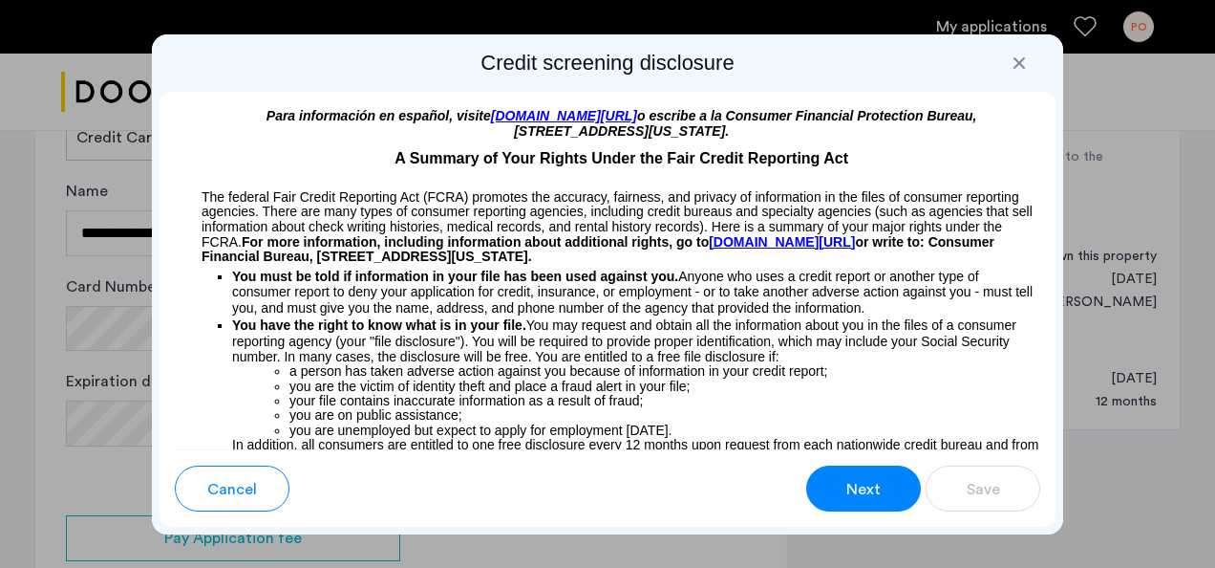
click at [839, 481] on button "Next" at bounding box center [863, 488] width 115 height 46
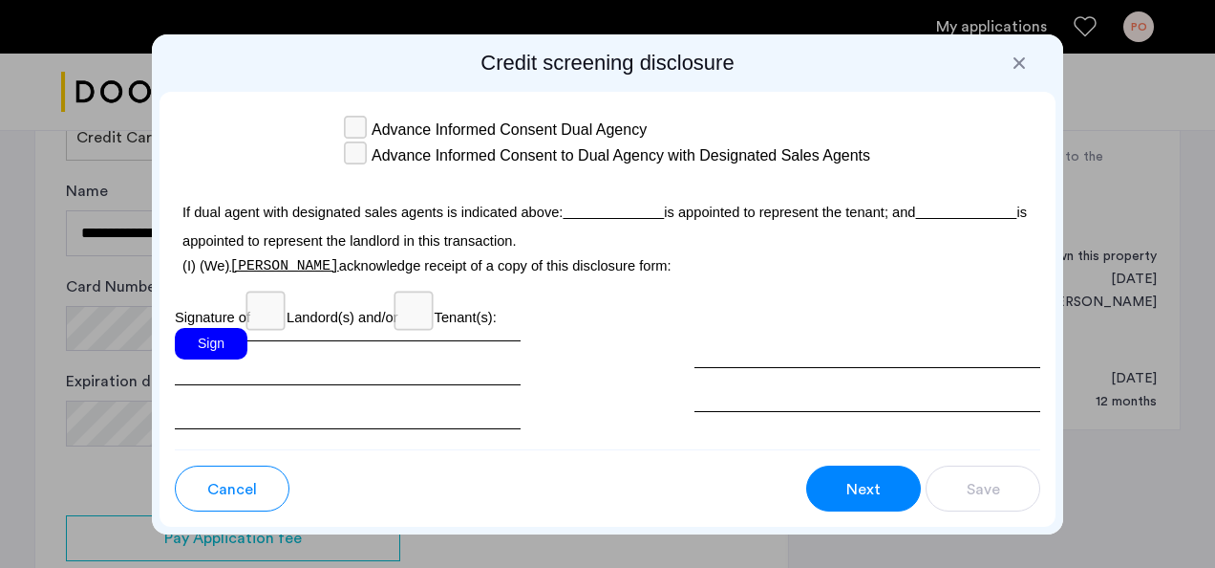
scroll to position [6076, 0]
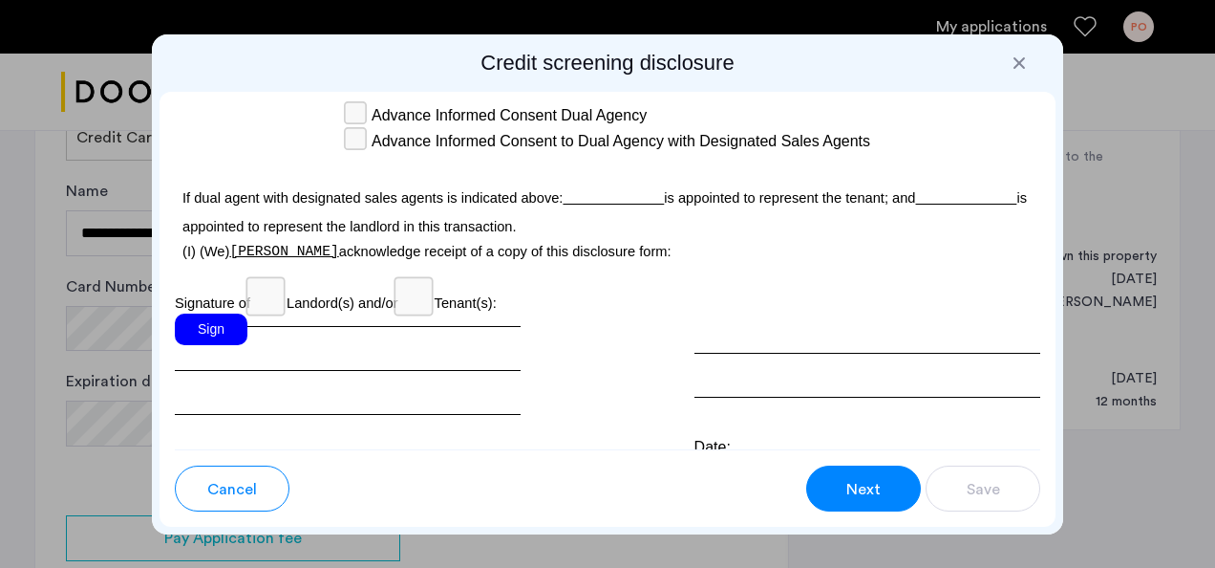
click at [232, 345] on div "Sign" at bounding box center [211, 329] width 73 height 32
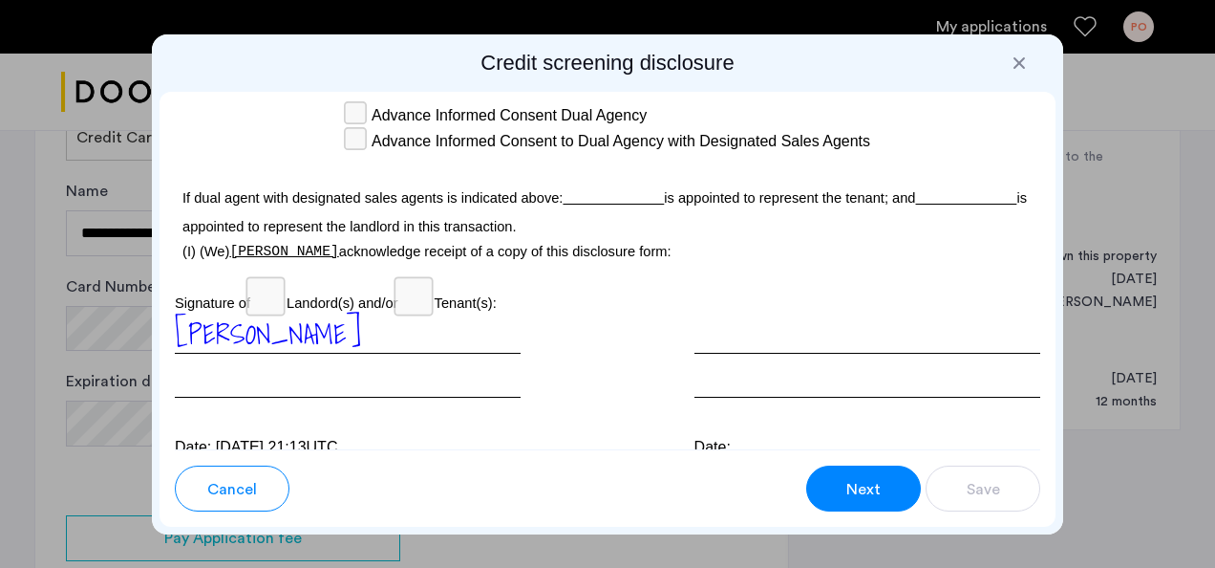
click at [901, 483] on button "Next" at bounding box center [863, 488] width 115 height 46
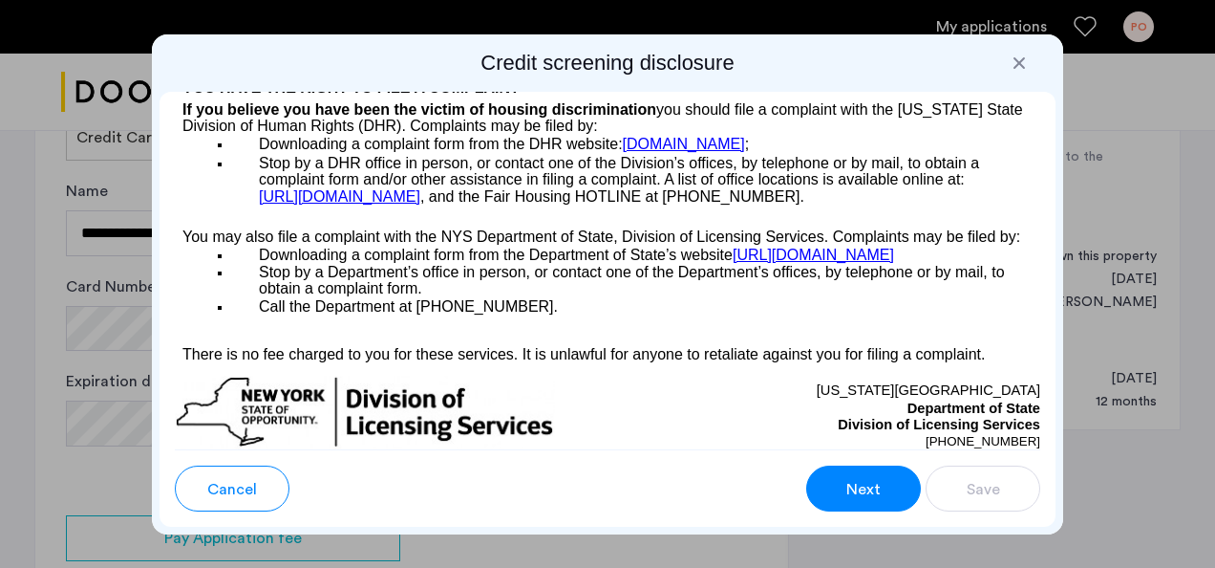
scroll to position [2408, 0]
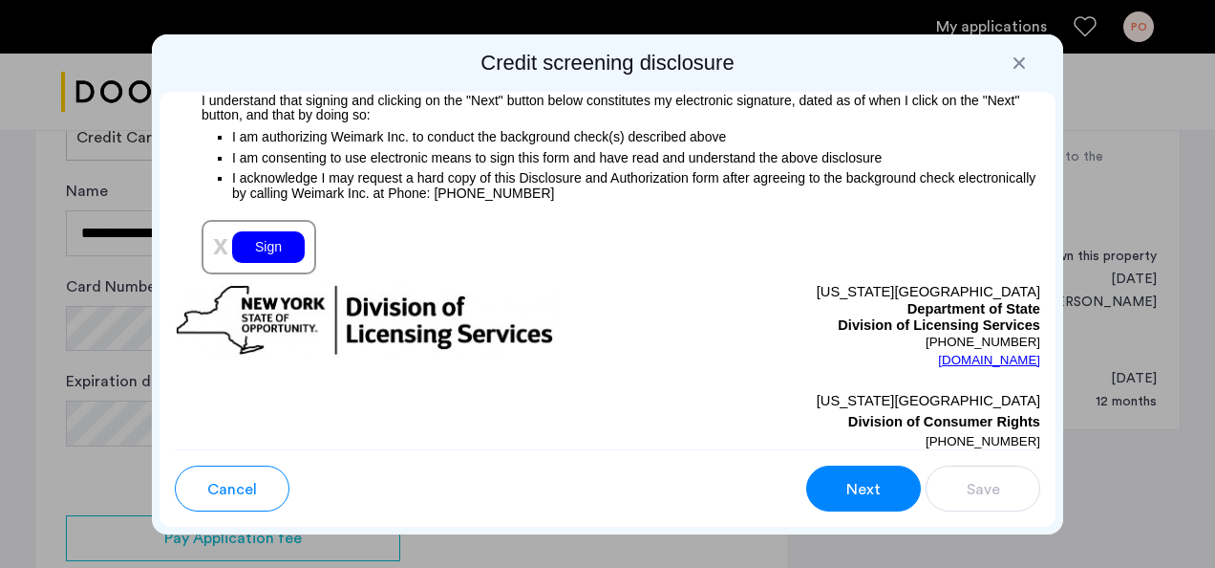
click at [289, 263] on div "Sign" at bounding box center [268, 247] width 73 height 32
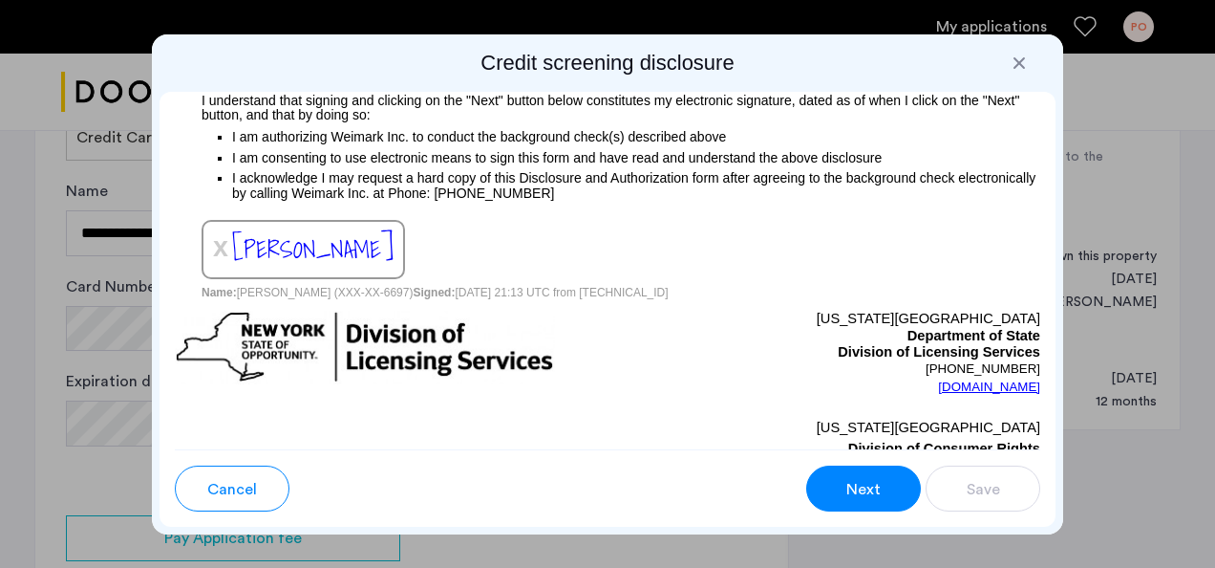
click at [848, 497] on span "Next" at bounding box center [863, 489] width 34 height 23
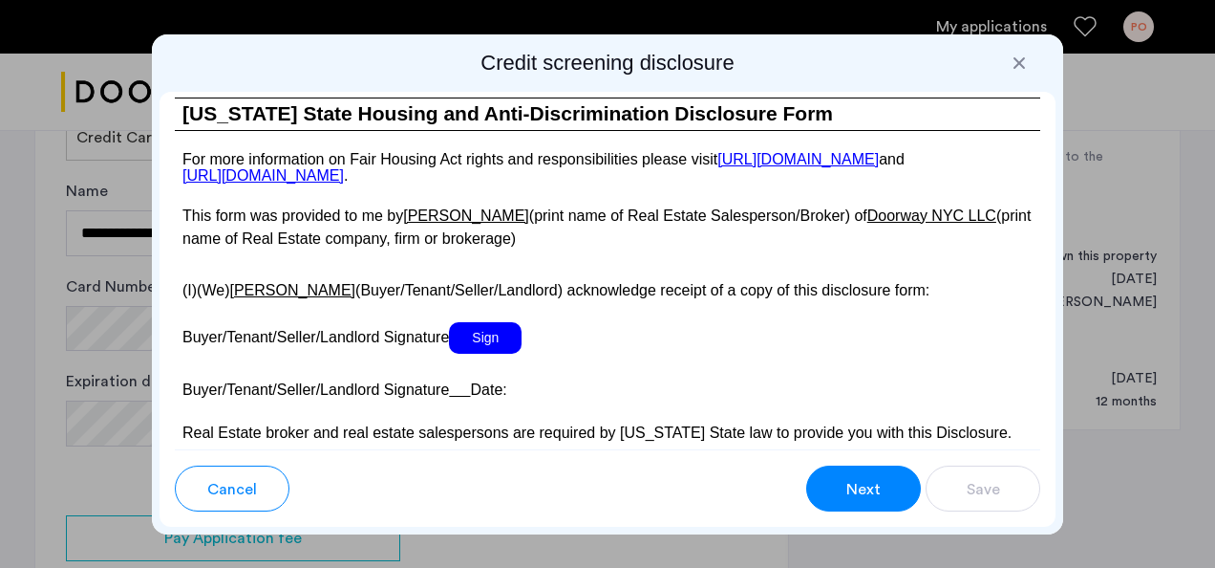
scroll to position [3835, 0]
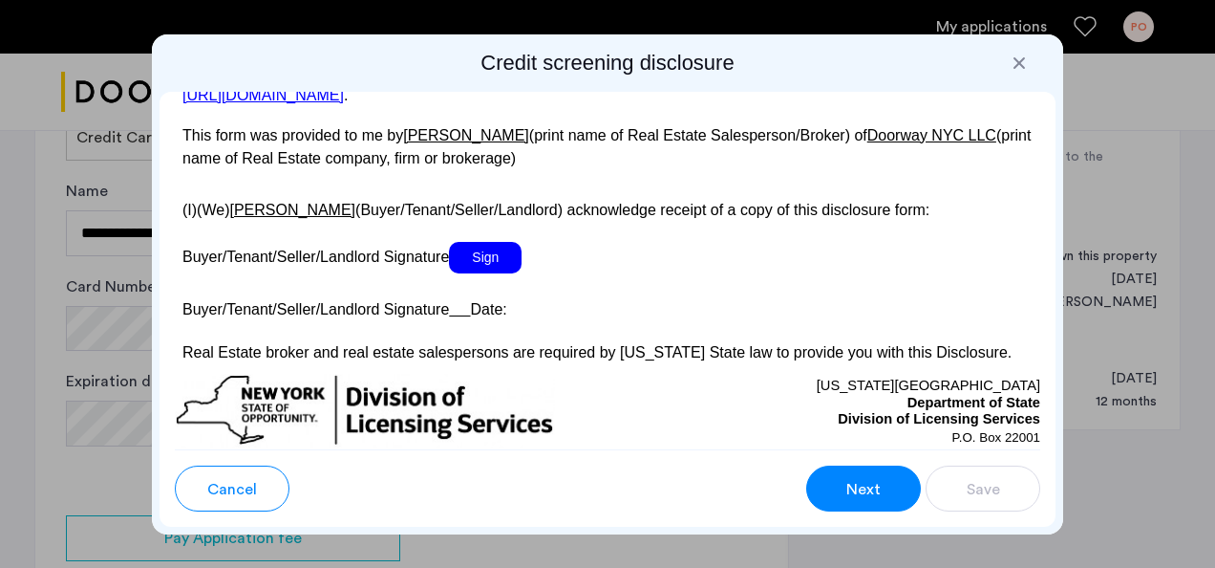
click at [503, 273] on span "Sign" at bounding box center [485, 258] width 73 height 32
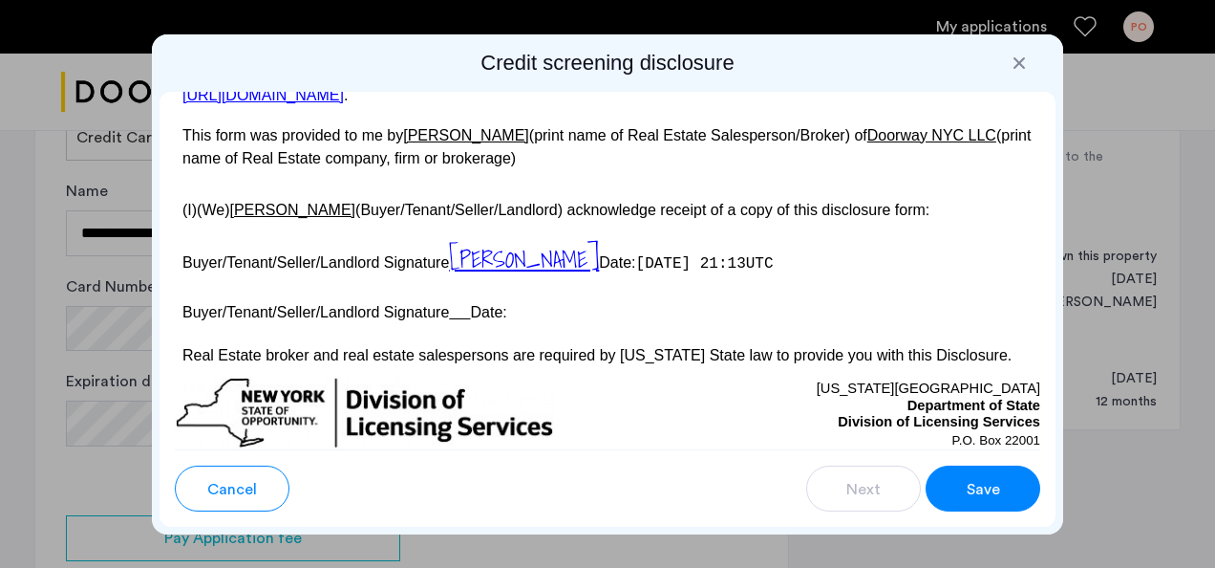
click at [990, 483] on span "Save" at bounding box center [983, 489] width 33 height 23
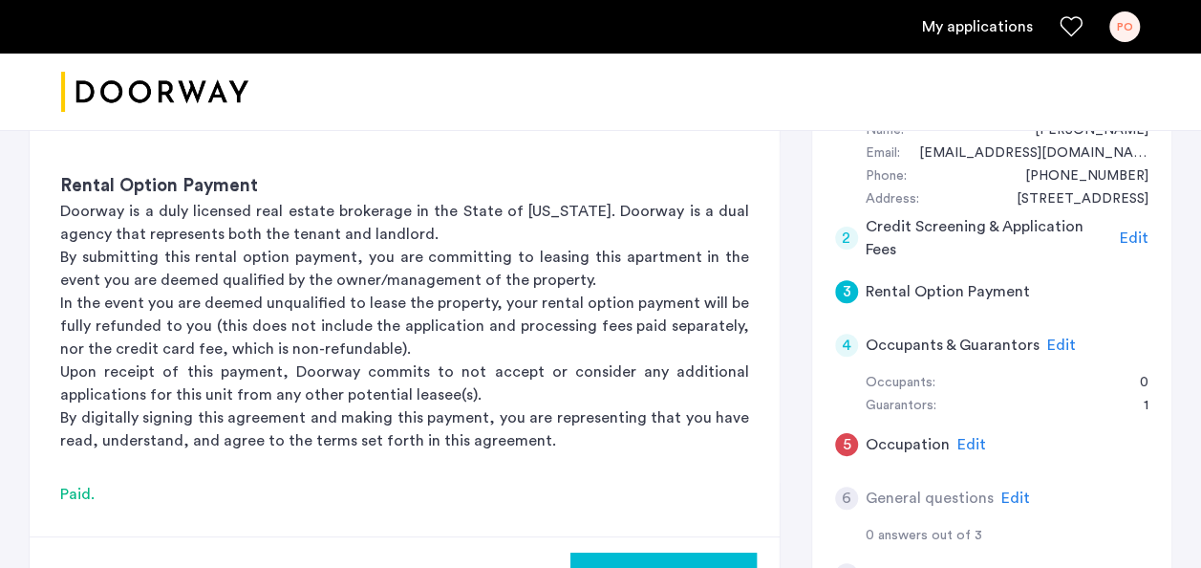
scroll to position [213, 0]
click at [967, 444] on span "Edit" at bounding box center [971, 443] width 29 height 15
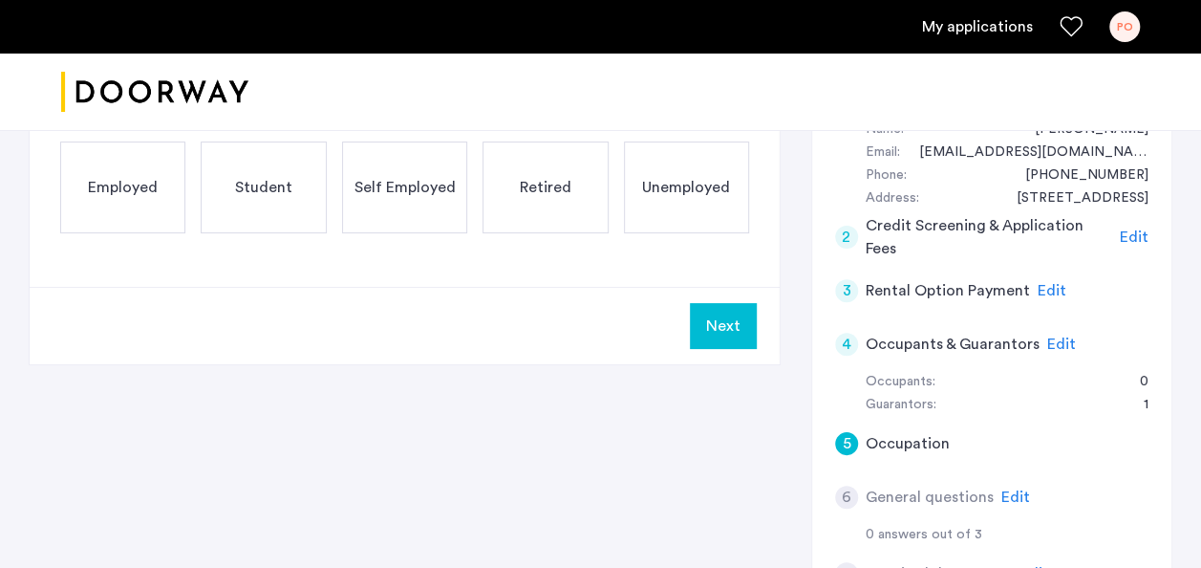
click at [138, 193] on span "Employed" at bounding box center [123, 187] width 70 height 23
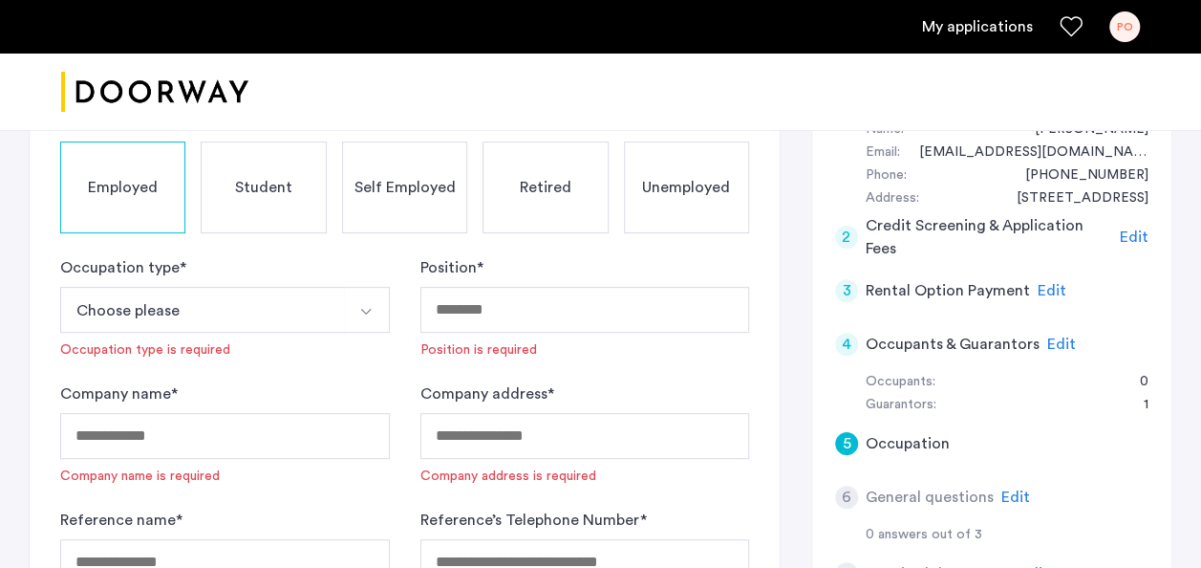
click at [367, 304] on img "Select option" at bounding box center [365, 311] width 15 height 15
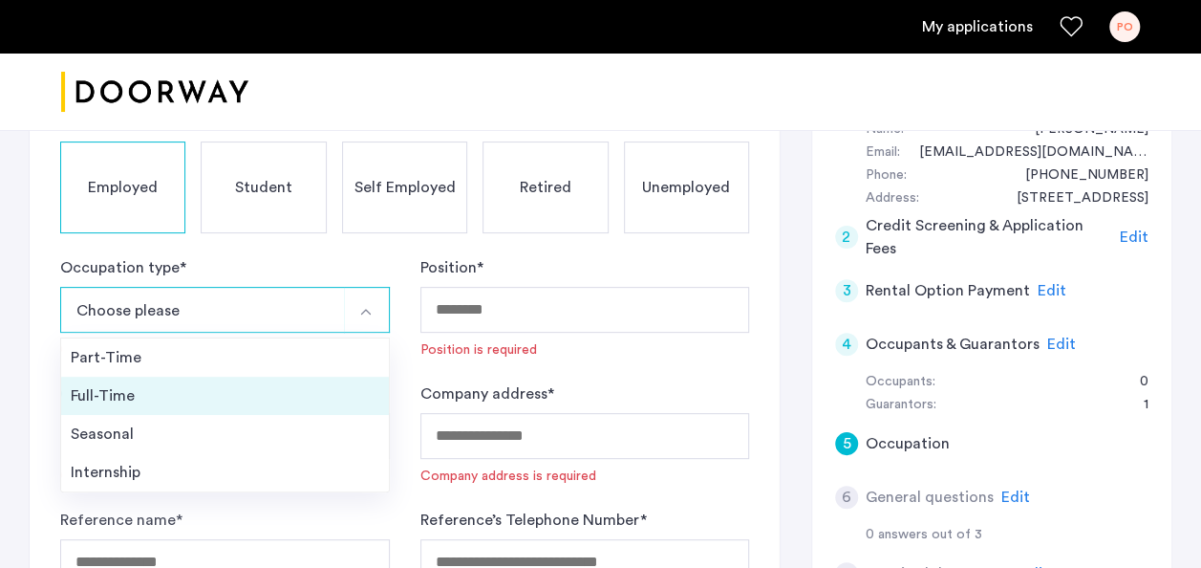
click at [192, 398] on div "Full-Time" at bounding box center [225, 395] width 309 height 23
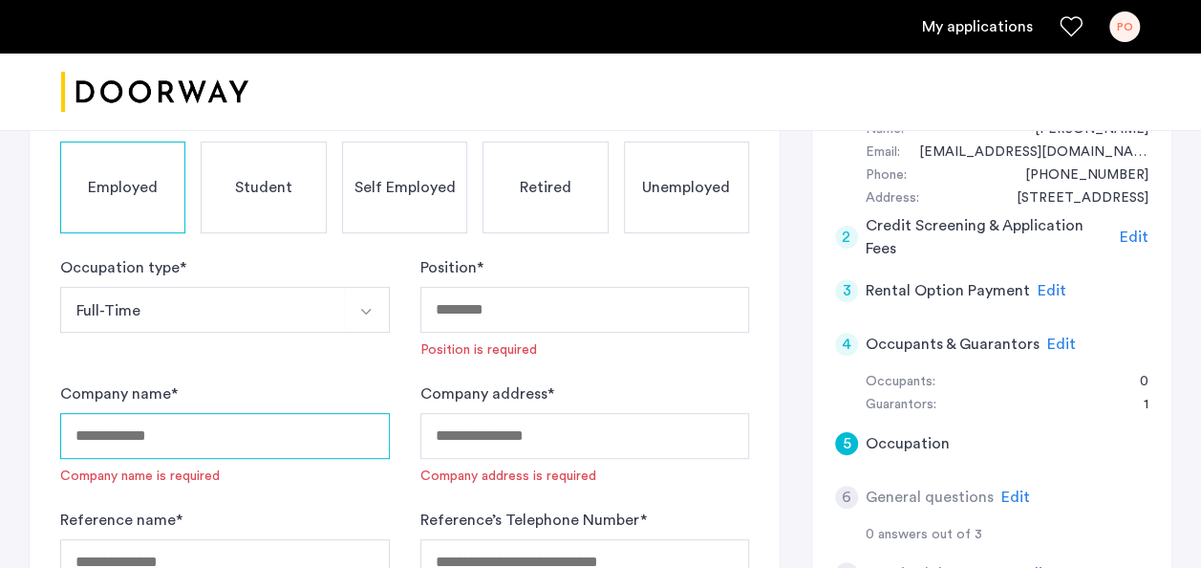
click at [208, 436] on input "Company name *" at bounding box center [225, 436] width 330 height 46
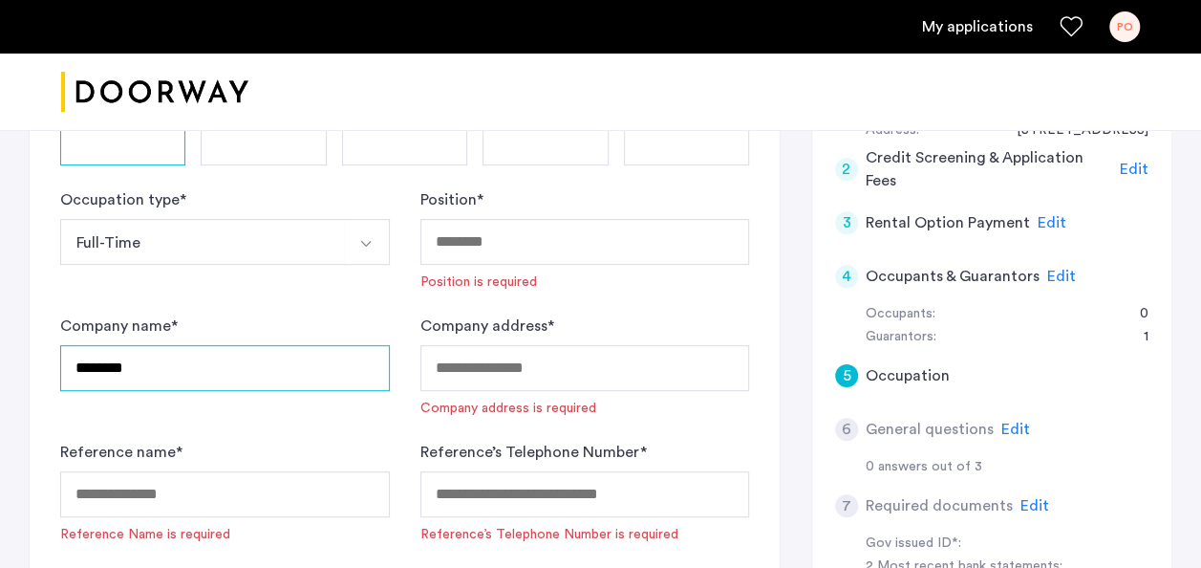
scroll to position [294, 0]
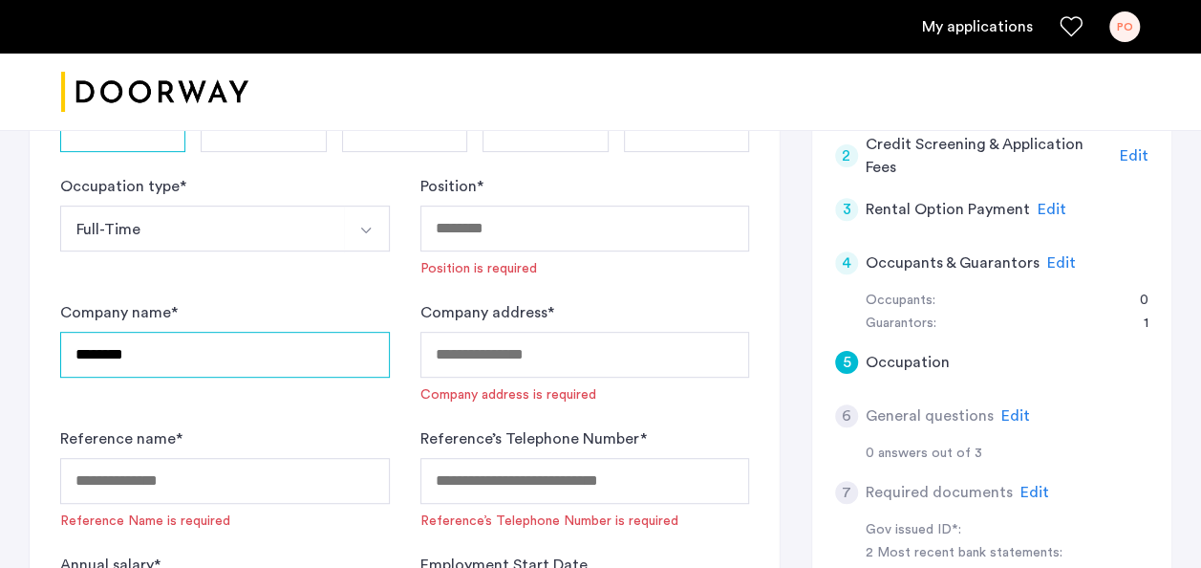
type input "********"
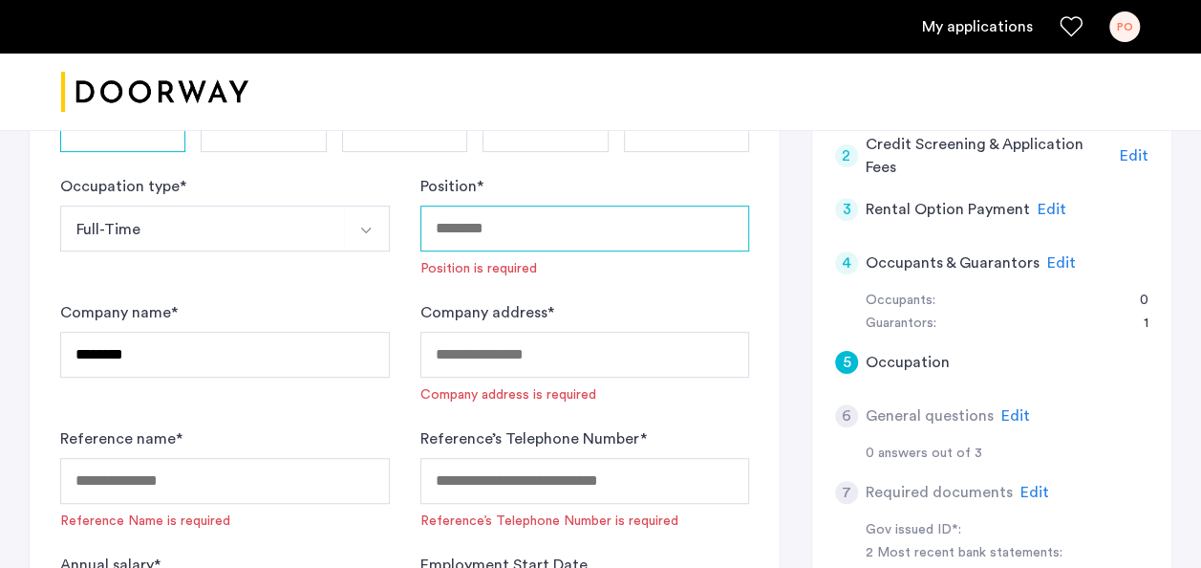
click at [533, 231] on input "Position *" at bounding box center [585, 228] width 330 height 46
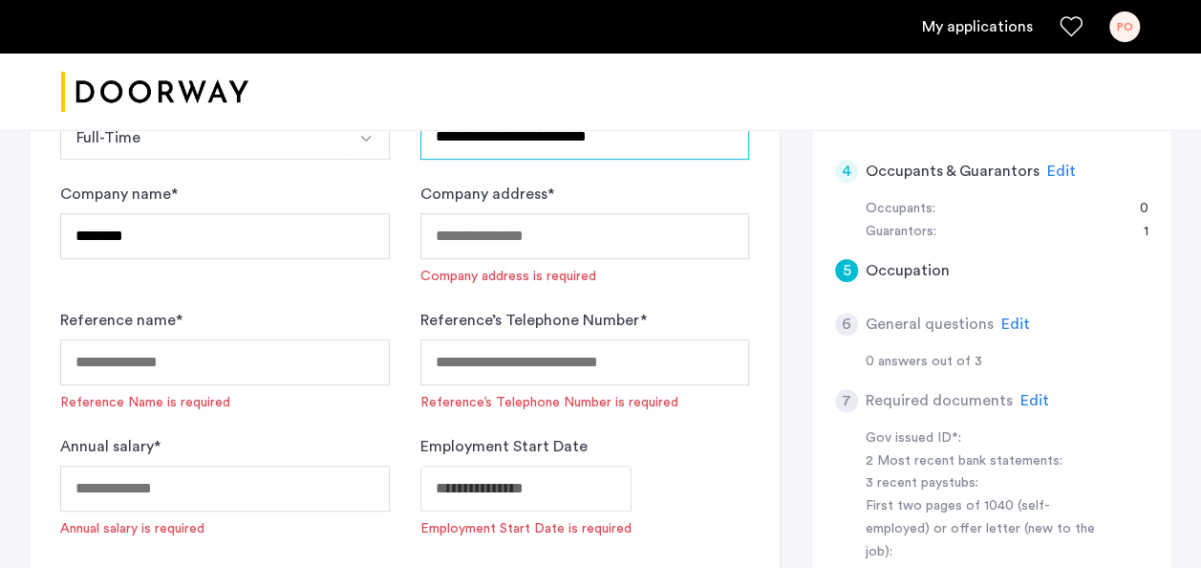
scroll to position [395, 0]
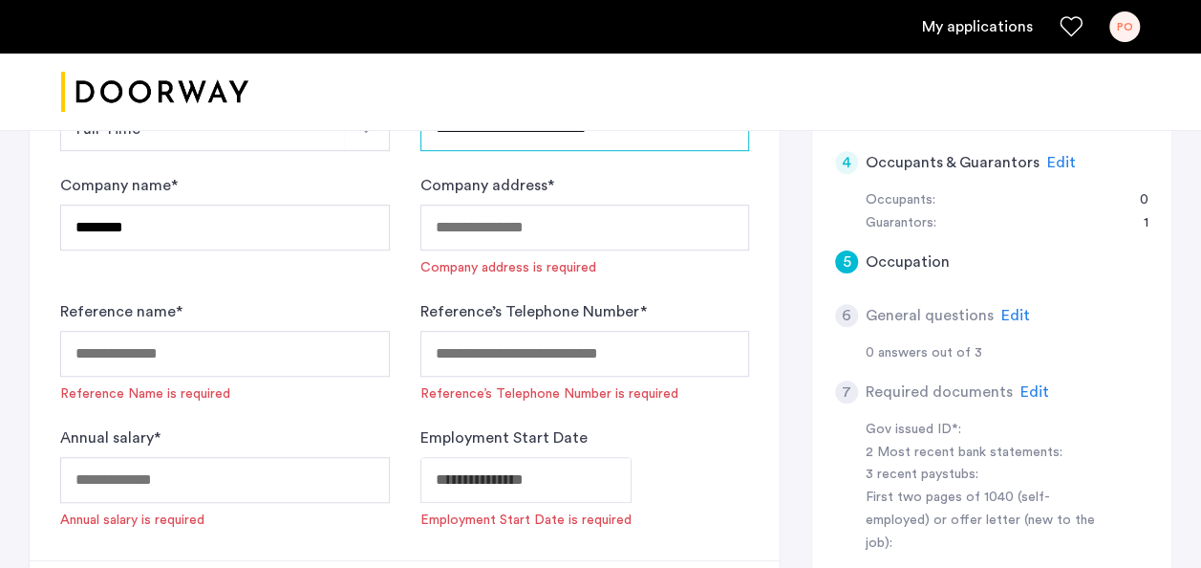
type input "**********"
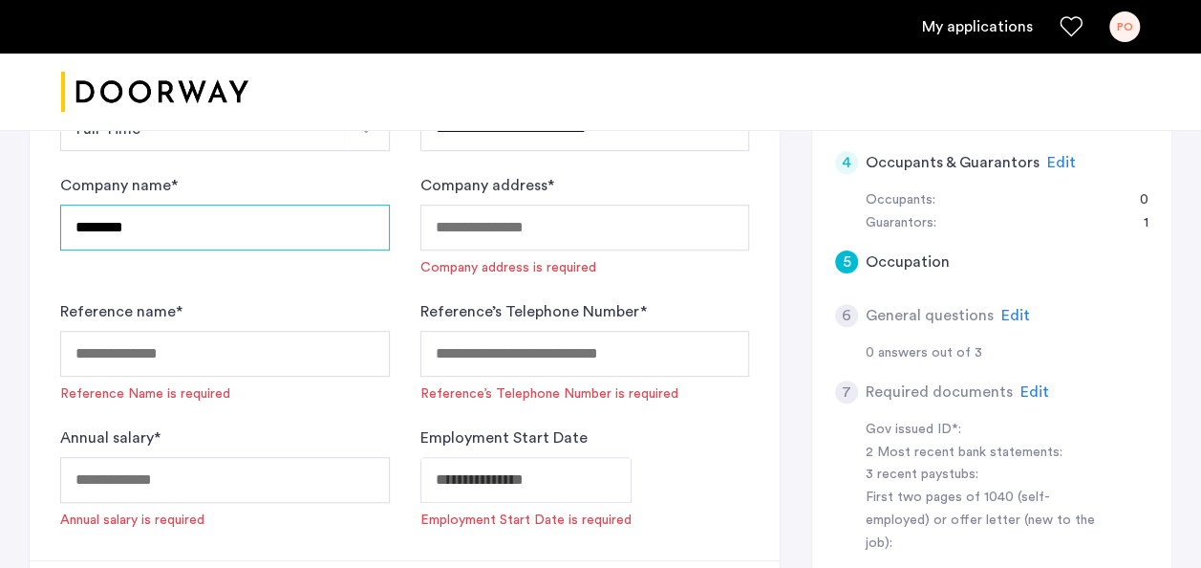
click at [268, 223] on input "********" at bounding box center [225, 227] width 330 height 46
type input "**********"
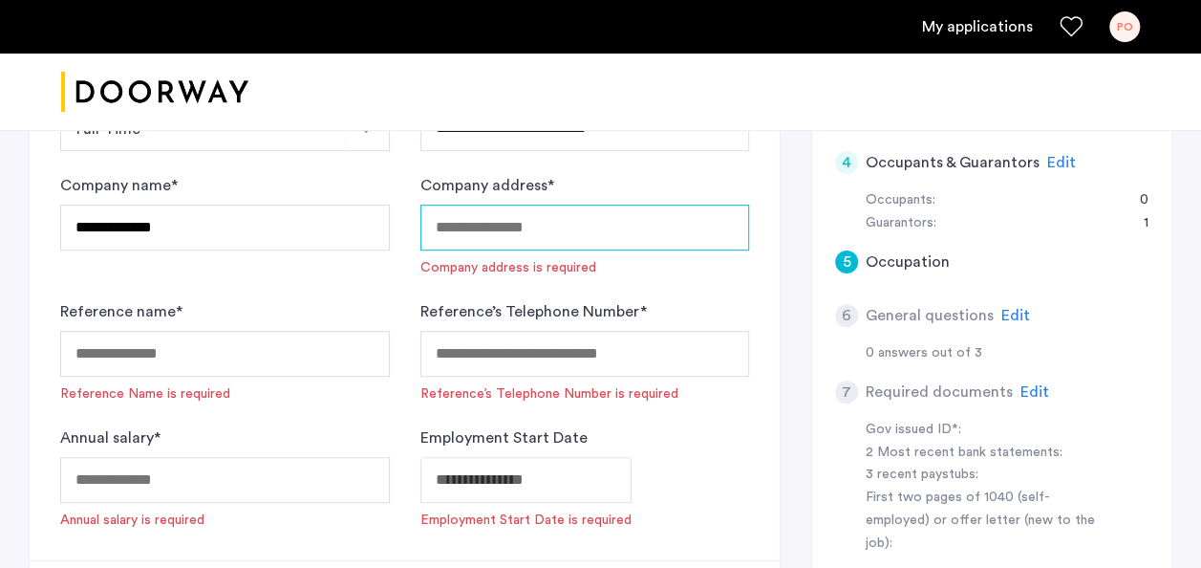
click at [479, 239] on input "Company address *" at bounding box center [585, 227] width 330 height 46
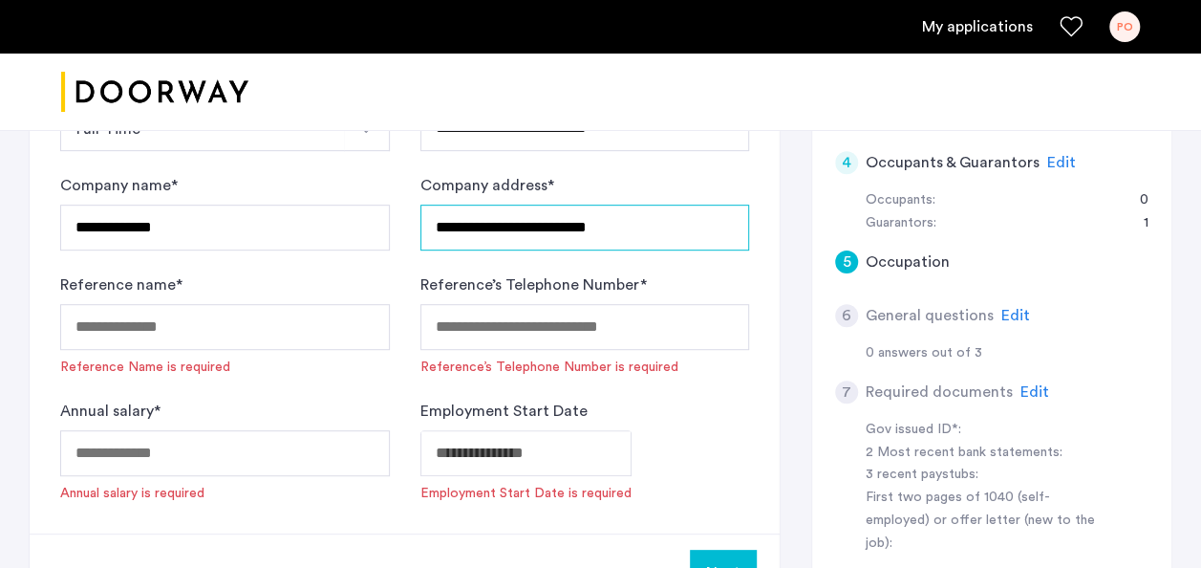
type input "**********"
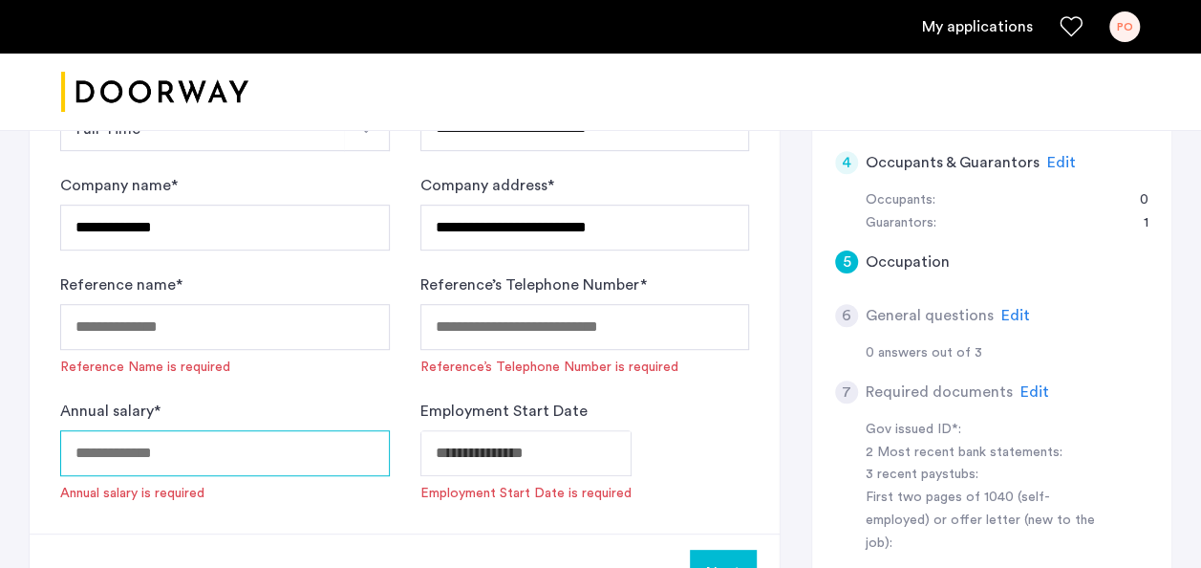
click at [176, 452] on input "Annual salary *" at bounding box center [225, 453] width 330 height 46
type input "******"
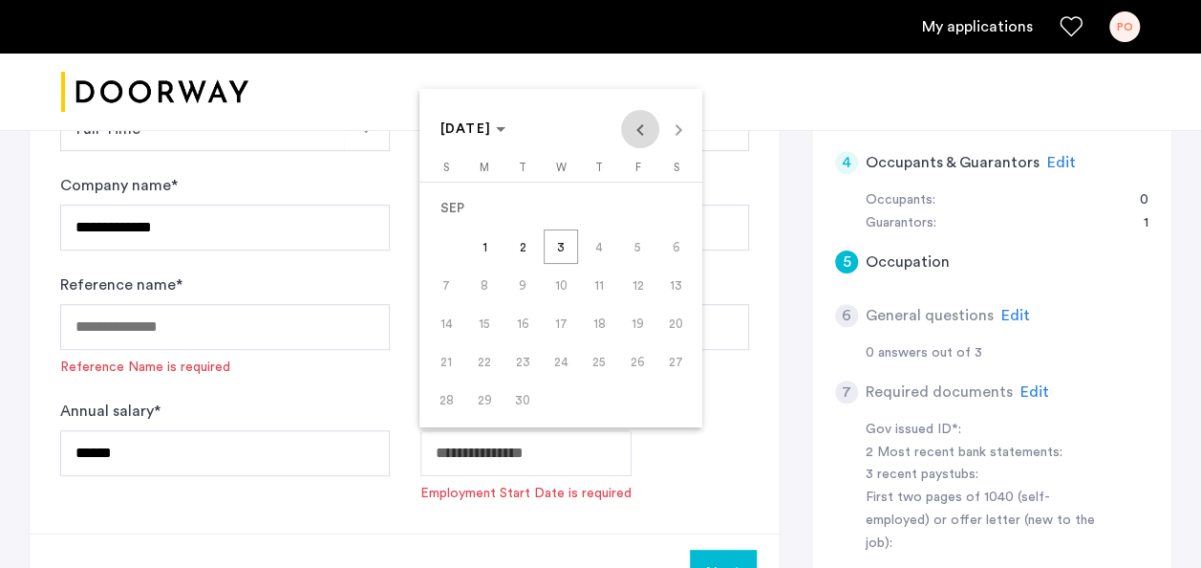
click at [642, 119] on span "Previous month" at bounding box center [640, 129] width 38 height 38
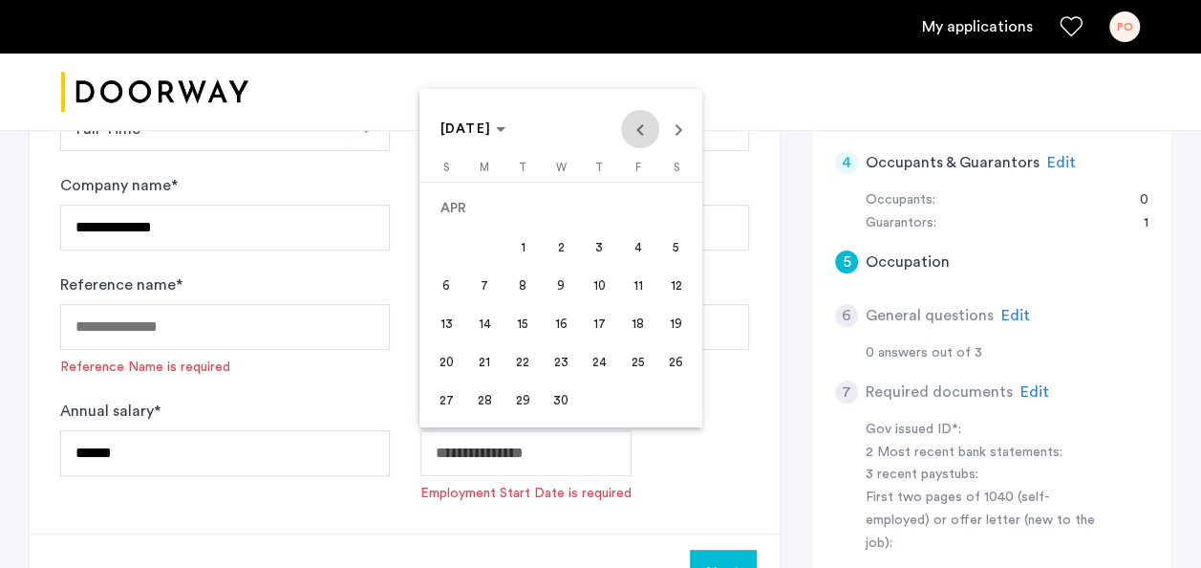
click at [642, 119] on span "Previous month" at bounding box center [640, 129] width 38 height 38
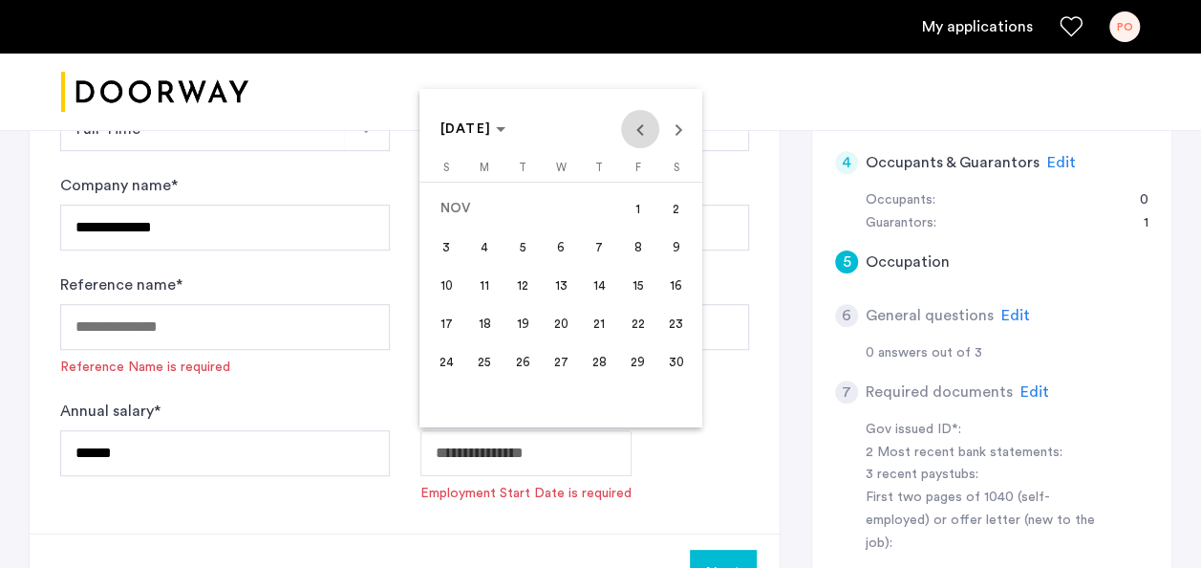
click at [642, 119] on span "Previous month" at bounding box center [640, 129] width 38 height 38
click at [508, 455] on div at bounding box center [600, 284] width 1201 height 568
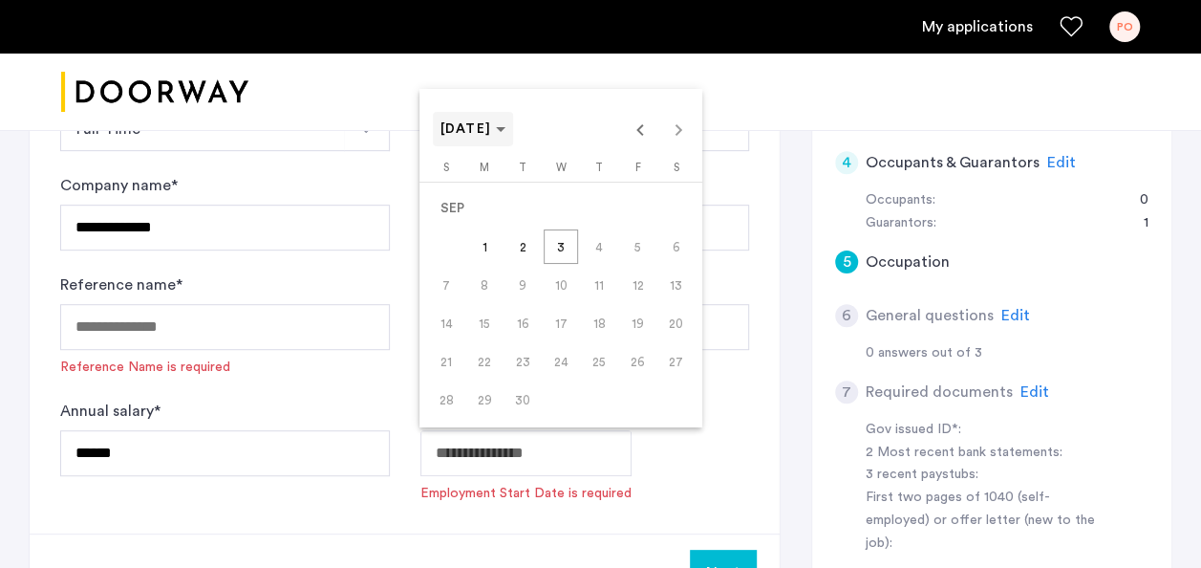
click at [506, 124] on span "[DATE]" at bounding box center [473, 129] width 66 height 16
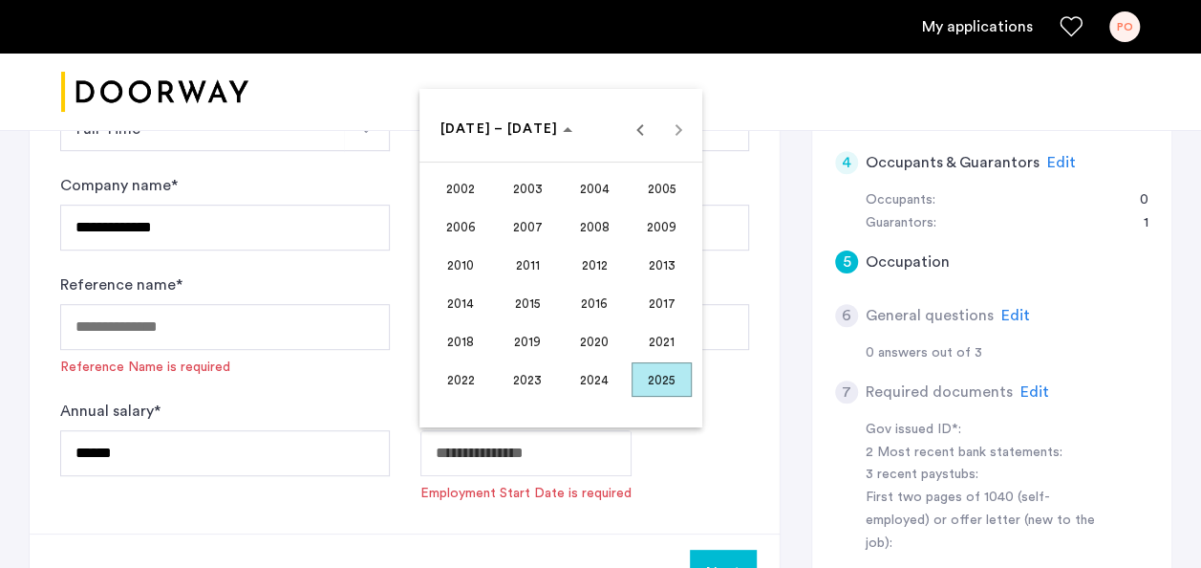
click at [659, 260] on span "2013" at bounding box center [662, 264] width 60 height 34
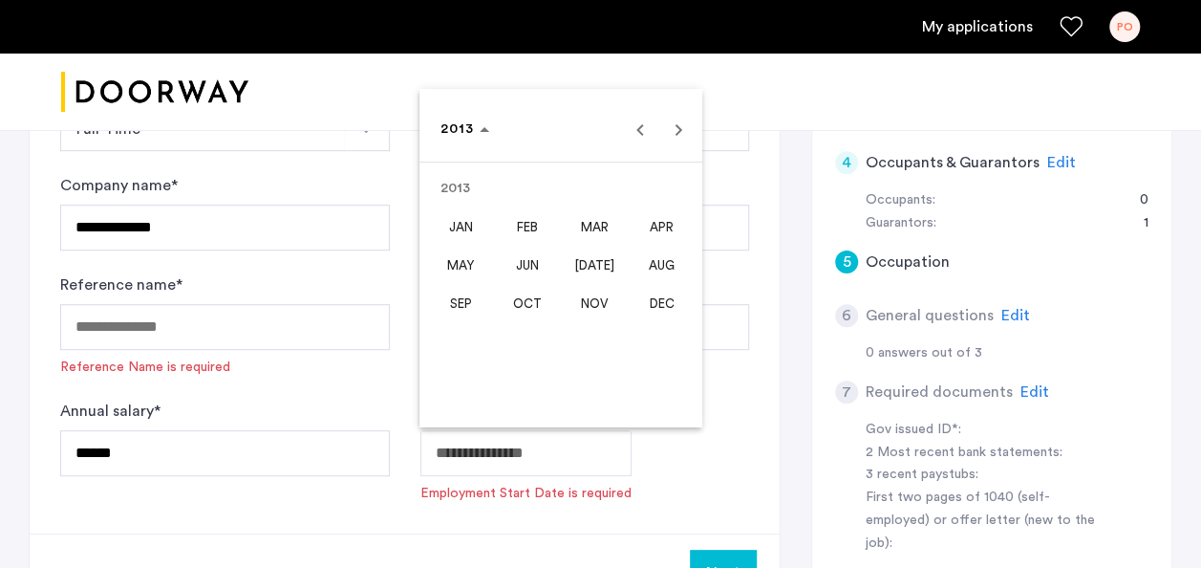
click at [658, 229] on span "APR" at bounding box center [662, 226] width 60 height 34
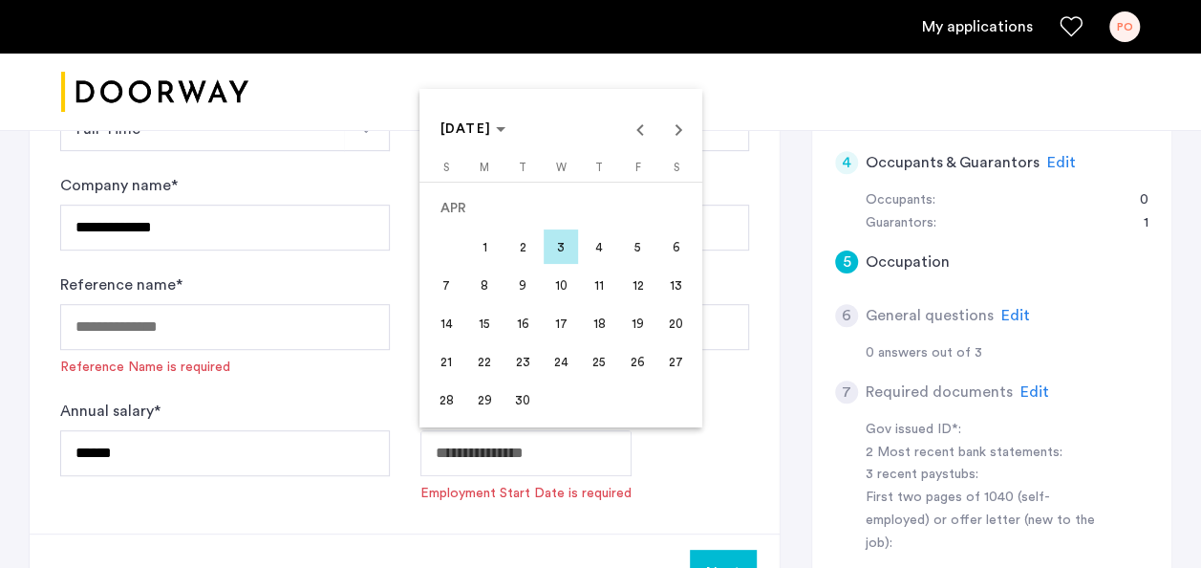
click at [638, 248] on span "5" at bounding box center [637, 246] width 34 height 34
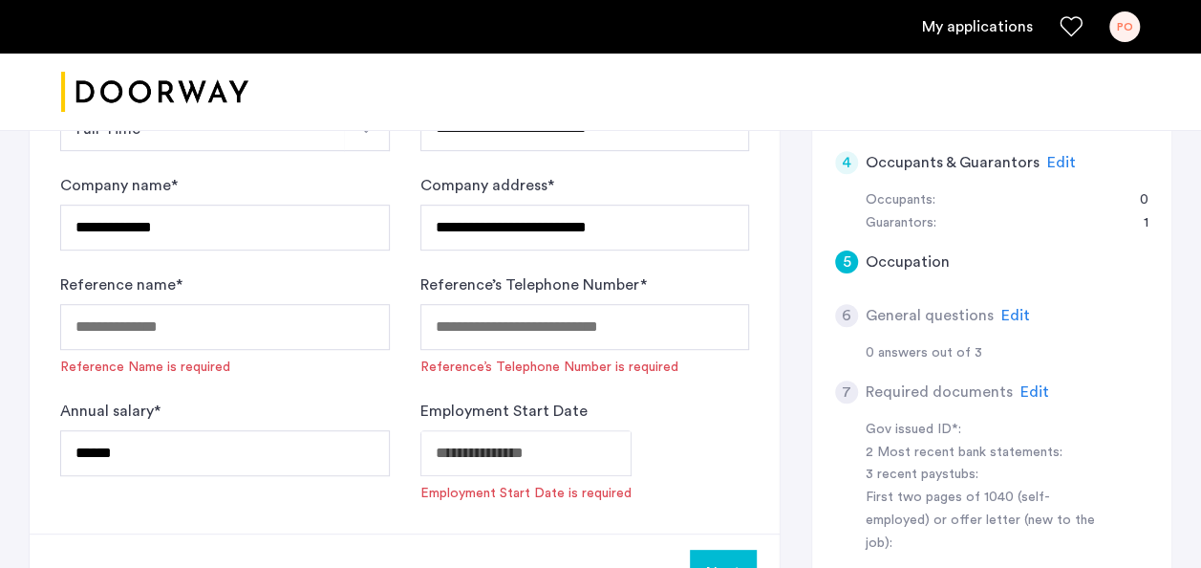
type input "**********"
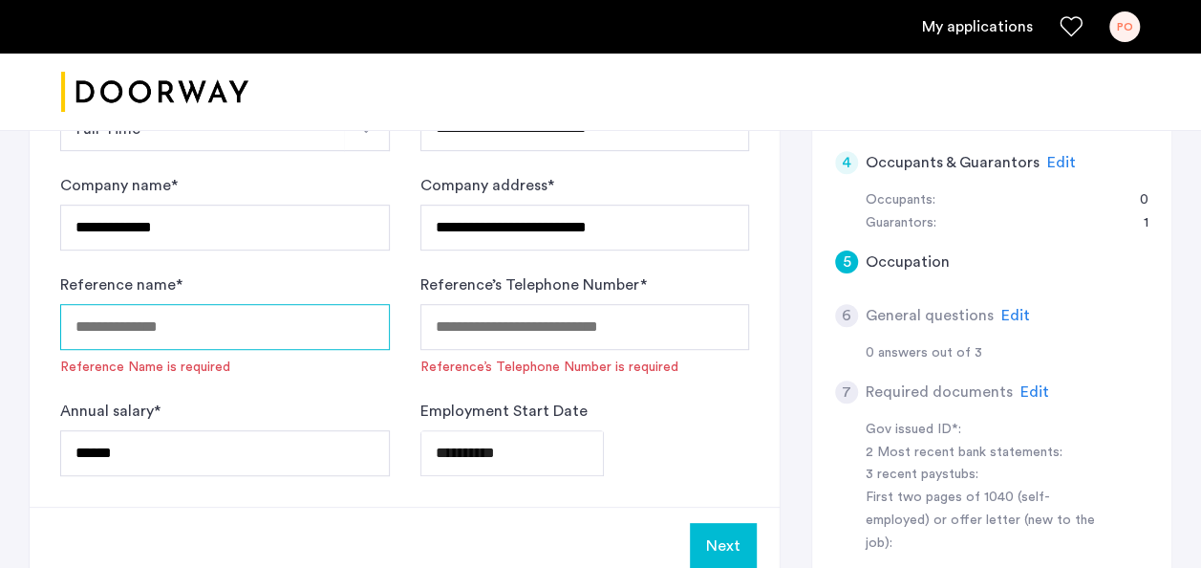
click at [266, 332] on input "Reference name *" at bounding box center [225, 327] width 330 height 46
type input "**********"
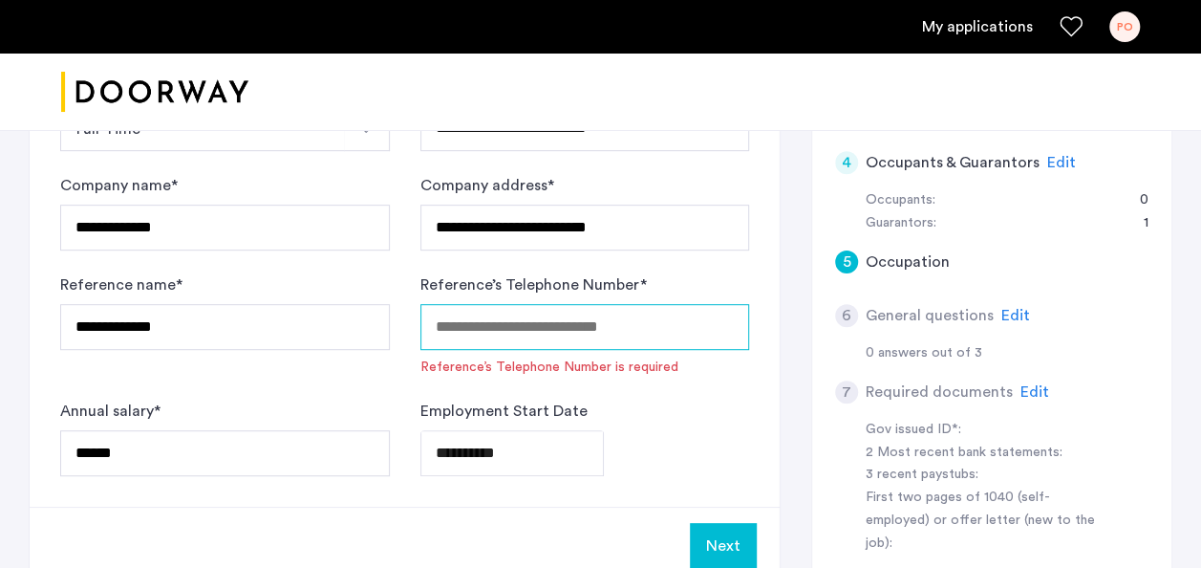
click at [543, 330] on input "Reference’s Telephone Number *" at bounding box center [585, 327] width 330 height 46
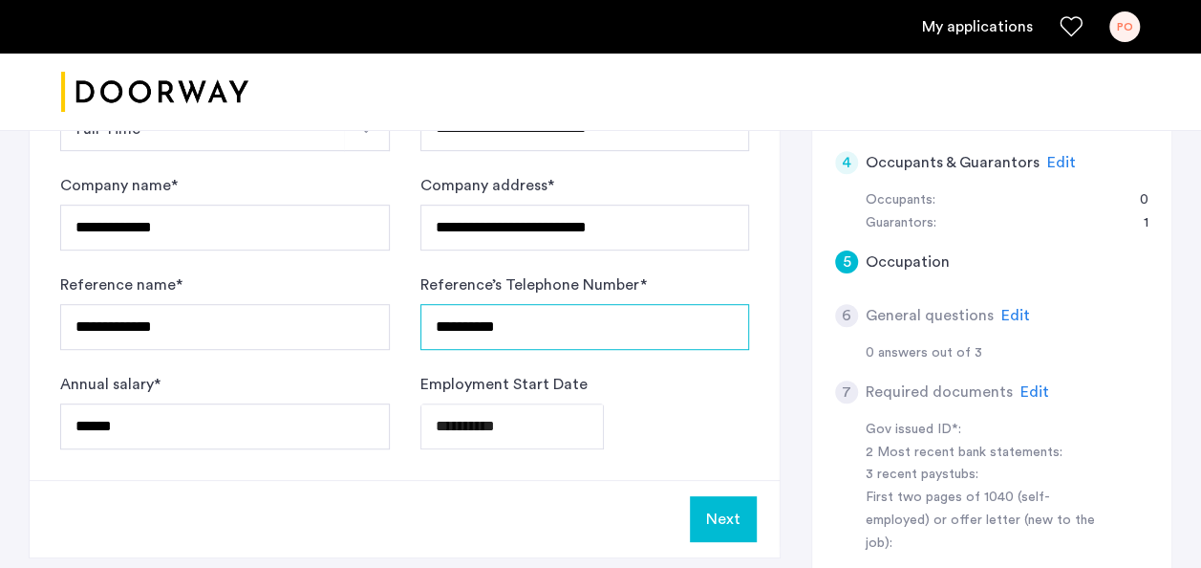
type input "**********"
click at [735, 516] on button "Next" at bounding box center [723, 519] width 67 height 46
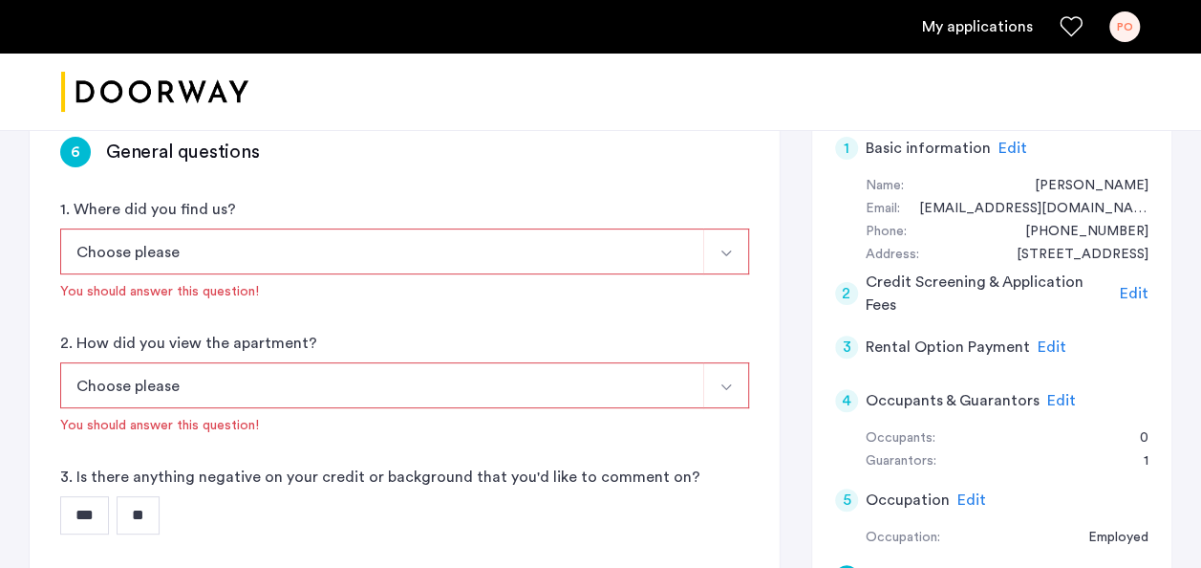
scroll to position [159, 0]
click at [730, 246] on img "Select option" at bounding box center [725, 251] width 15 height 15
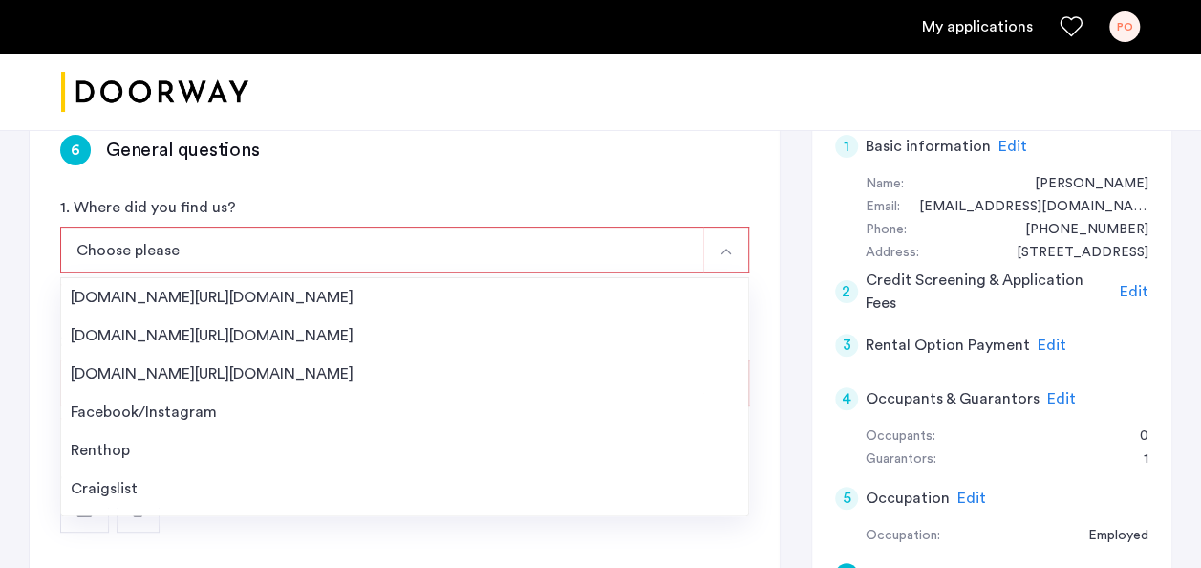
scroll to position [30, 0]
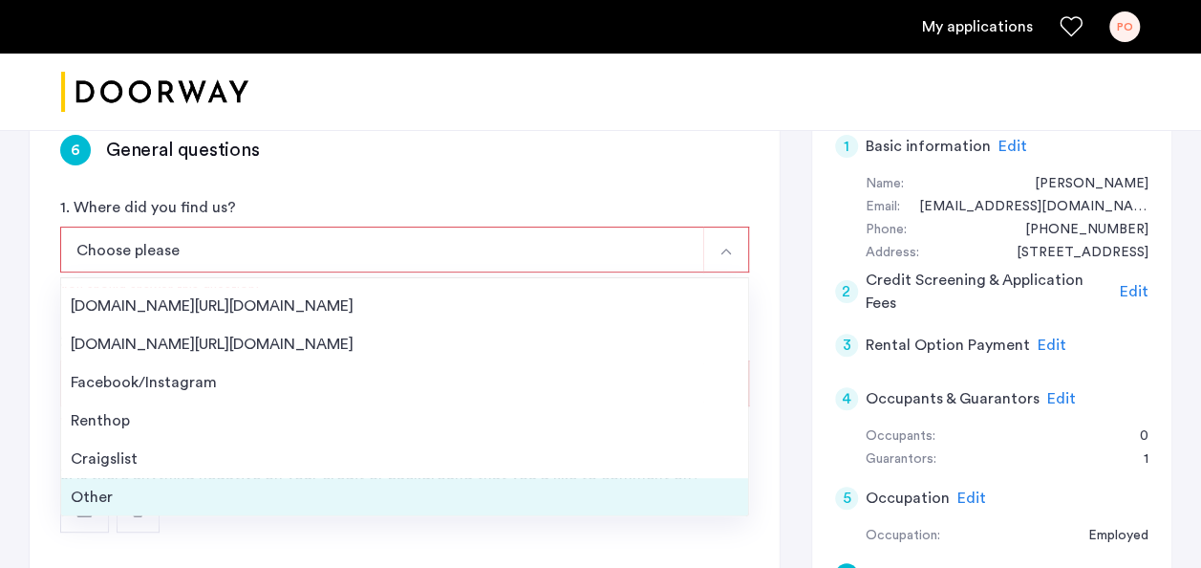
click at [86, 497] on div "Other" at bounding box center [405, 496] width 668 height 23
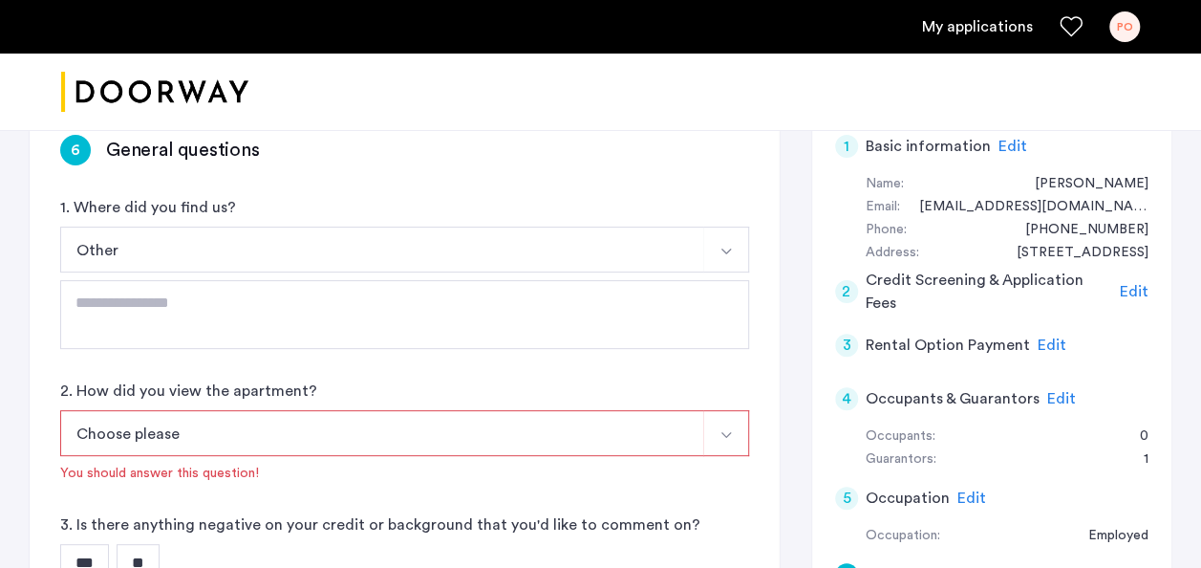
click at [734, 439] on button "Select option" at bounding box center [726, 433] width 46 height 46
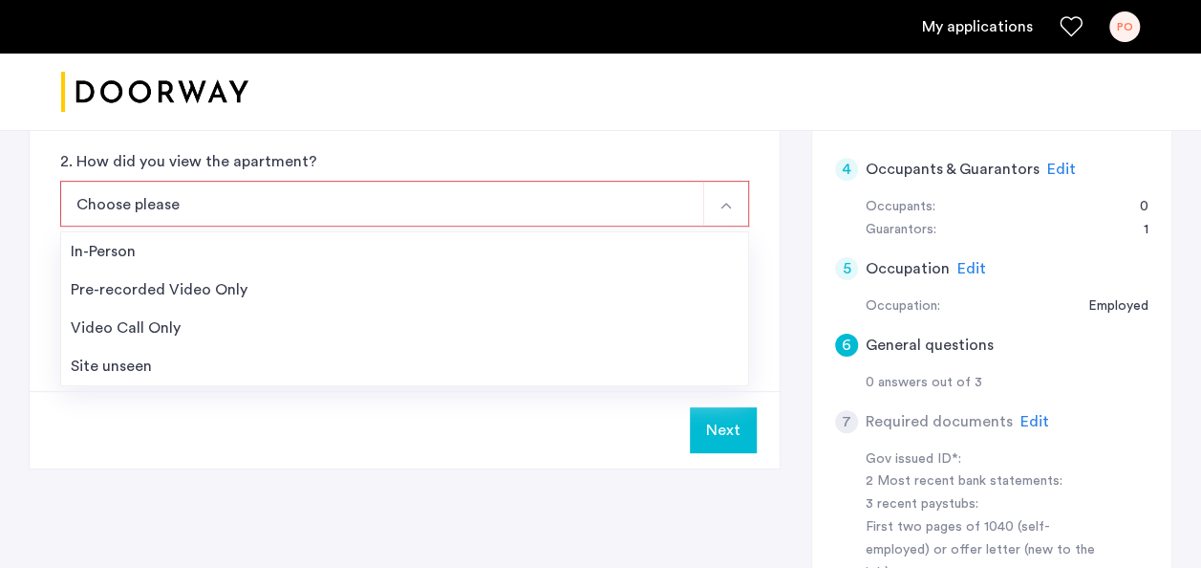
scroll to position [395, 0]
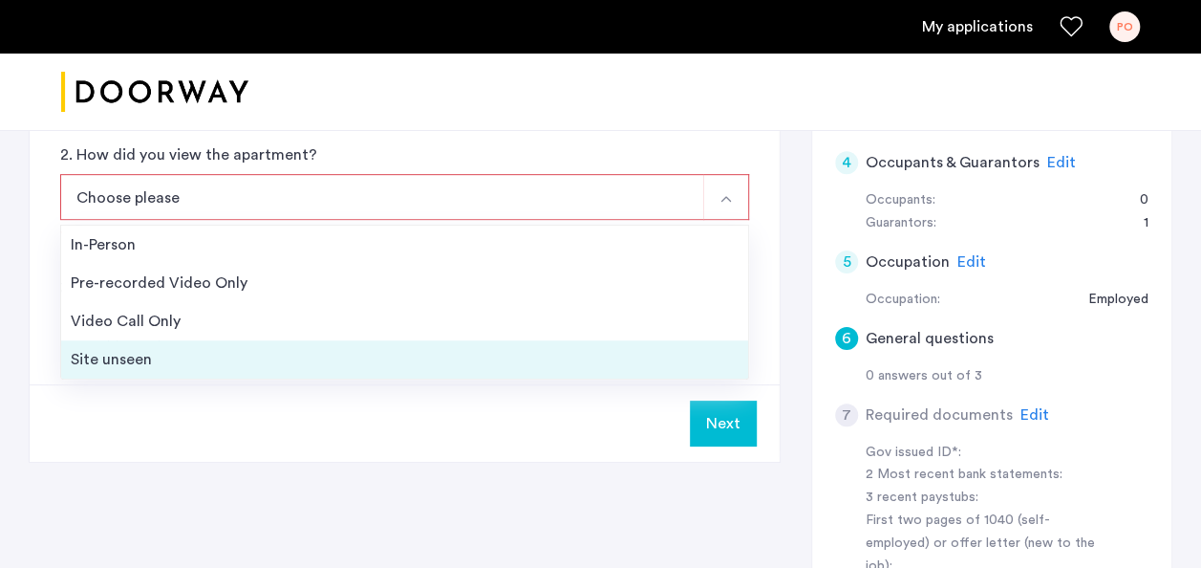
click at [151, 362] on div "Site unseen" at bounding box center [405, 359] width 668 height 23
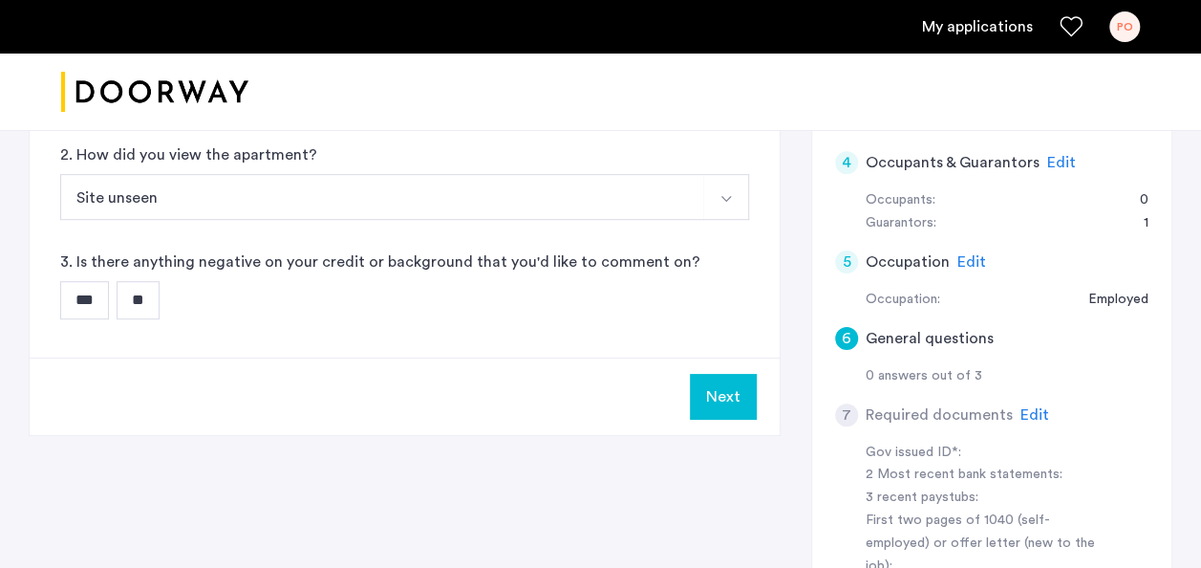
click at [153, 294] on input "**" at bounding box center [138, 300] width 43 height 38
click at [705, 393] on button "Next" at bounding box center [723, 397] width 67 height 46
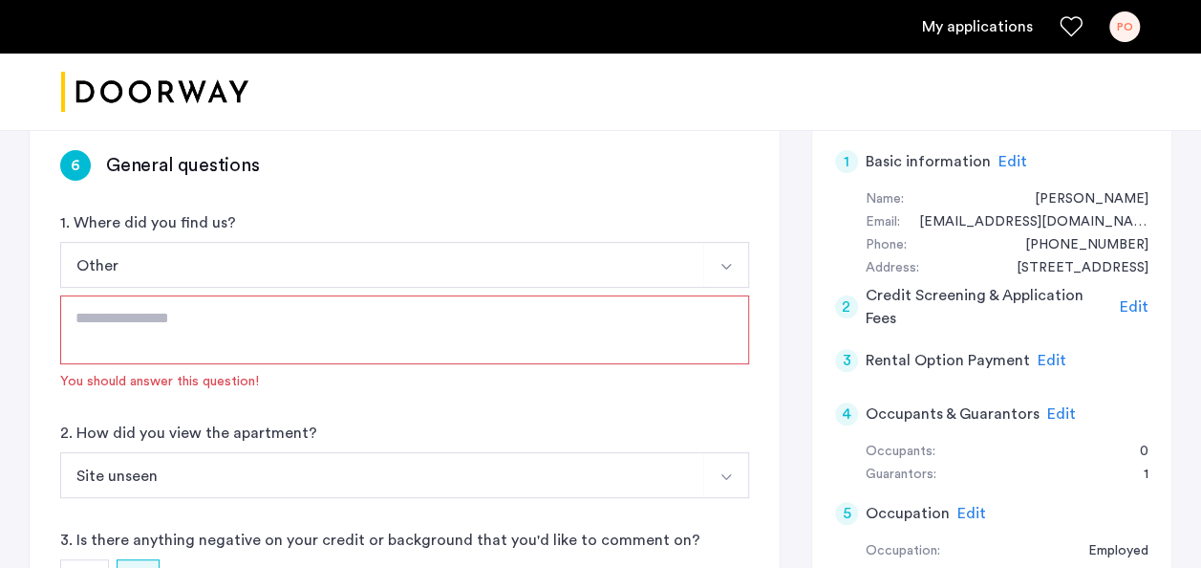
scroll to position [141, 0]
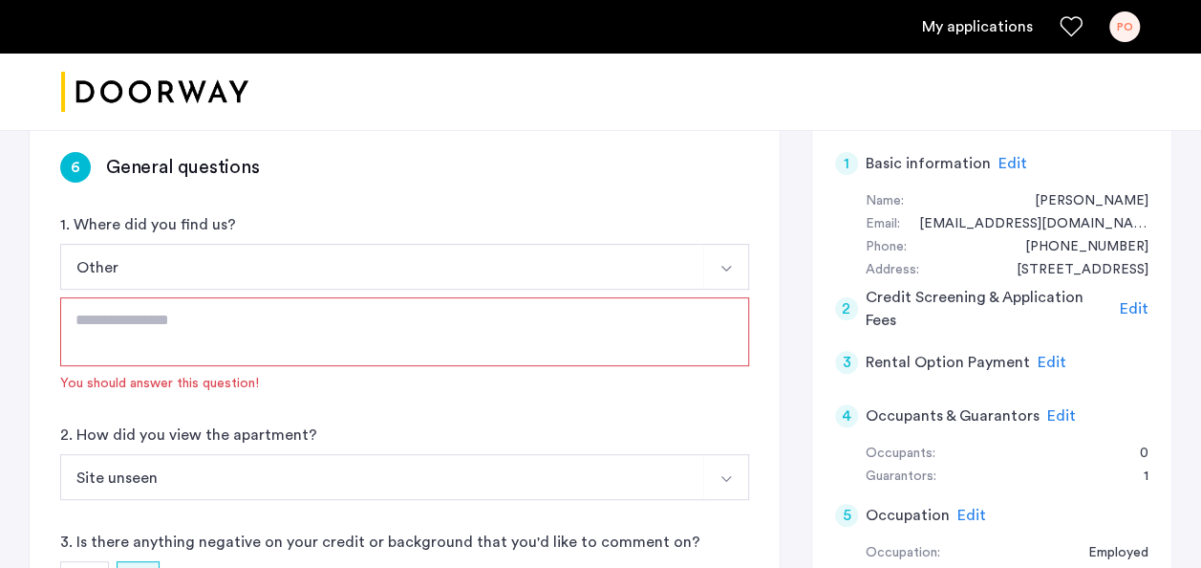
click at [153, 315] on textarea at bounding box center [404, 331] width 689 height 69
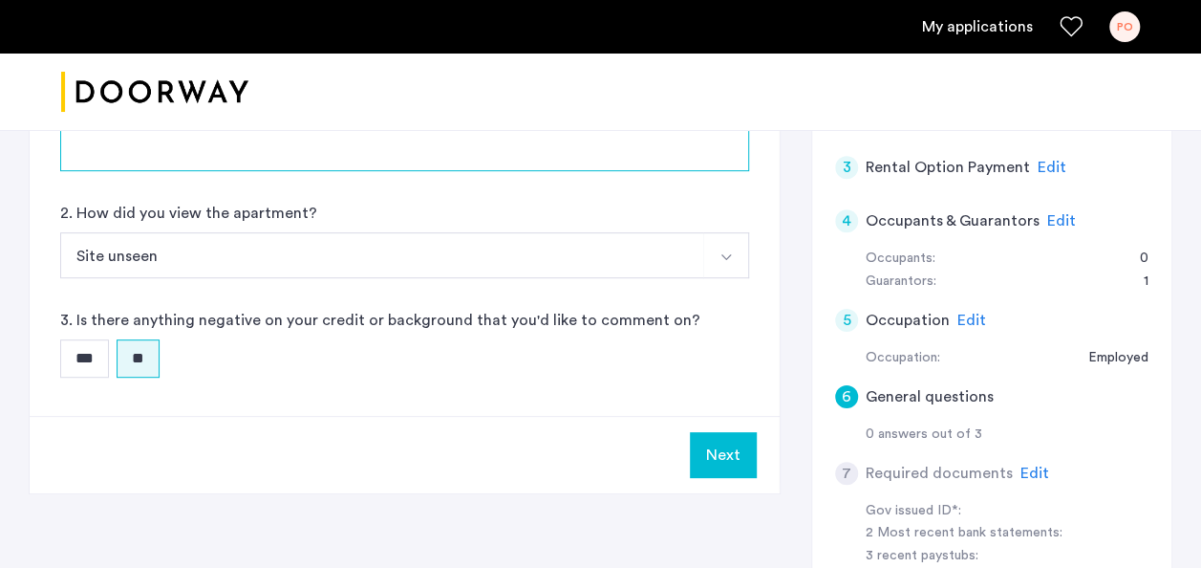
scroll to position [350, 0]
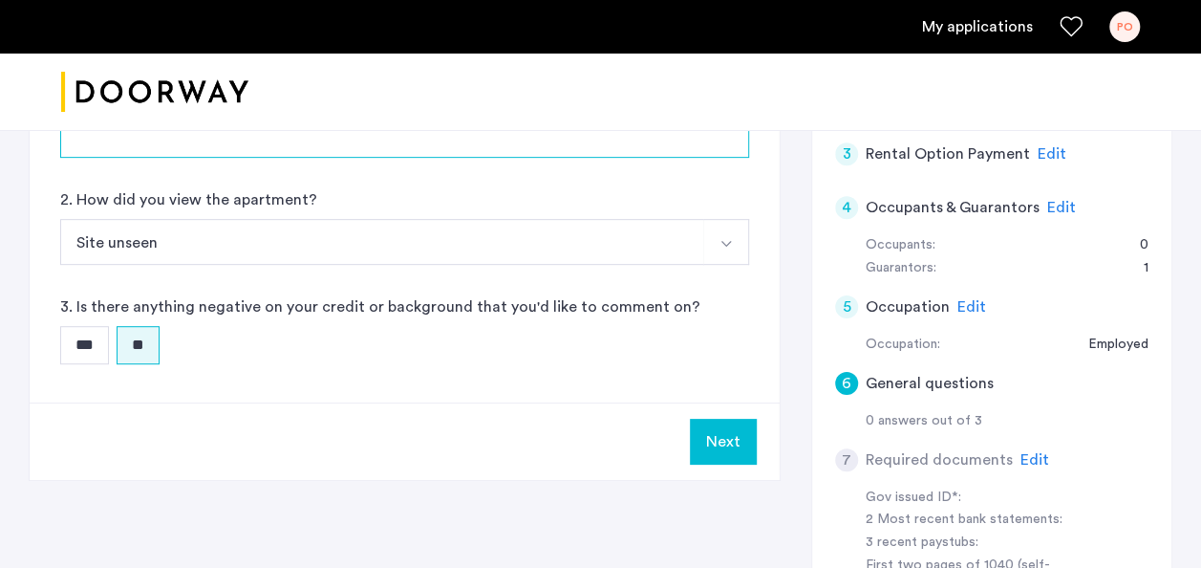
type textarea "**********"
click at [717, 443] on button "Next" at bounding box center [723, 441] width 67 height 46
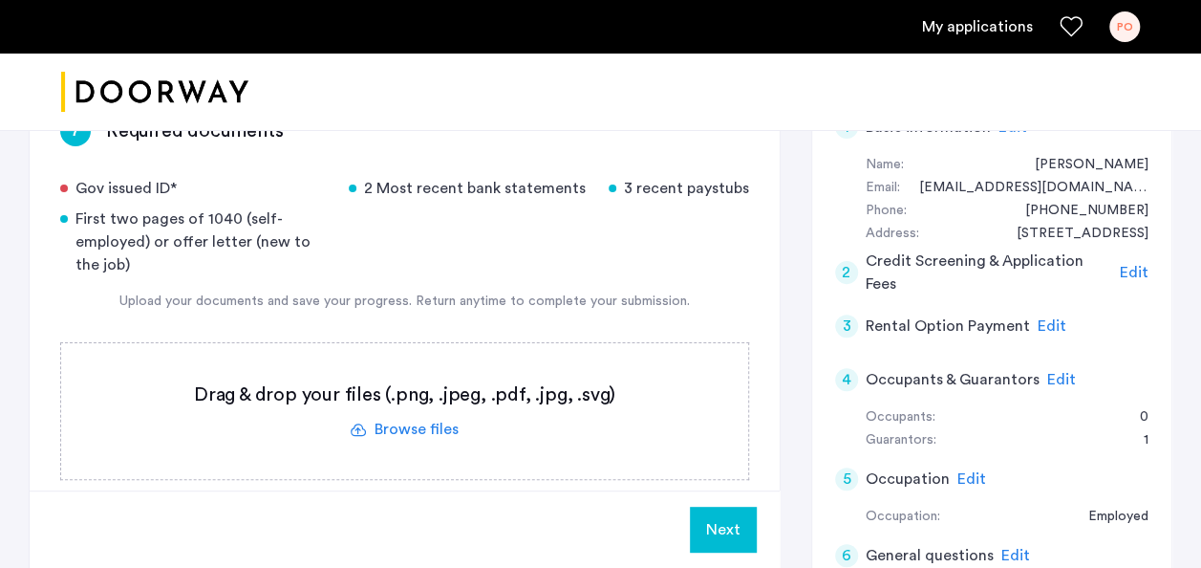
scroll to position [187, 0]
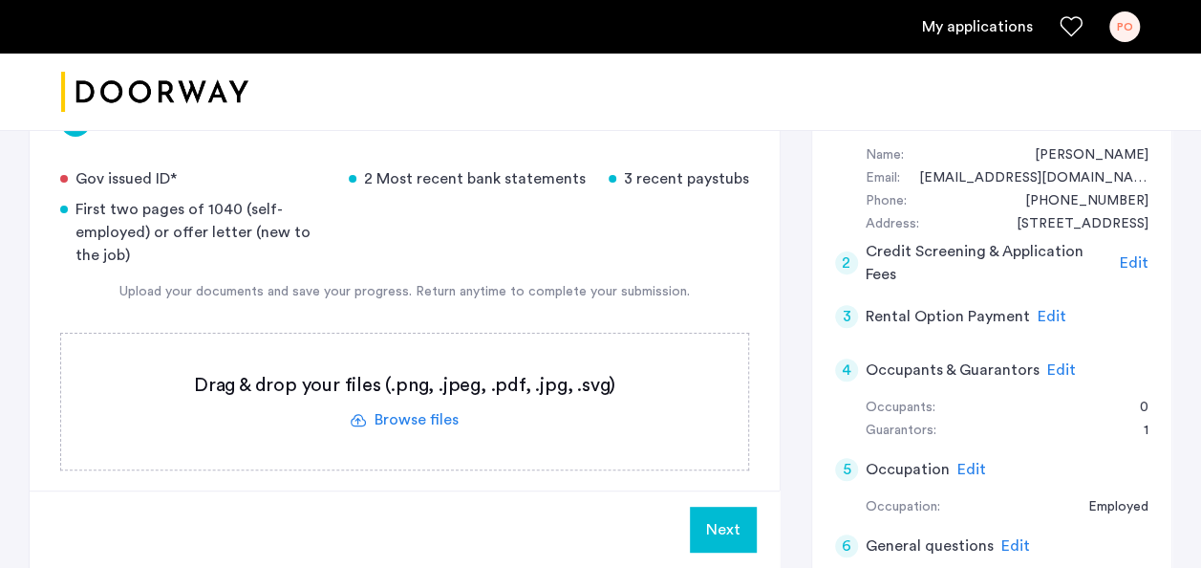
click at [415, 419] on label at bounding box center [404, 401] width 687 height 136
click at [0, 0] on input "file" at bounding box center [0, 0] width 0 height 0
click at [148, 537] on div "Next" at bounding box center [405, 528] width 750 height 77
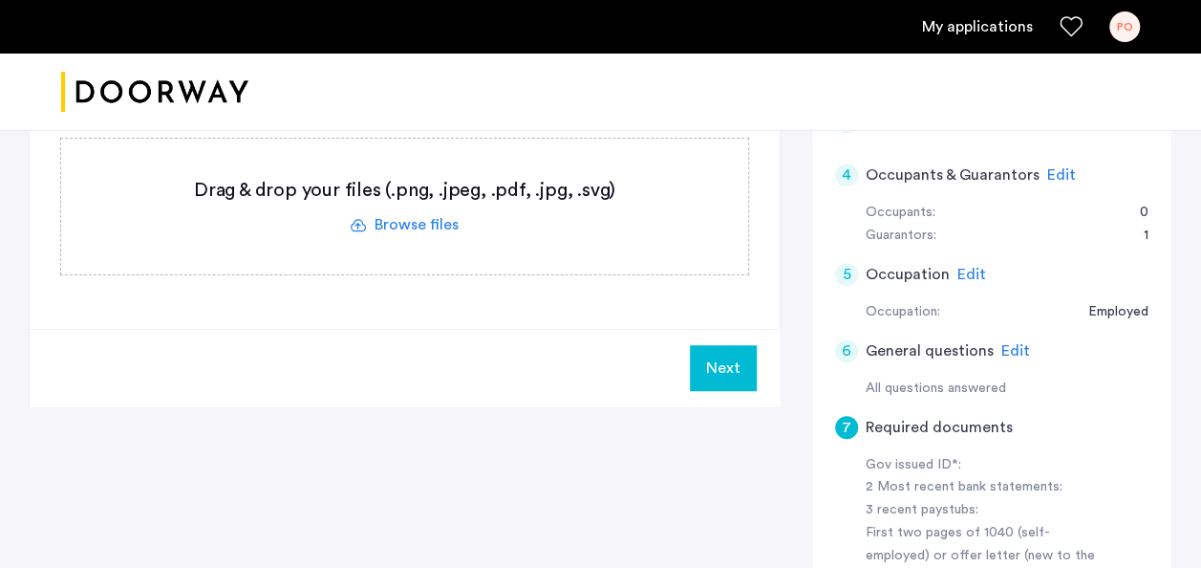
scroll to position [346, 0]
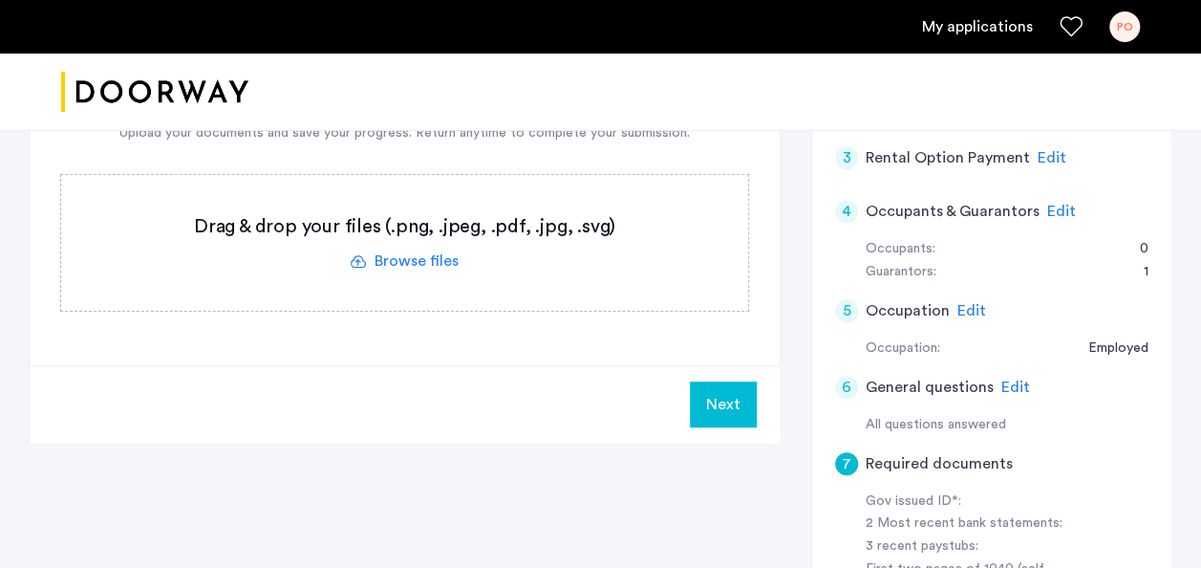
click at [719, 403] on button "Next" at bounding box center [723, 404] width 67 height 46
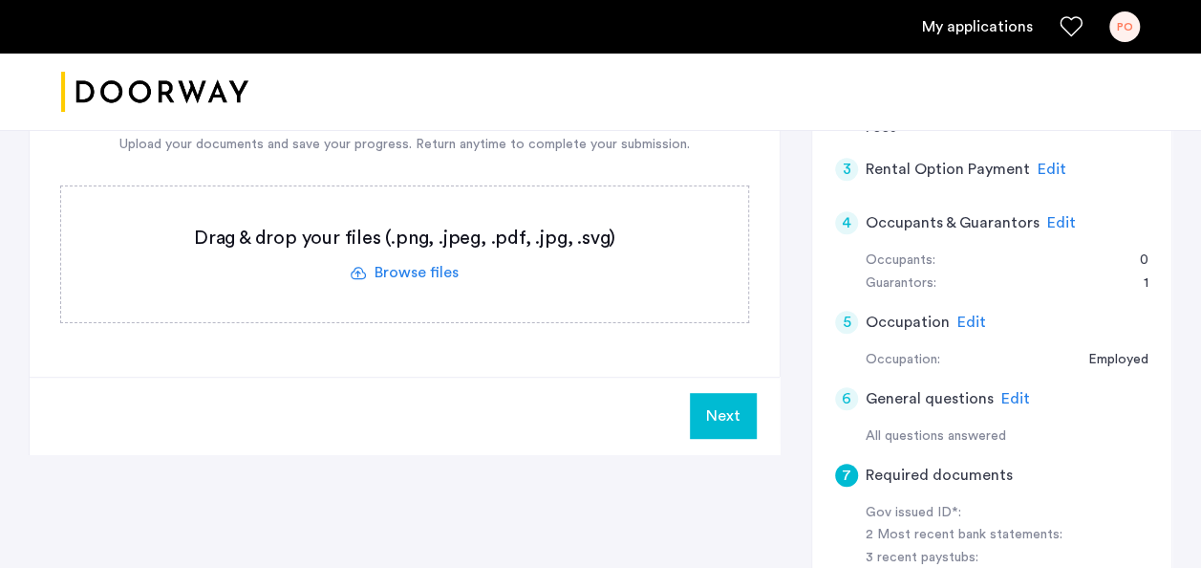
scroll to position [284, 0]
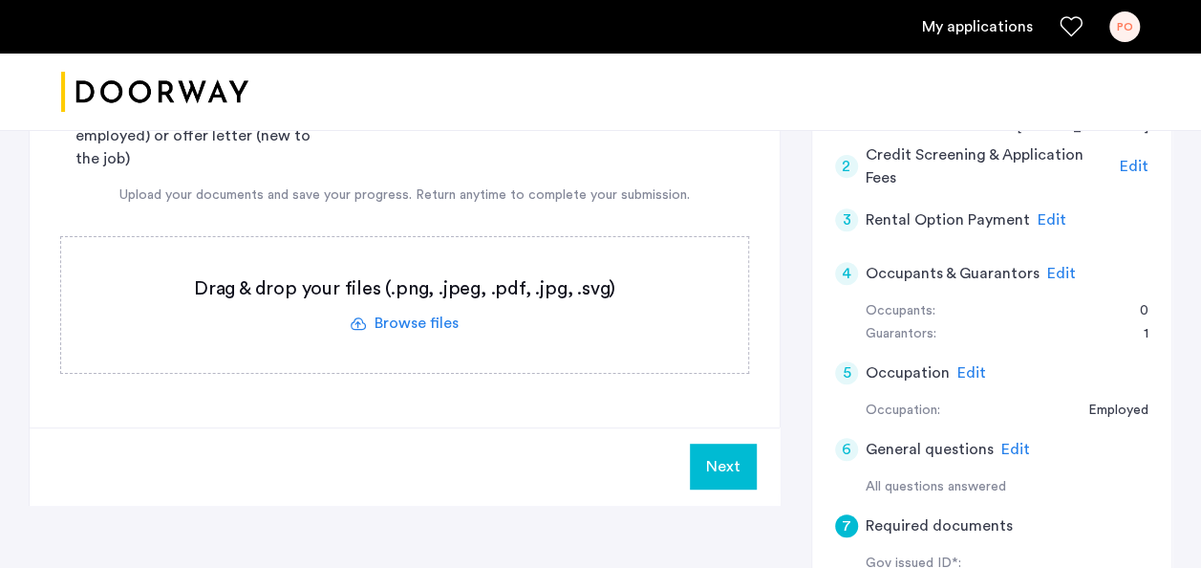
click at [413, 321] on label at bounding box center [404, 305] width 687 height 136
click at [0, 0] on input "file" at bounding box center [0, 0] width 0 height 0
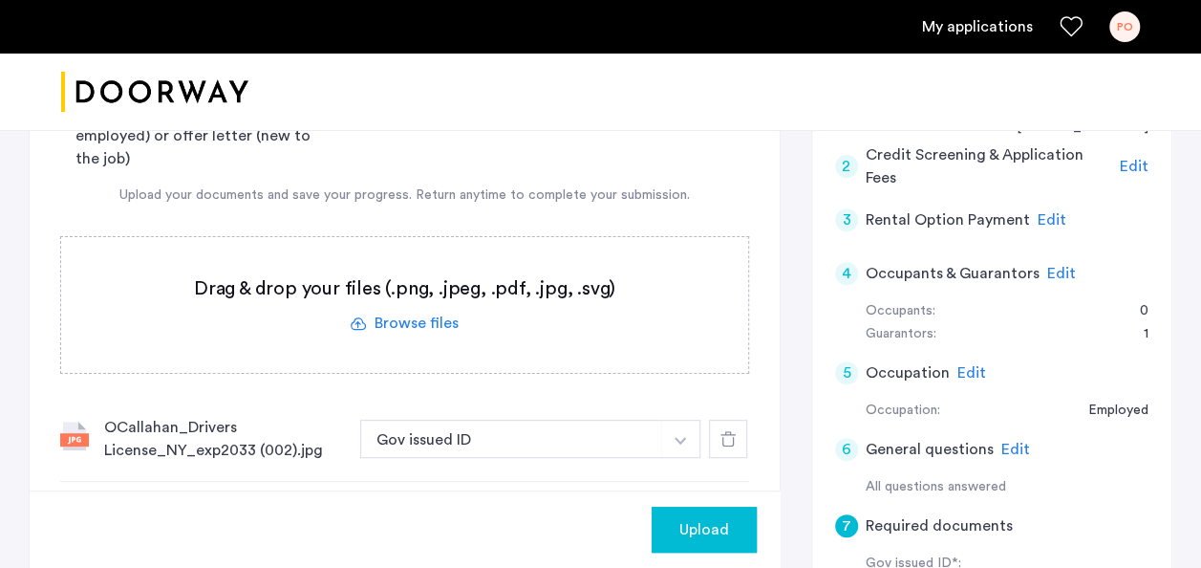
click at [669, 527] on div "Upload" at bounding box center [704, 529] width 75 height 23
click at [675, 443] on button "button" at bounding box center [680, 438] width 39 height 38
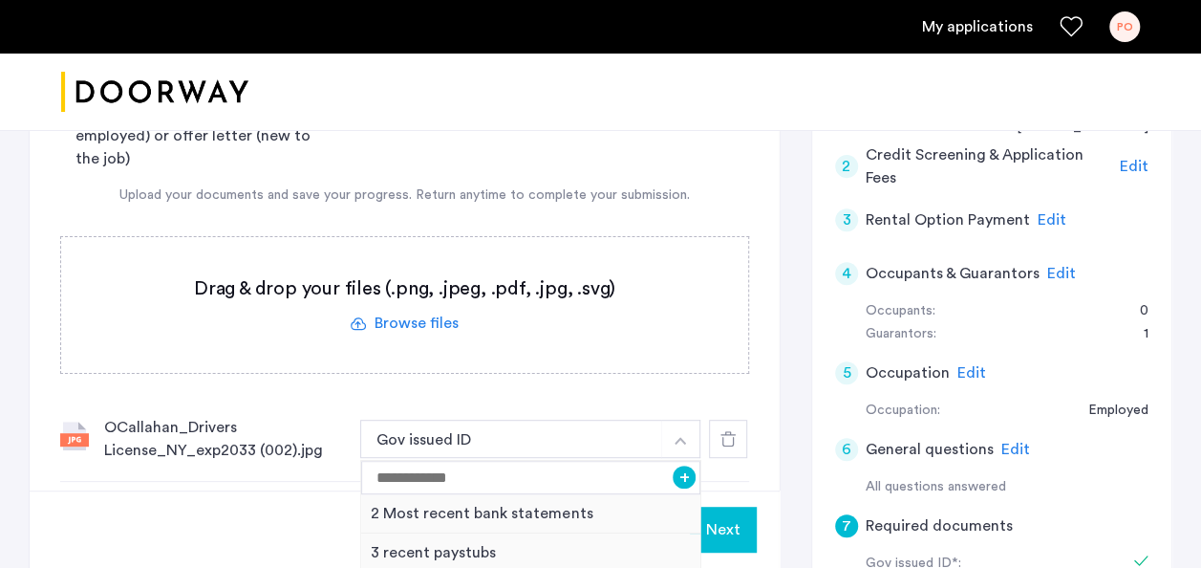
click at [319, 378] on div "Gov issued ID* 2 Most recent bank statements 3 recent paystubs First two pages …" at bounding box center [404, 276] width 689 height 411
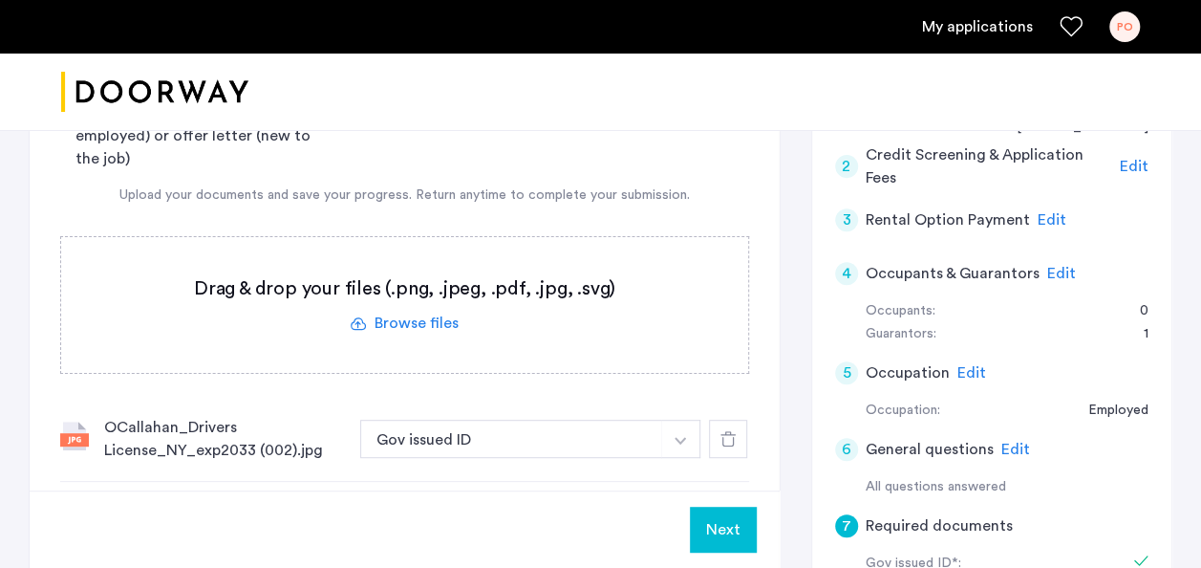
click at [69, 438] on img at bounding box center [74, 435] width 29 height 29
click at [235, 445] on div "OCallahan_Drivers License_NY_exp2033 (002).jpg" at bounding box center [224, 439] width 241 height 46
drag, startPoint x: 235, startPoint y: 445, endPoint x: 171, endPoint y: 424, distance: 67.4
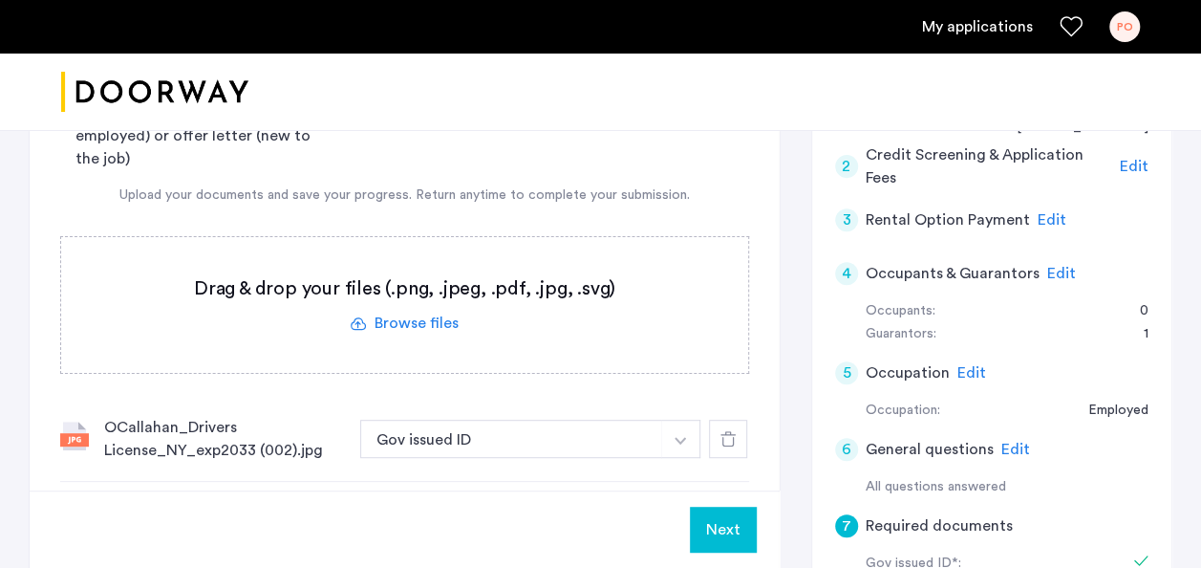
click at [171, 424] on div "OCallahan_Drivers License_NY_exp2033 (002).jpg" at bounding box center [224, 439] width 241 height 46
click at [719, 524] on button "Next" at bounding box center [723, 529] width 67 height 46
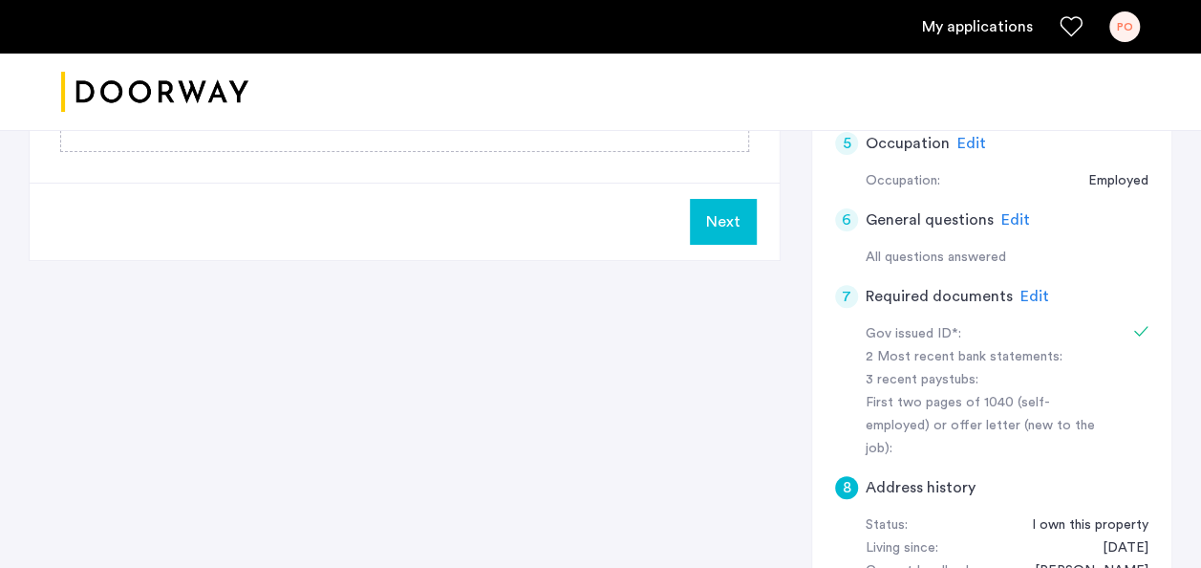
scroll to position [519, 0]
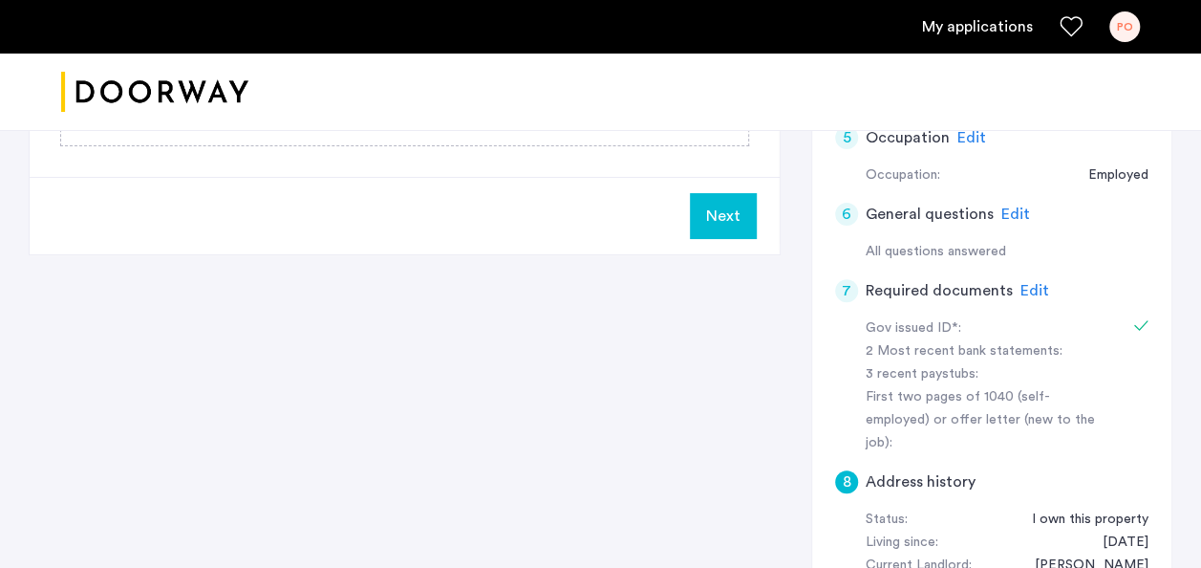
click at [1026, 284] on span "Edit" at bounding box center [1034, 290] width 29 height 15
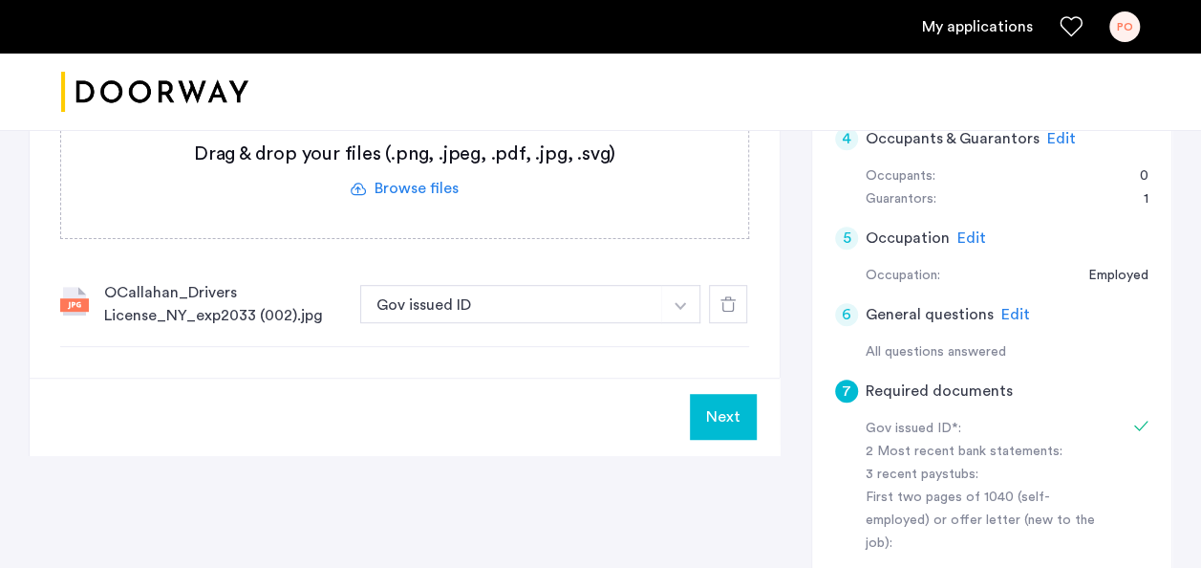
scroll to position [405, 0]
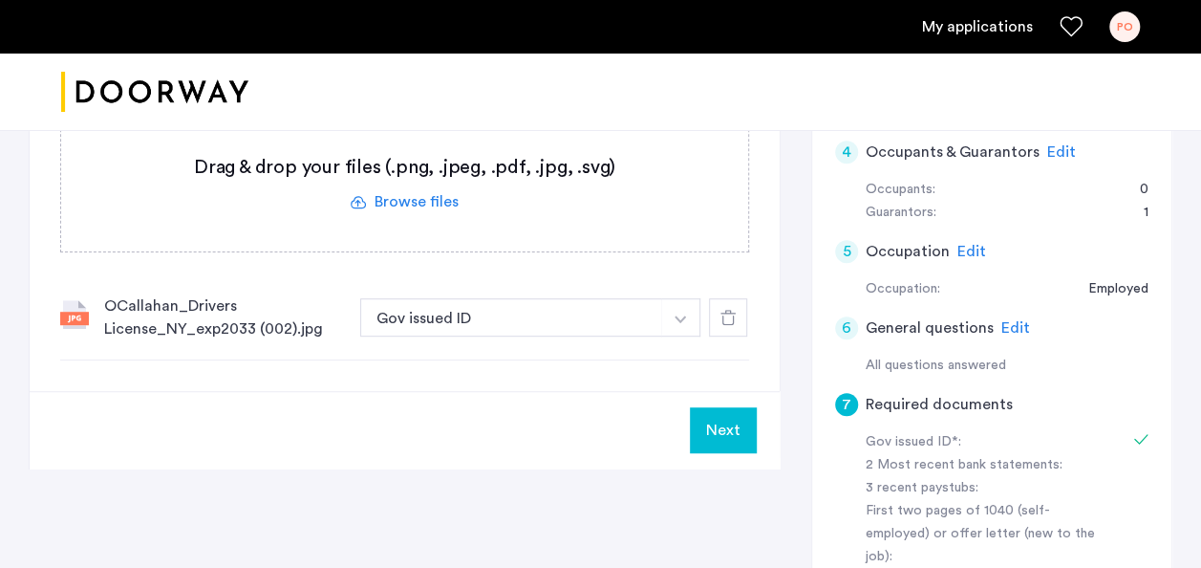
click at [403, 197] on label at bounding box center [404, 184] width 687 height 136
click at [0, 0] on input "file" at bounding box center [0, 0] width 0 height 0
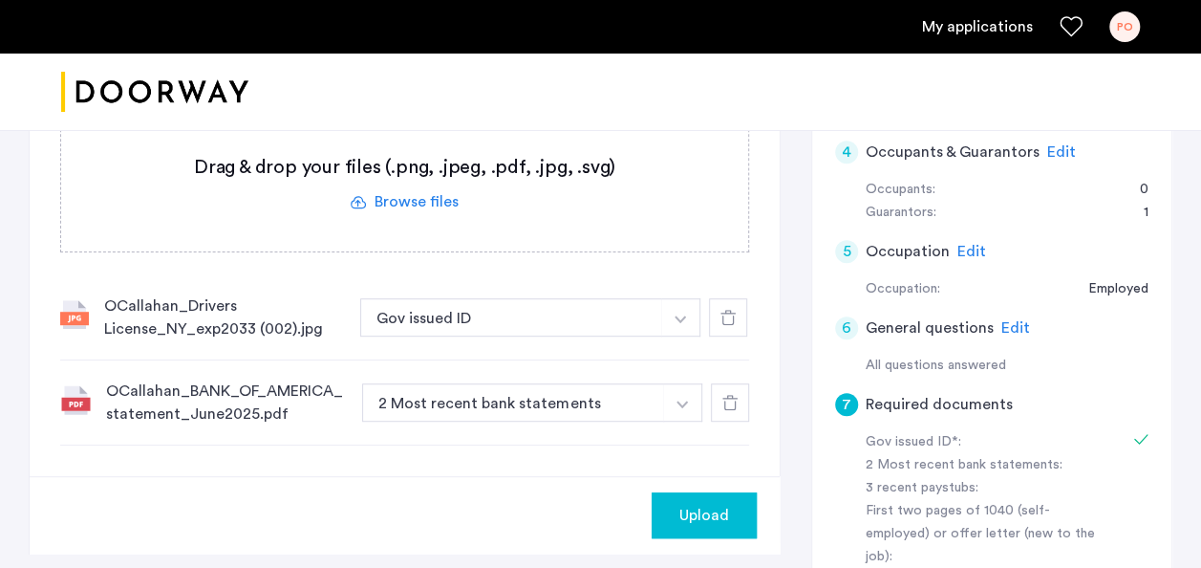
click at [418, 197] on label at bounding box center [404, 184] width 687 height 136
click at [0, 0] on input "file" at bounding box center [0, 0] width 0 height 0
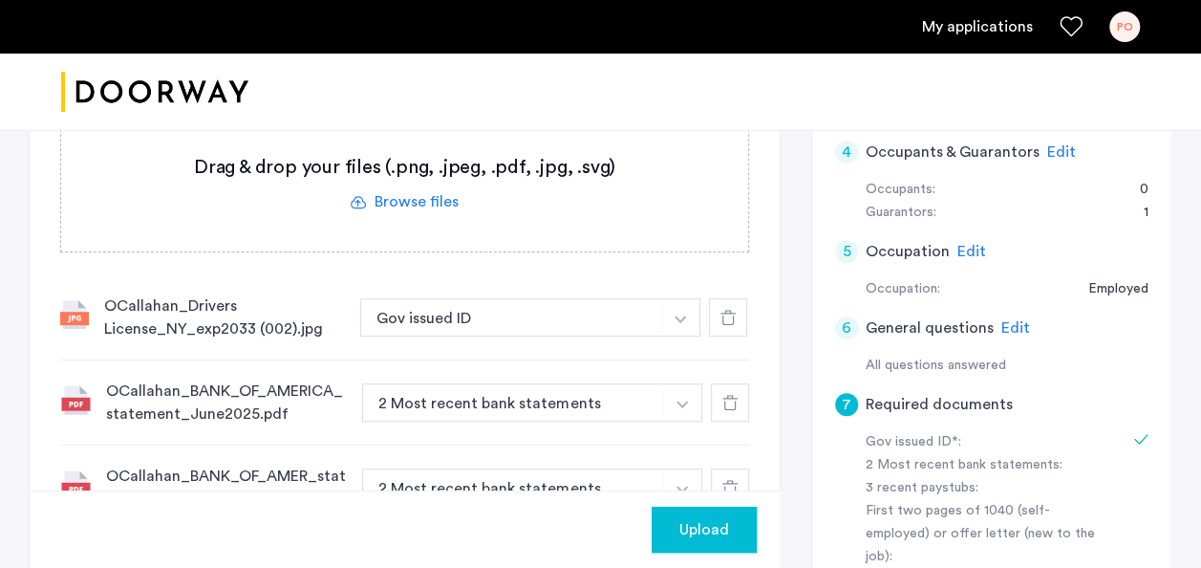
click at [693, 525] on span "Upload" at bounding box center [704, 529] width 50 height 23
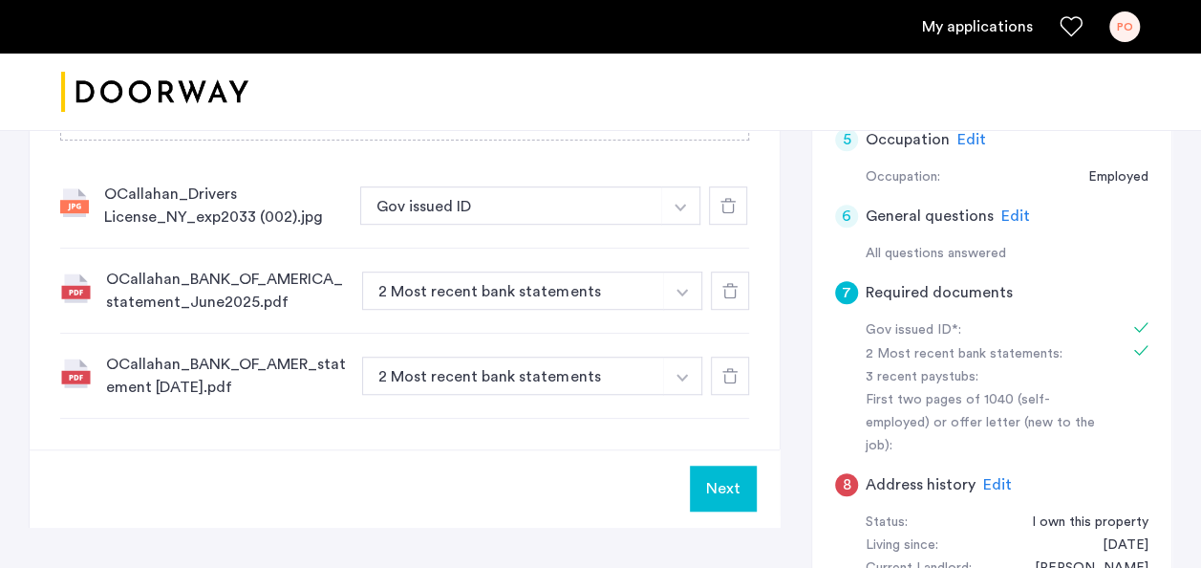
scroll to position [525, 0]
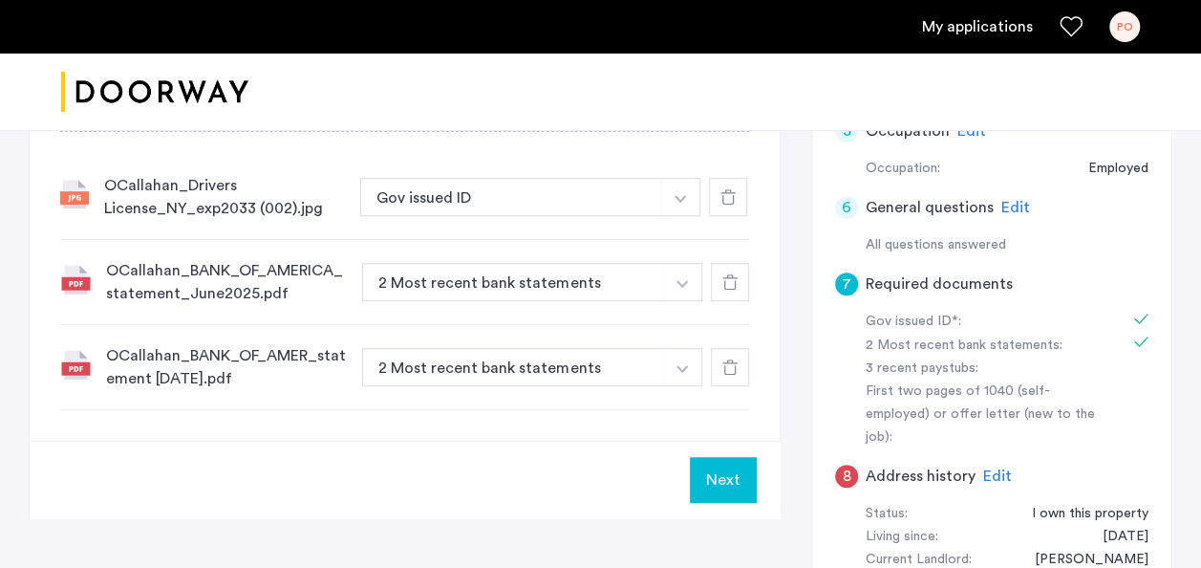
click at [679, 280] on img "button" at bounding box center [681, 284] width 11 height 8
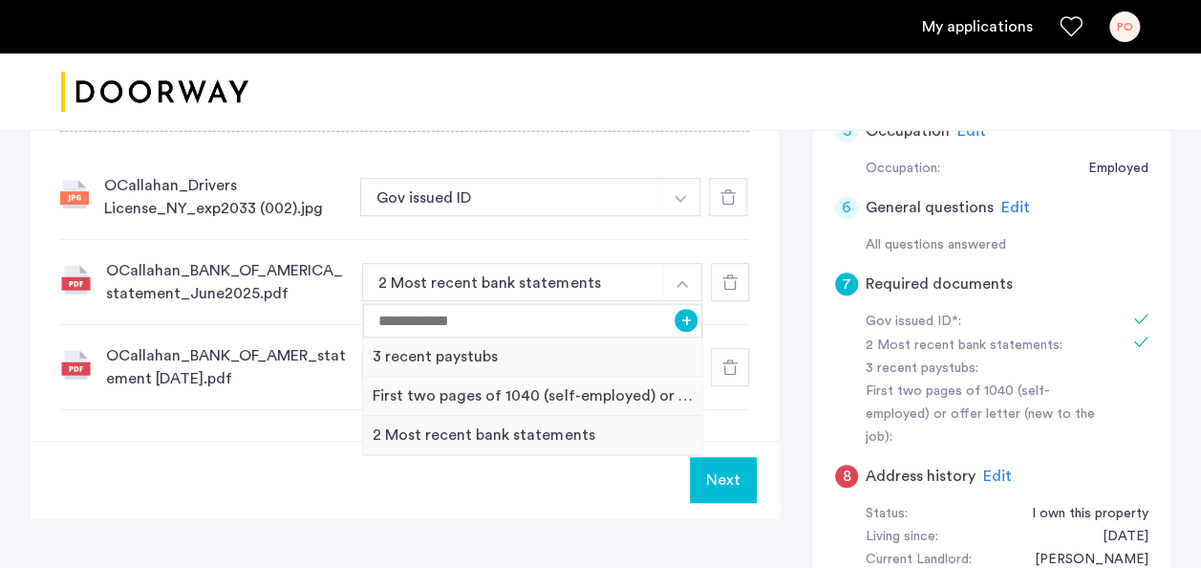
click at [679, 280] on img "button" at bounding box center [681, 284] width 11 height 8
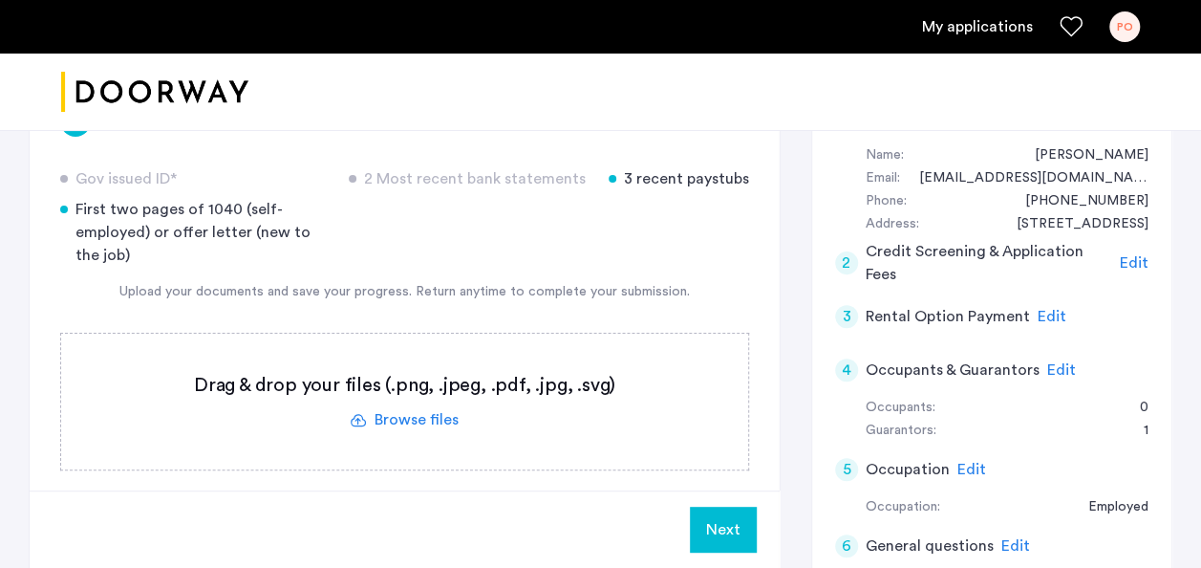
scroll to position [182, 0]
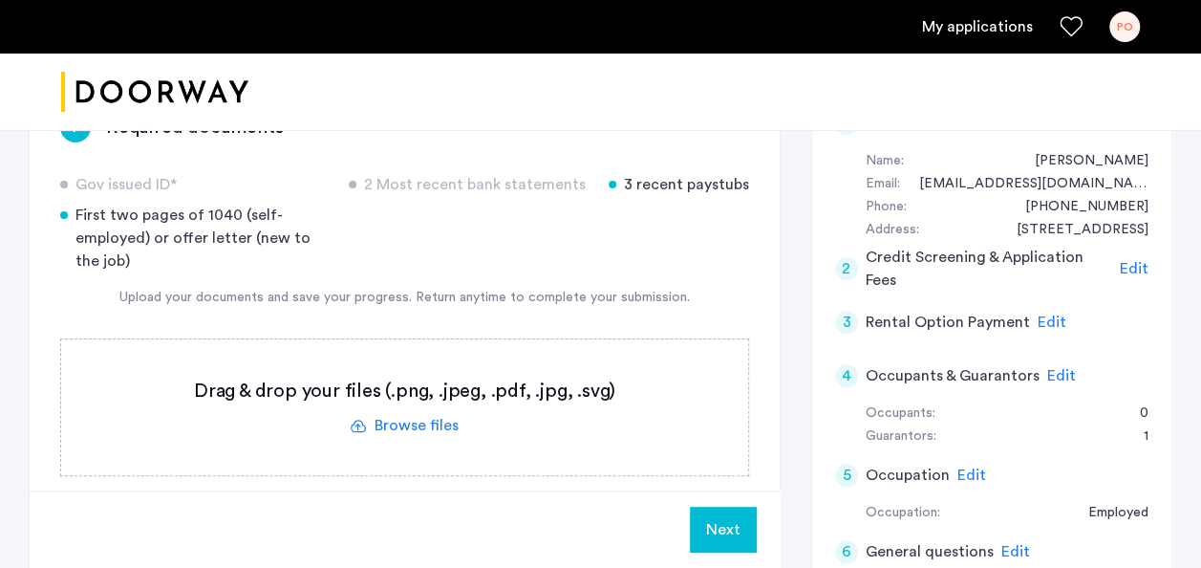
click at [429, 418] on label at bounding box center [404, 407] width 687 height 136
click at [0, 0] on input "file" at bounding box center [0, 0] width 0 height 0
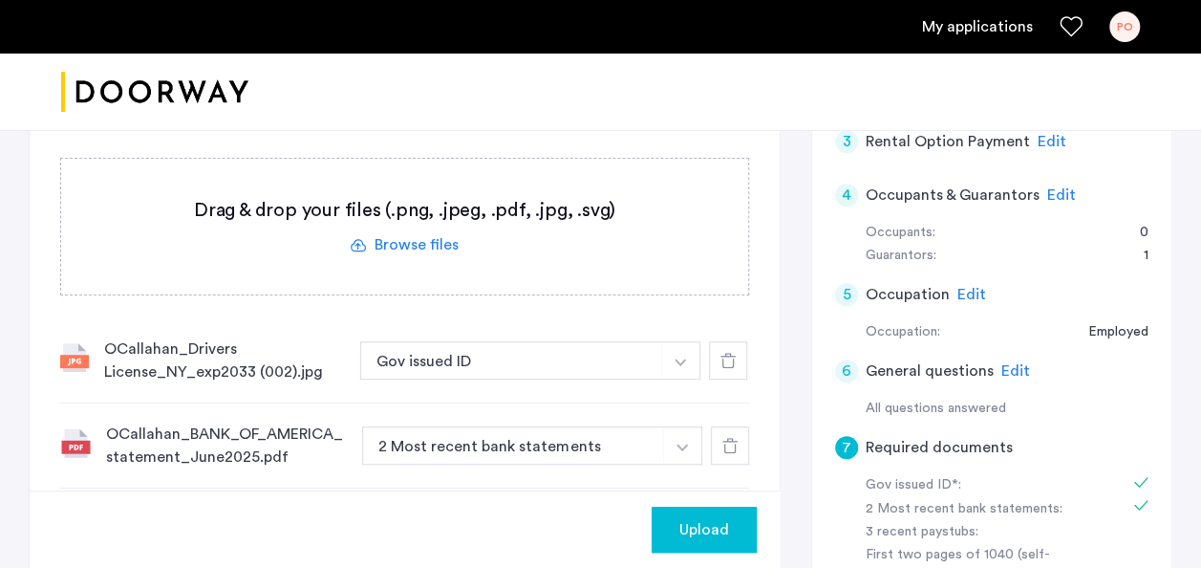
scroll to position [360, 0]
click at [403, 246] on label at bounding box center [404, 229] width 687 height 136
click at [0, 0] on input "file" at bounding box center [0, 0] width 0 height 0
click at [684, 535] on span "Upload" at bounding box center [704, 529] width 50 height 23
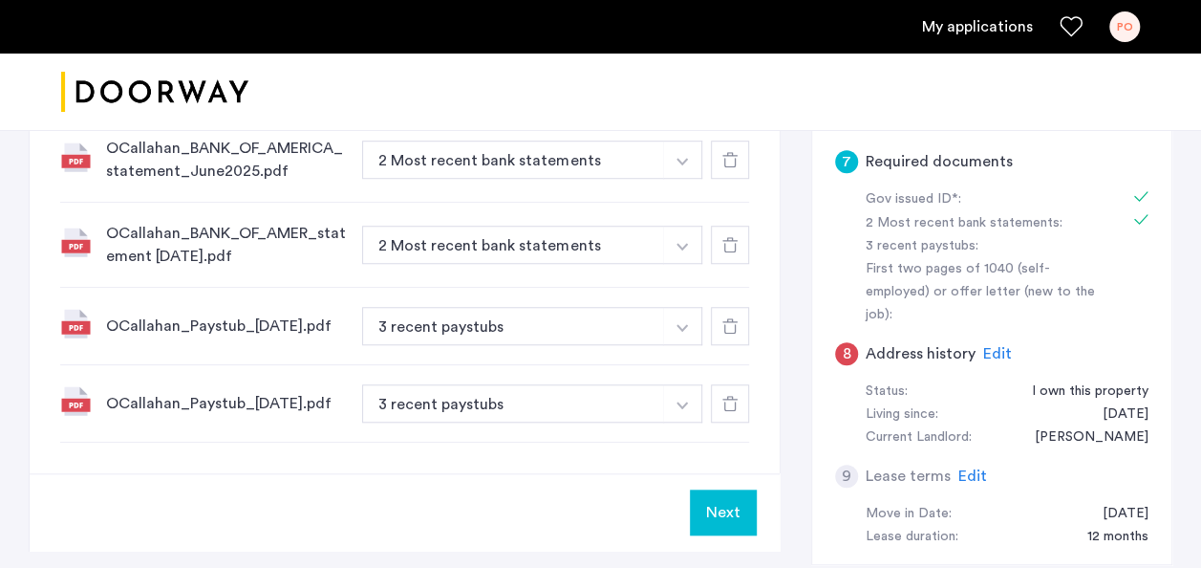
scroll to position [658, 0]
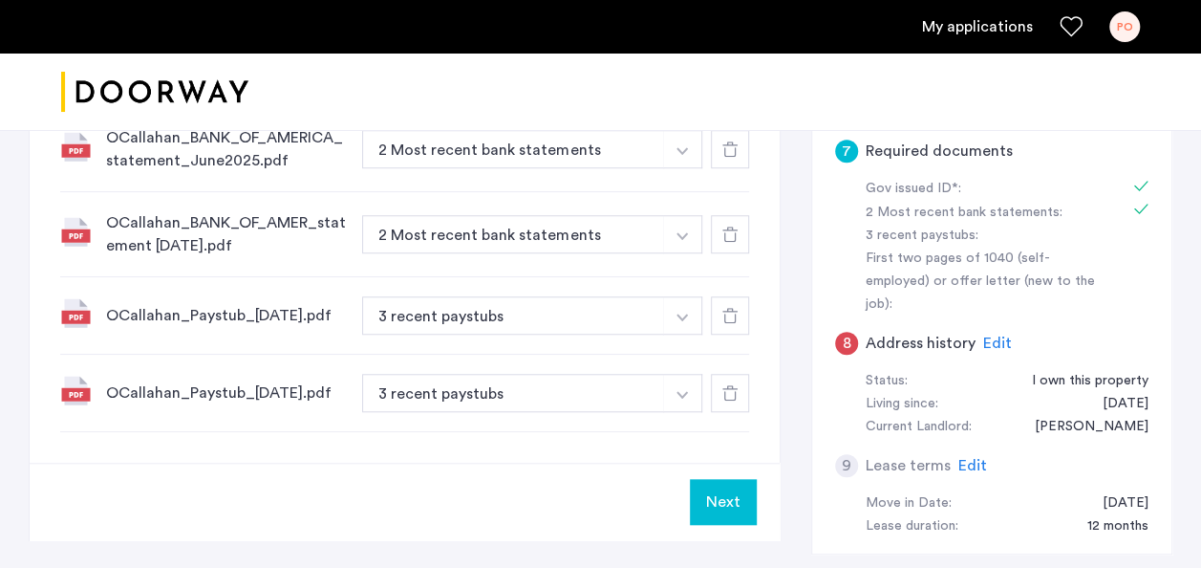
click at [746, 510] on button "Next" at bounding box center [723, 502] width 67 height 46
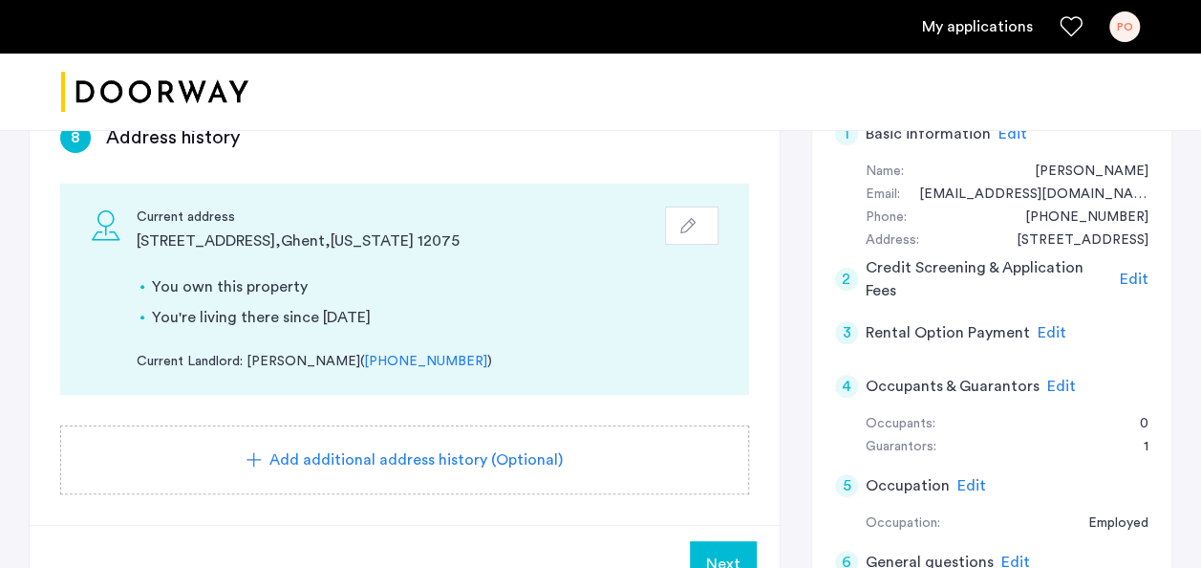
scroll to position [169, 0]
click at [735, 554] on span "Next" at bounding box center [723, 565] width 34 height 23
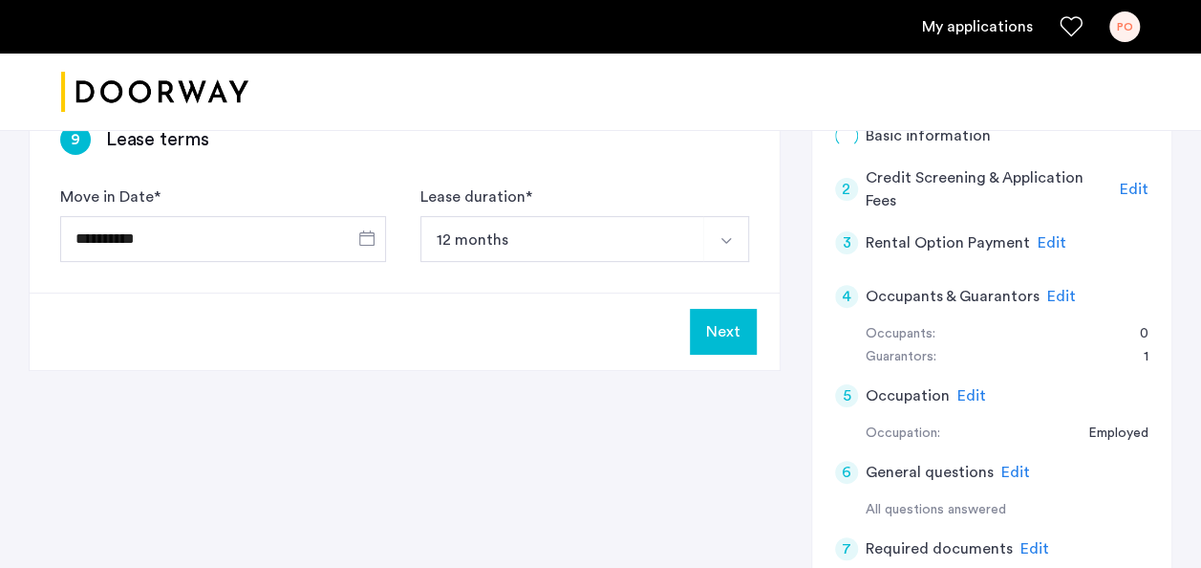
scroll to position [0, 0]
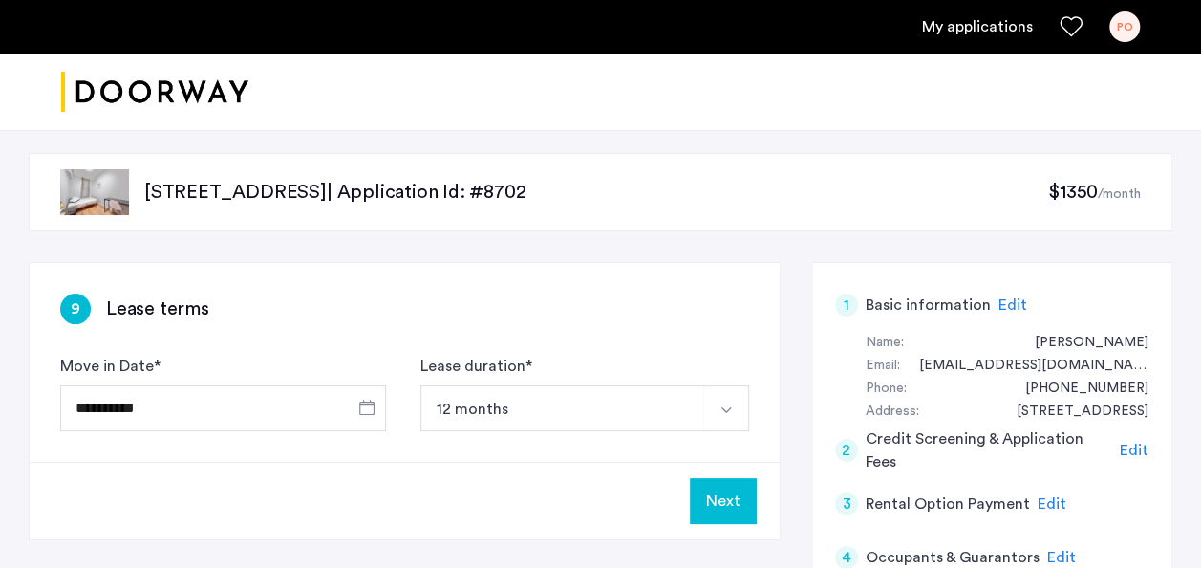
click at [711, 491] on button "Next" at bounding box center [723, 501] width 67 height 46
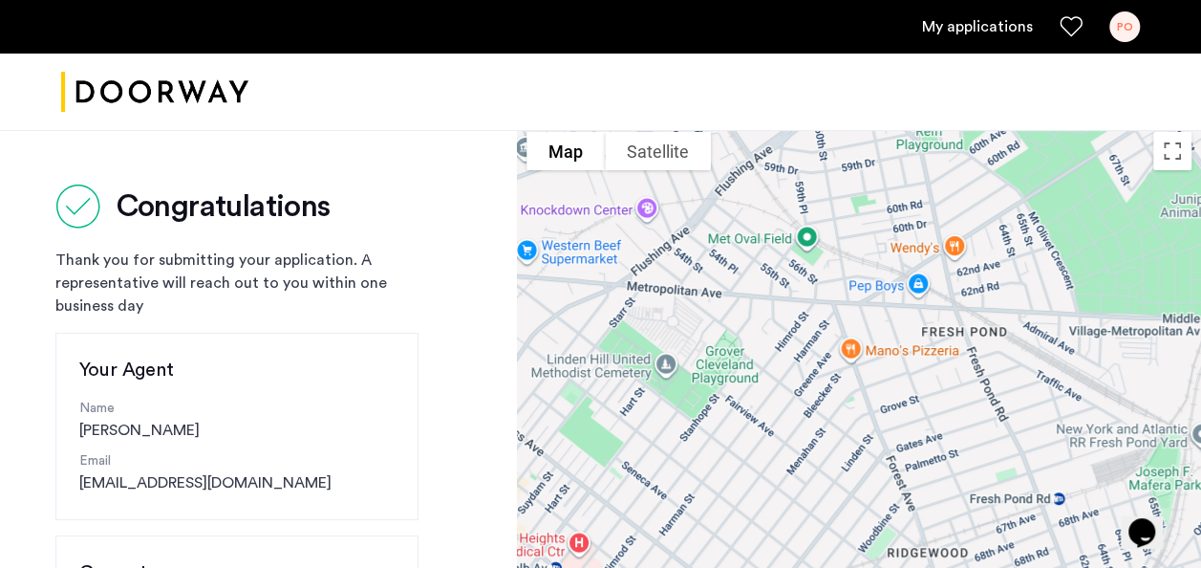
click at [1131, 30] on div "PO" at bounding box center [1124, 26] width 31 height 31
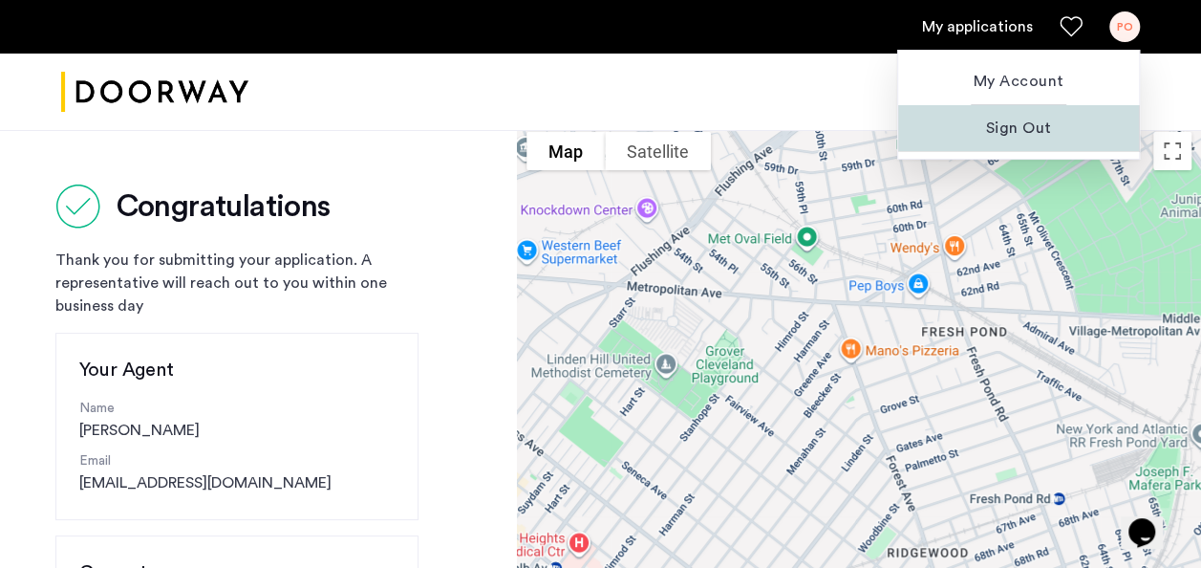
click at [1018, 120] on span "Sign Out" at bounding box center [1018, 128] width 210 height 23
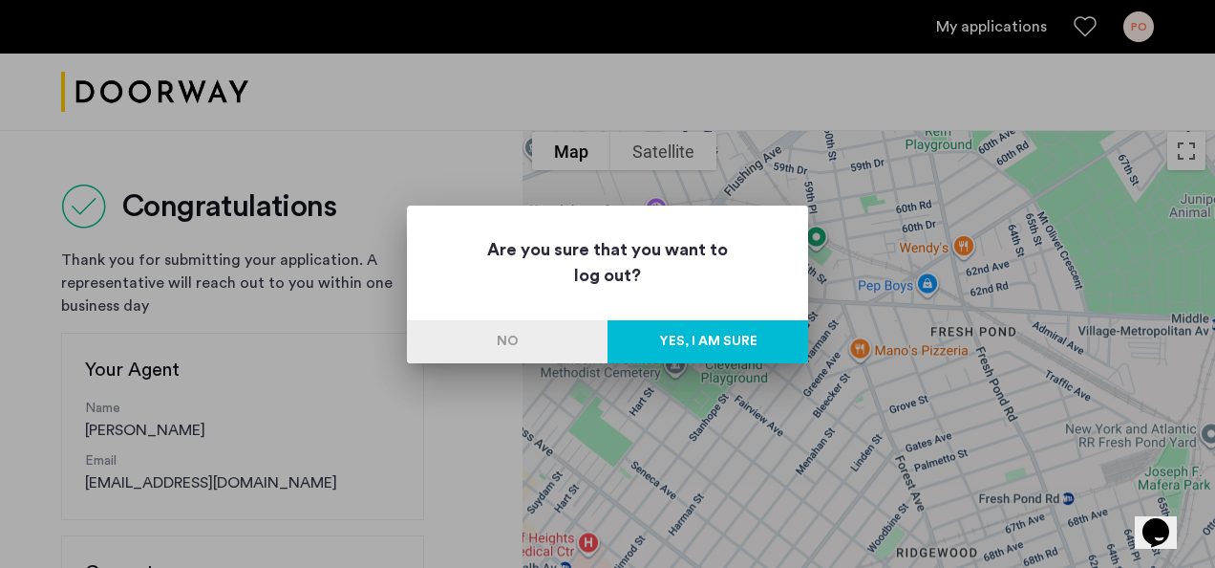
click at [947, 73] on div at bounding box center [607, 284] width 1215 height 568
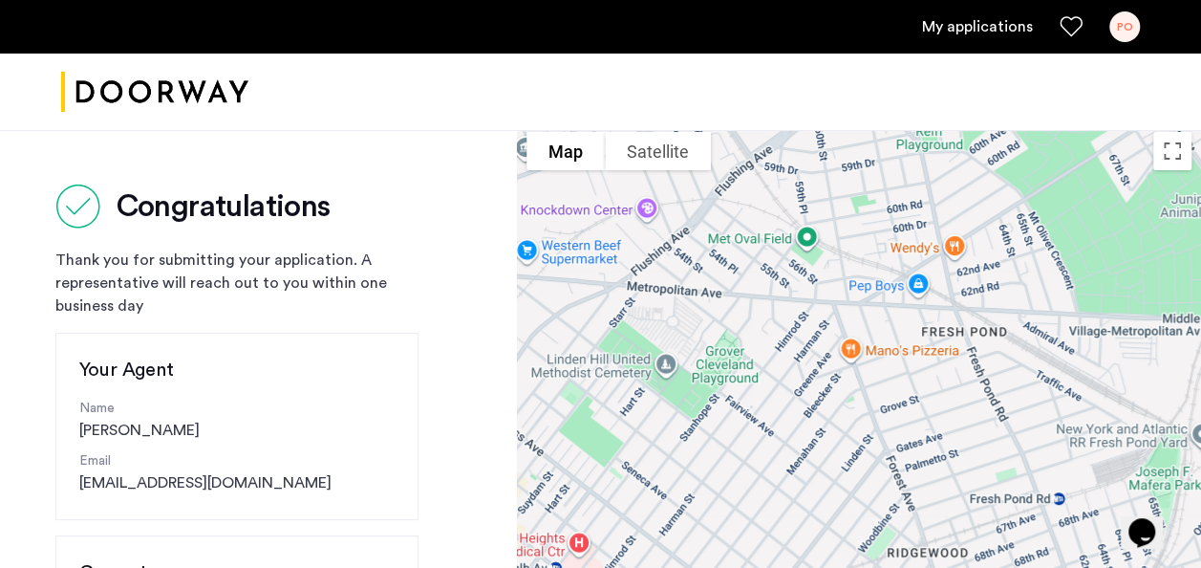
click at [1124, 32] on div "PO" at bounding box center [1124, 26] width 31 height 31
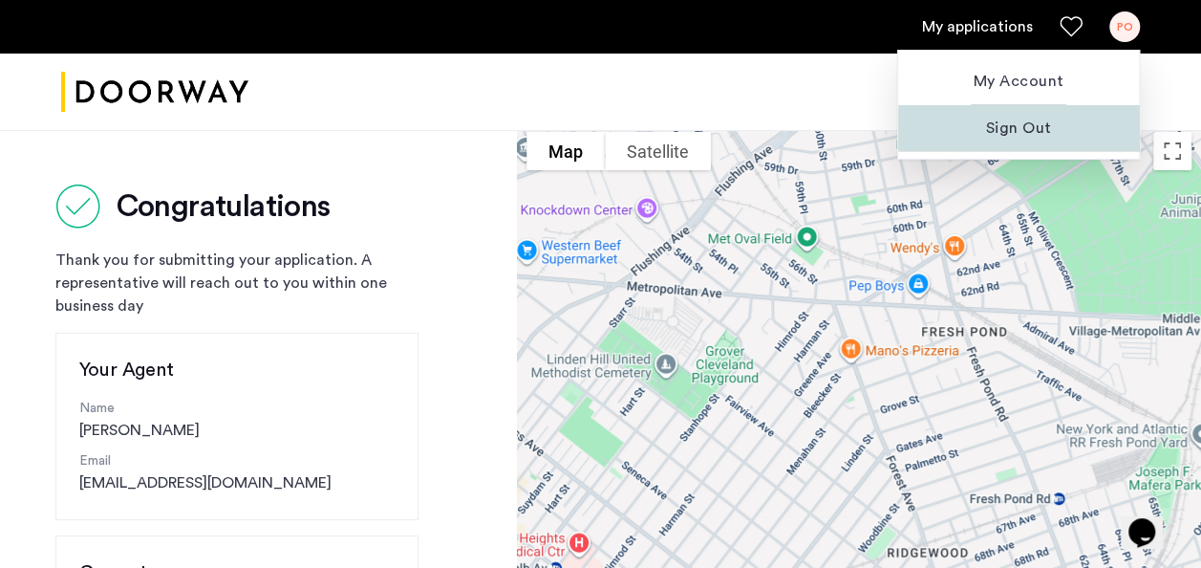
click at [1019, 127] on span "Sign Out" at bounding box center [1018, 128] width 210 height 23
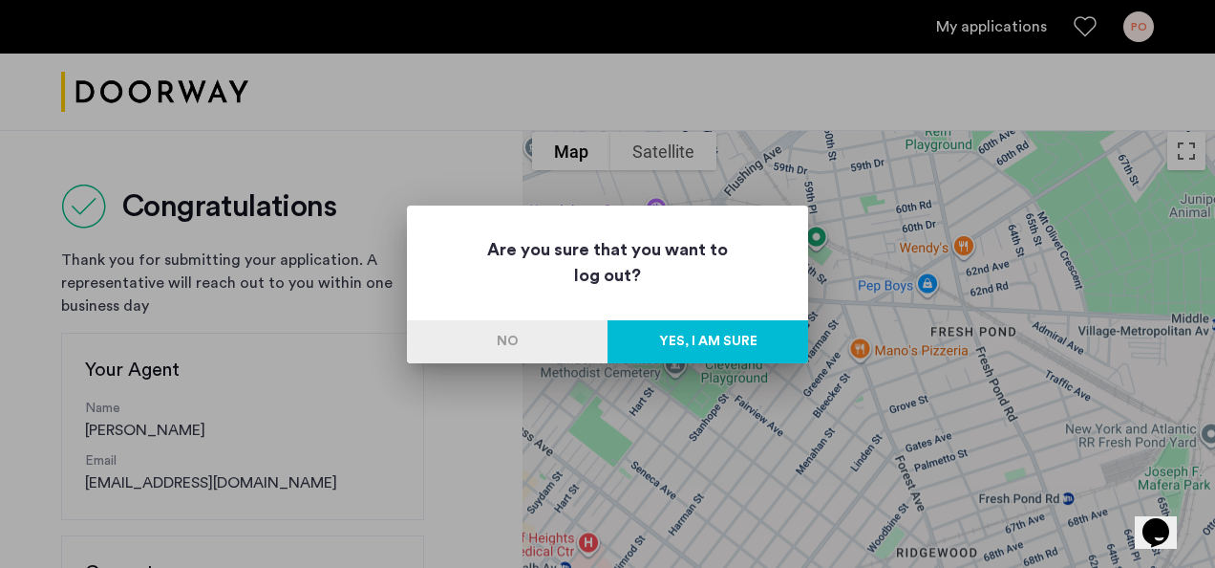
click at [764, 331] on button "Yes, I am sure" at bounding box center [708, 341] width 201 height 43
